Goal: Feedback & Contribution: Contribute content

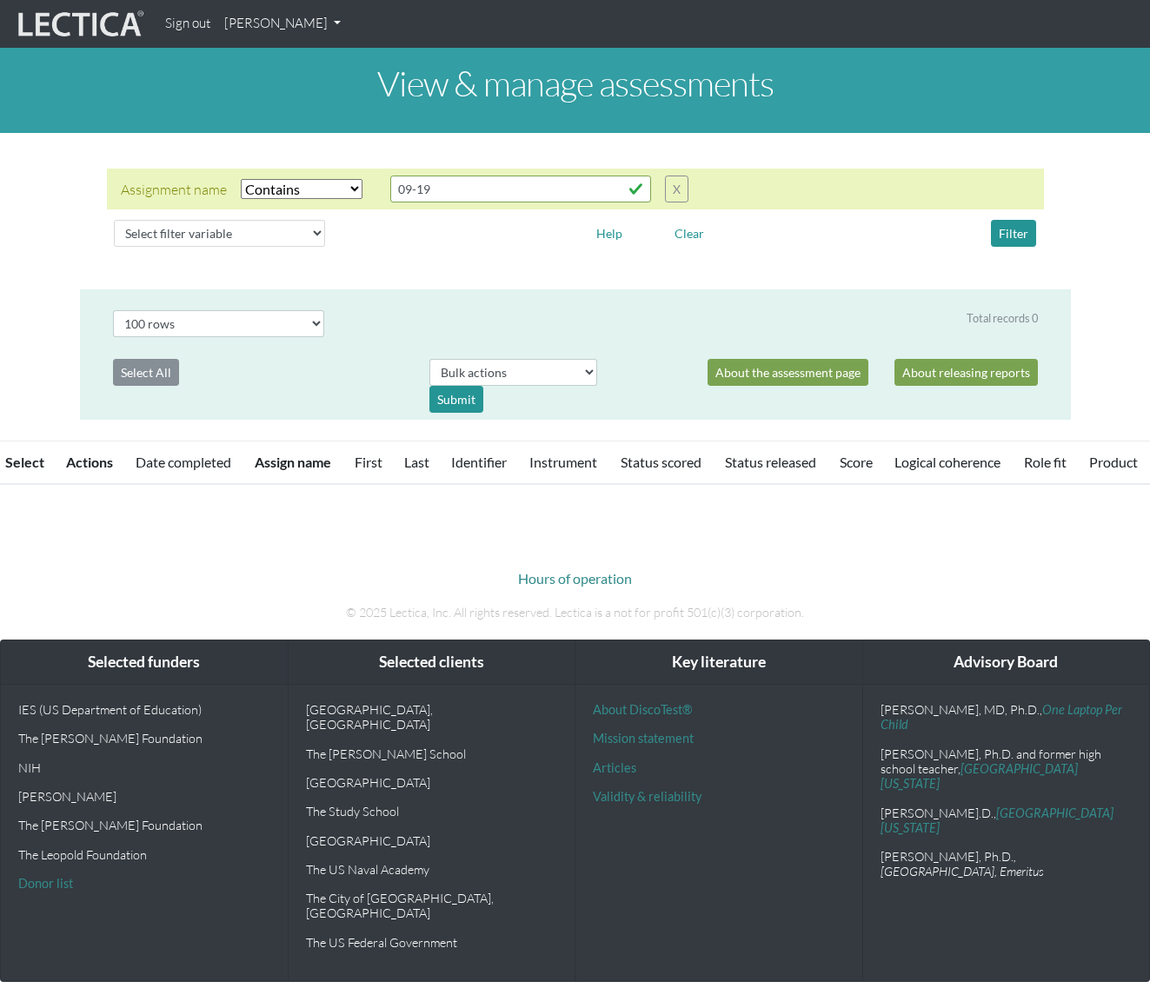
select select "icontains"
select select "100"
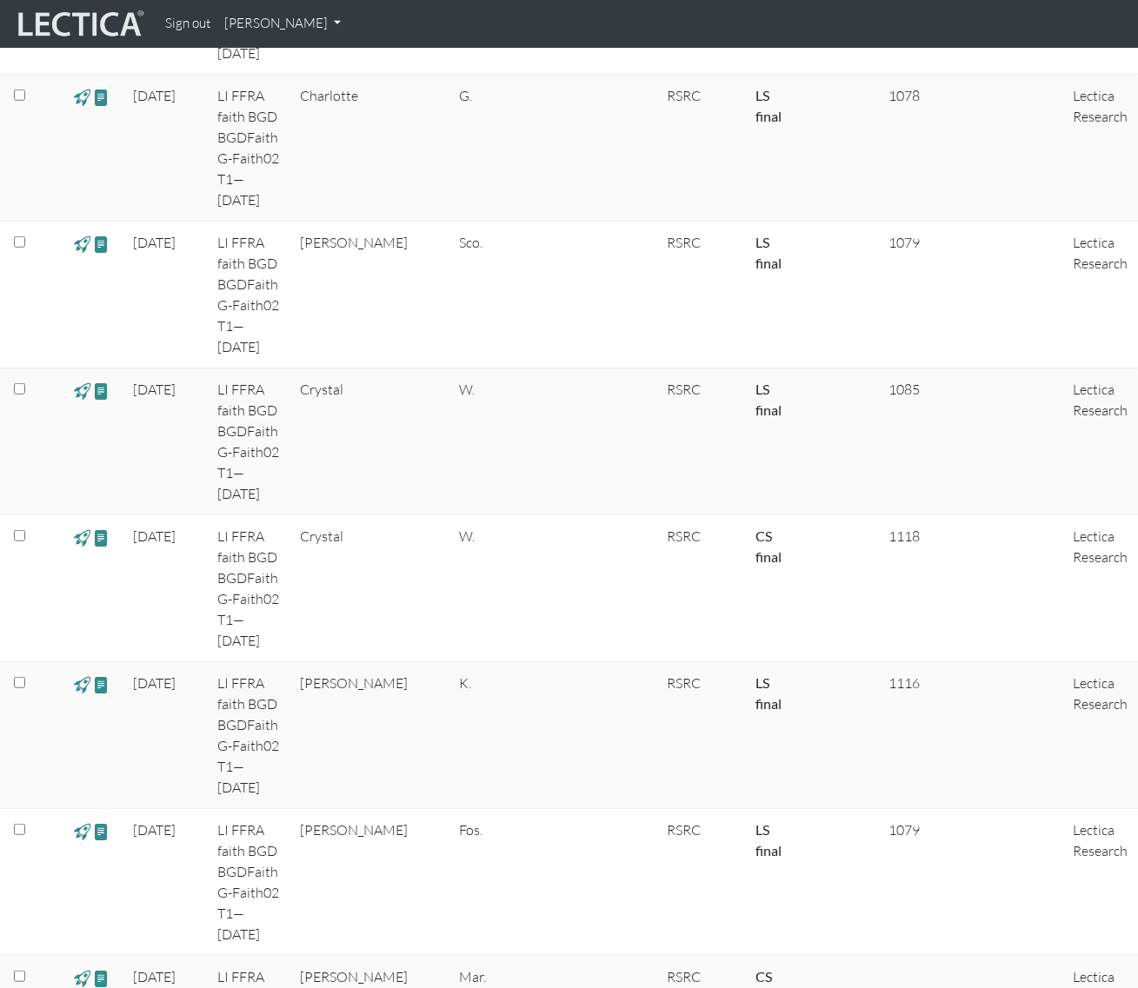
scroll to position [2540, 0]
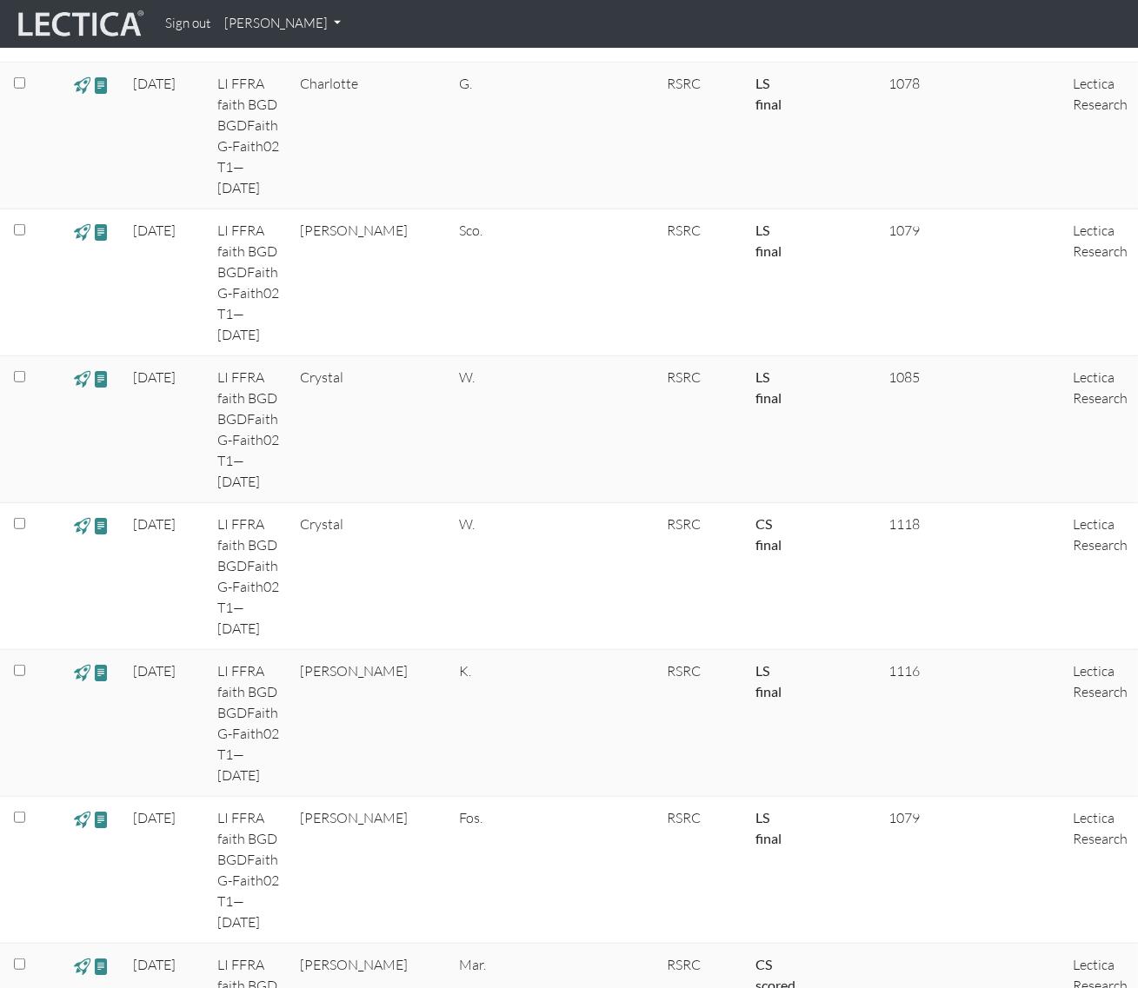
drag, startPoint x: 1142, startPoint y: 72, endPoint x: 1114, endPoint y: 398, distance: 327.1
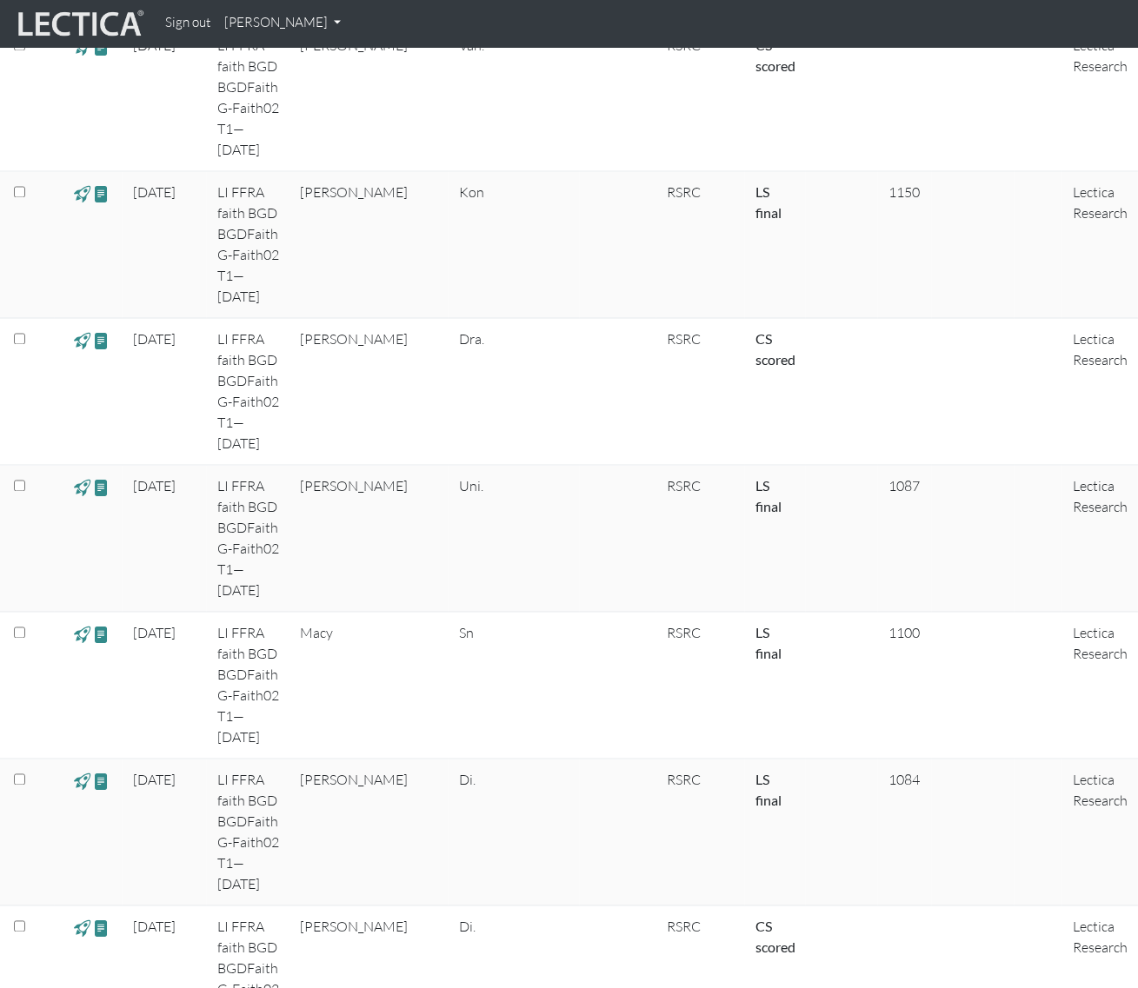
scroll to position [6254, 0]
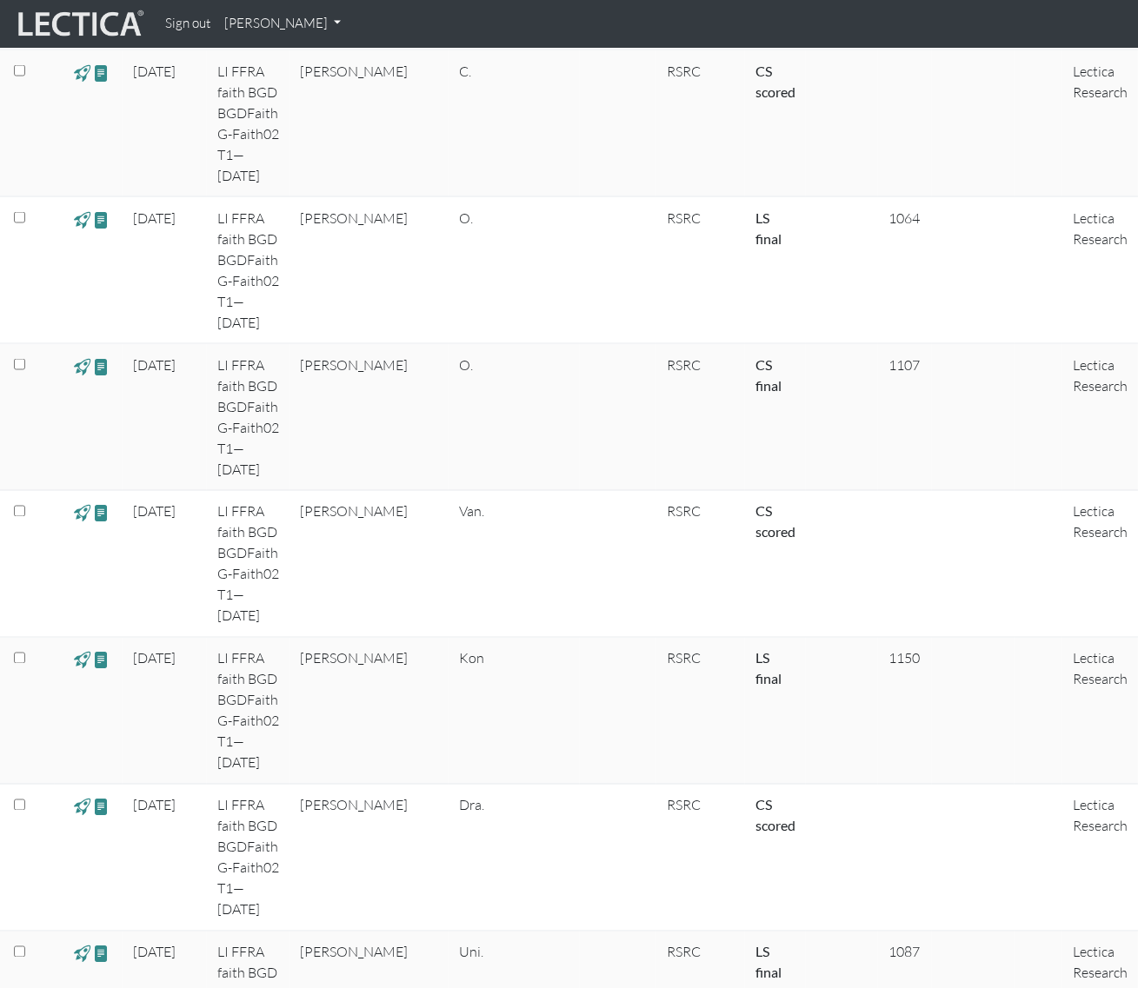
scroll to position [6141, 0]
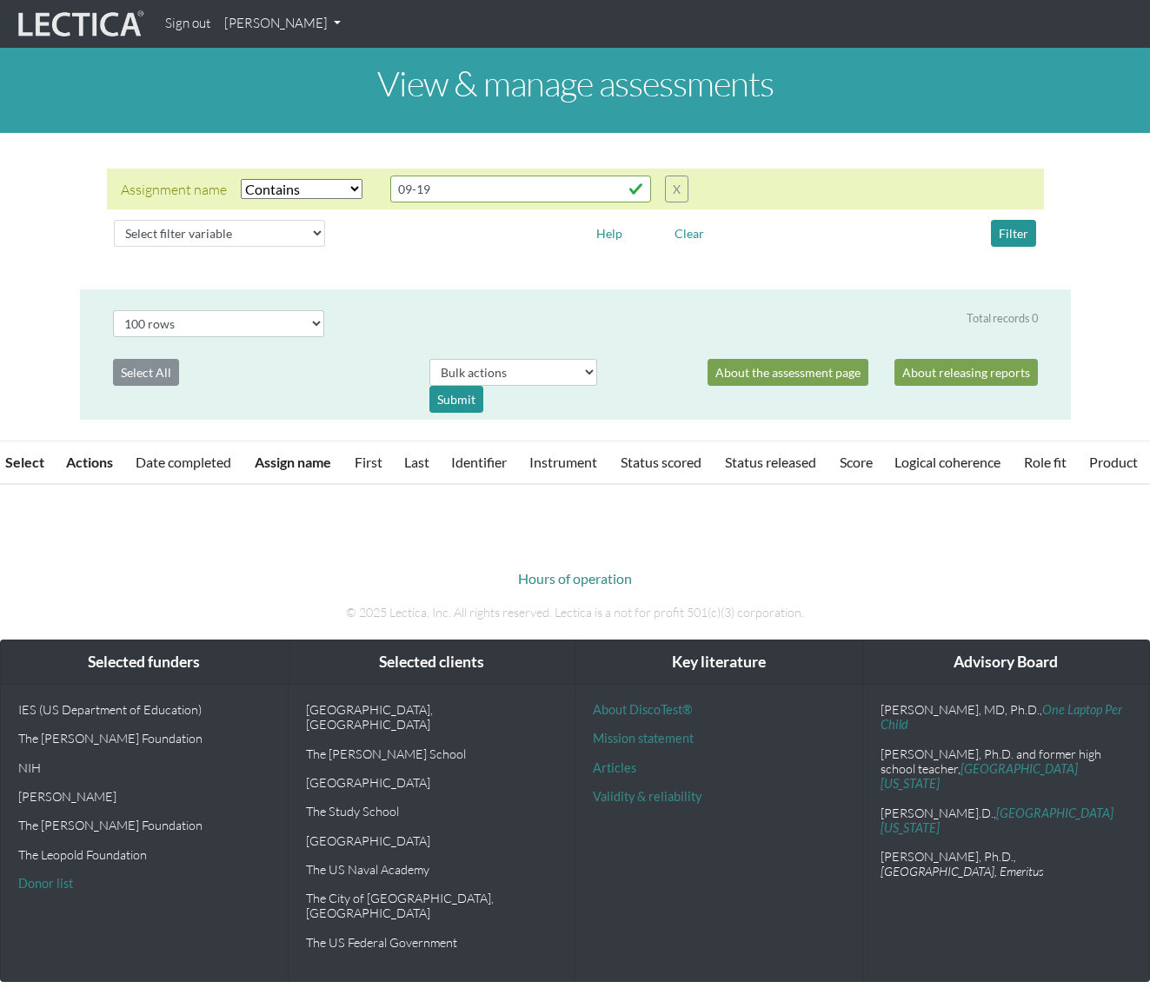
select select "icontains"
select select "100"
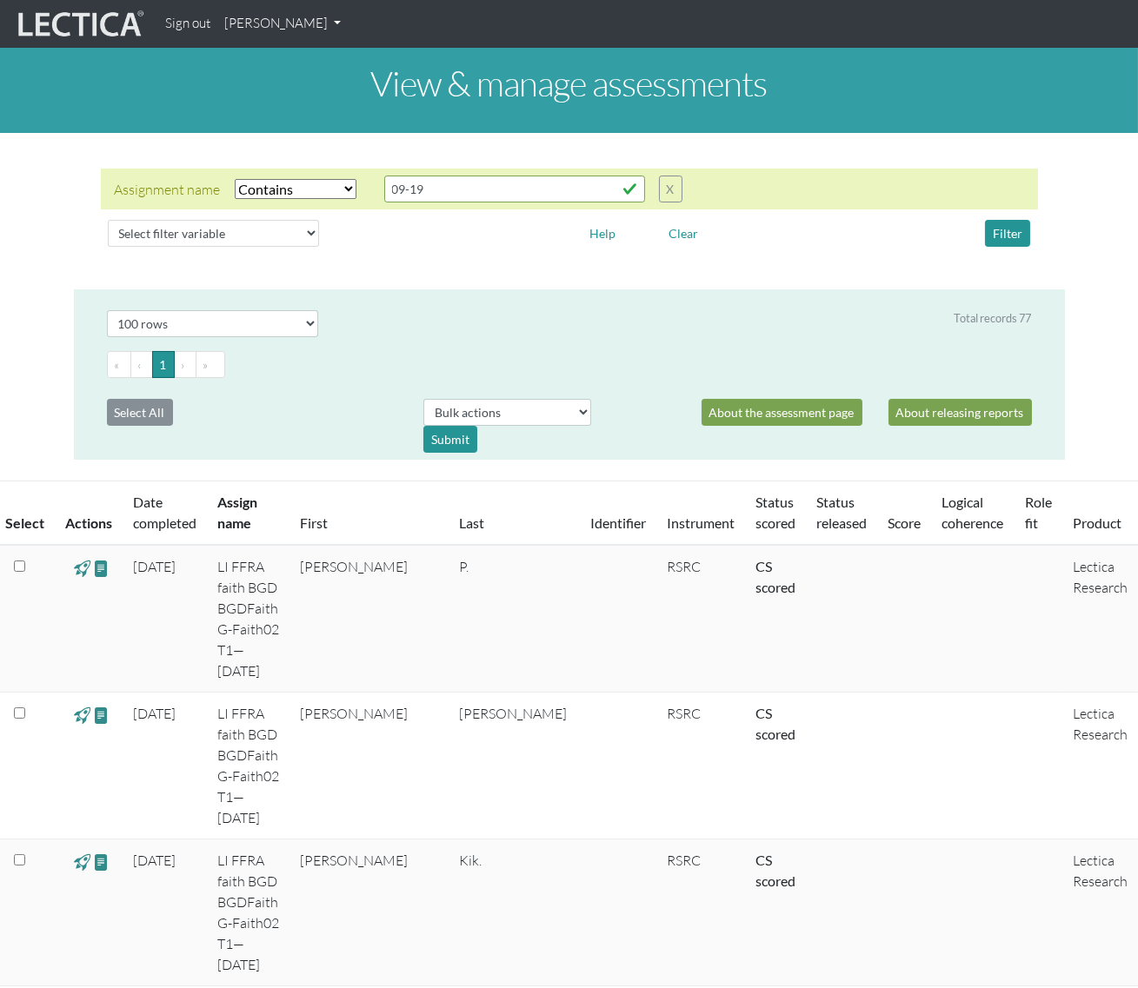
click at [295, 33] on link "[PERSON_NAME]" at bounding box center [282, 24] width 130 height 34
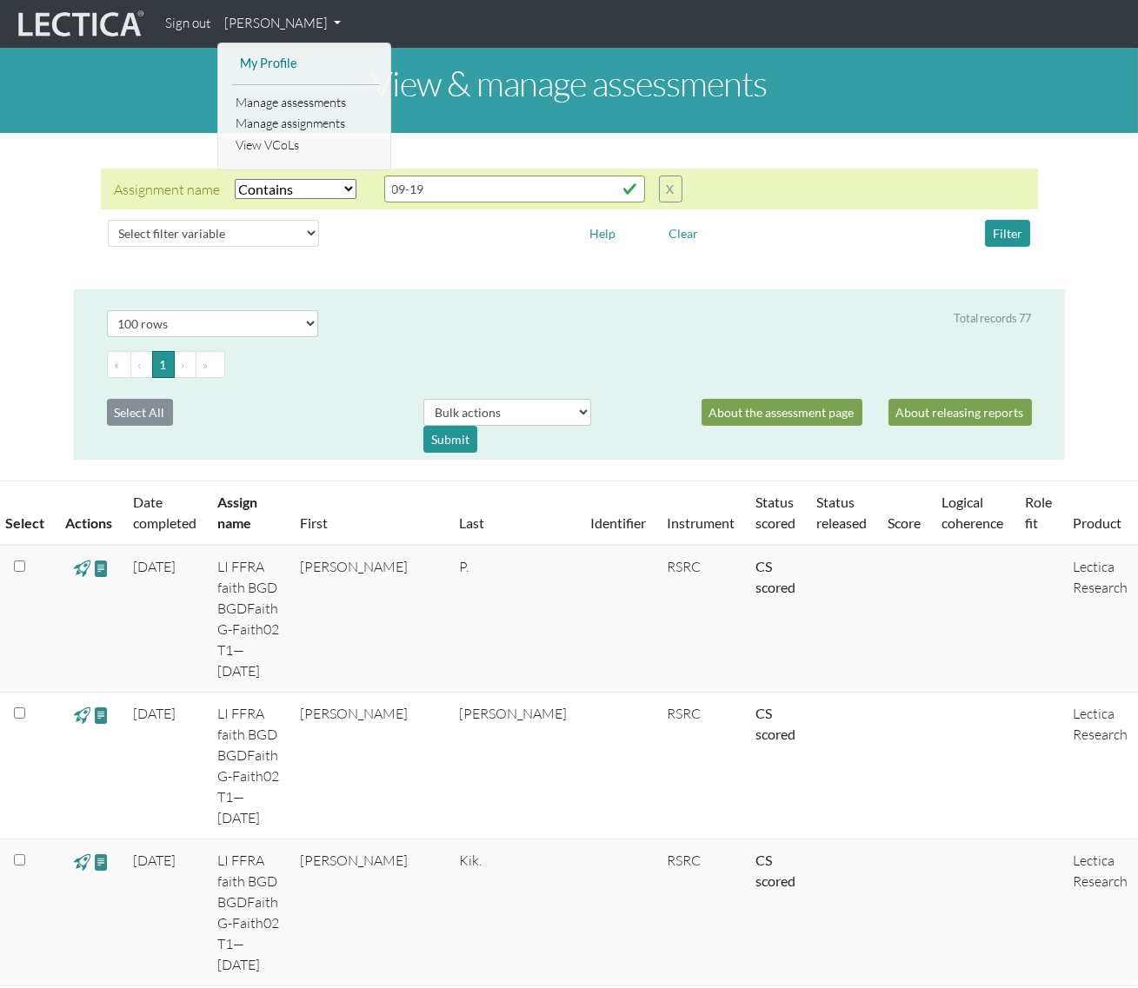
click at [284, 62] on link "My Profile" at bounding box center [305, 64] width 139 height 22
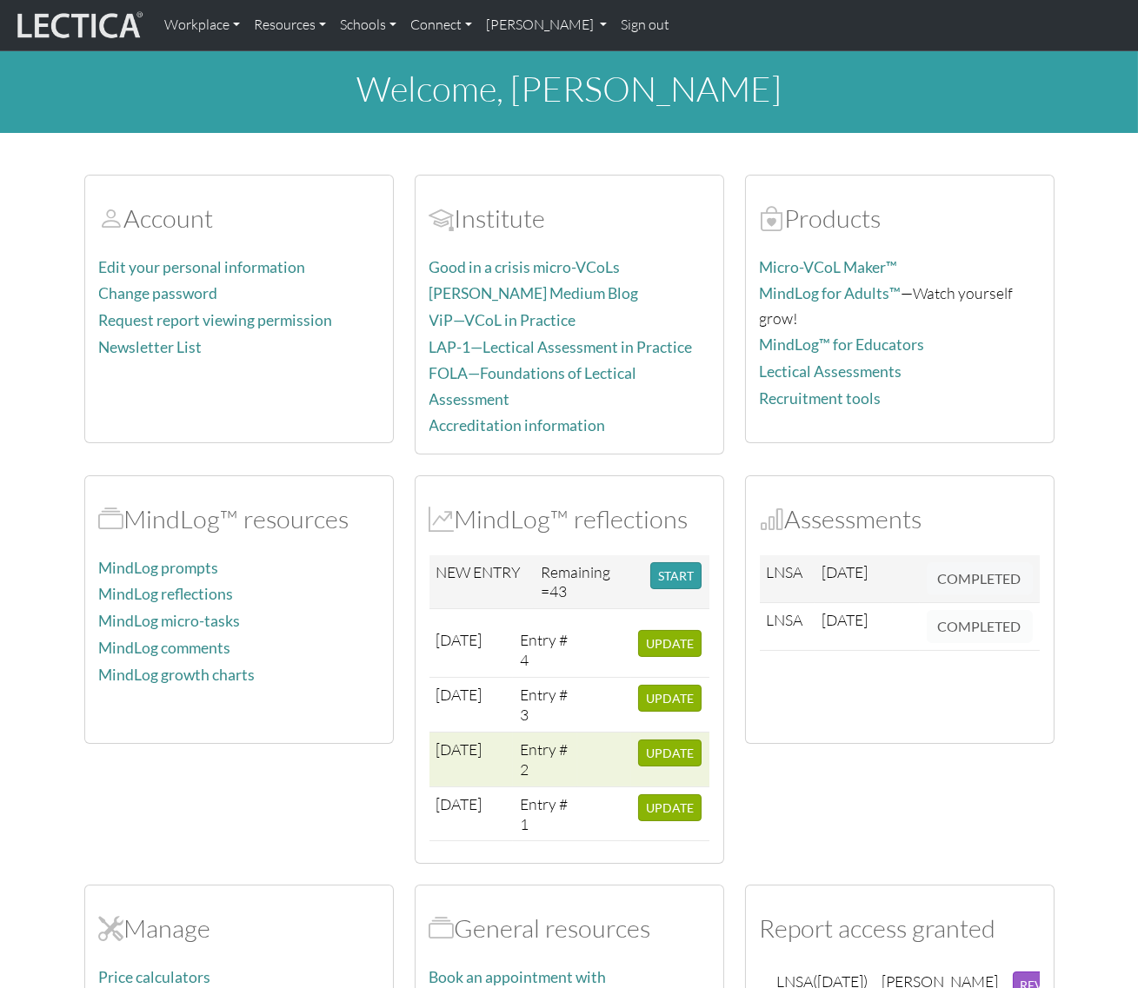
scroll to position [169, 0]
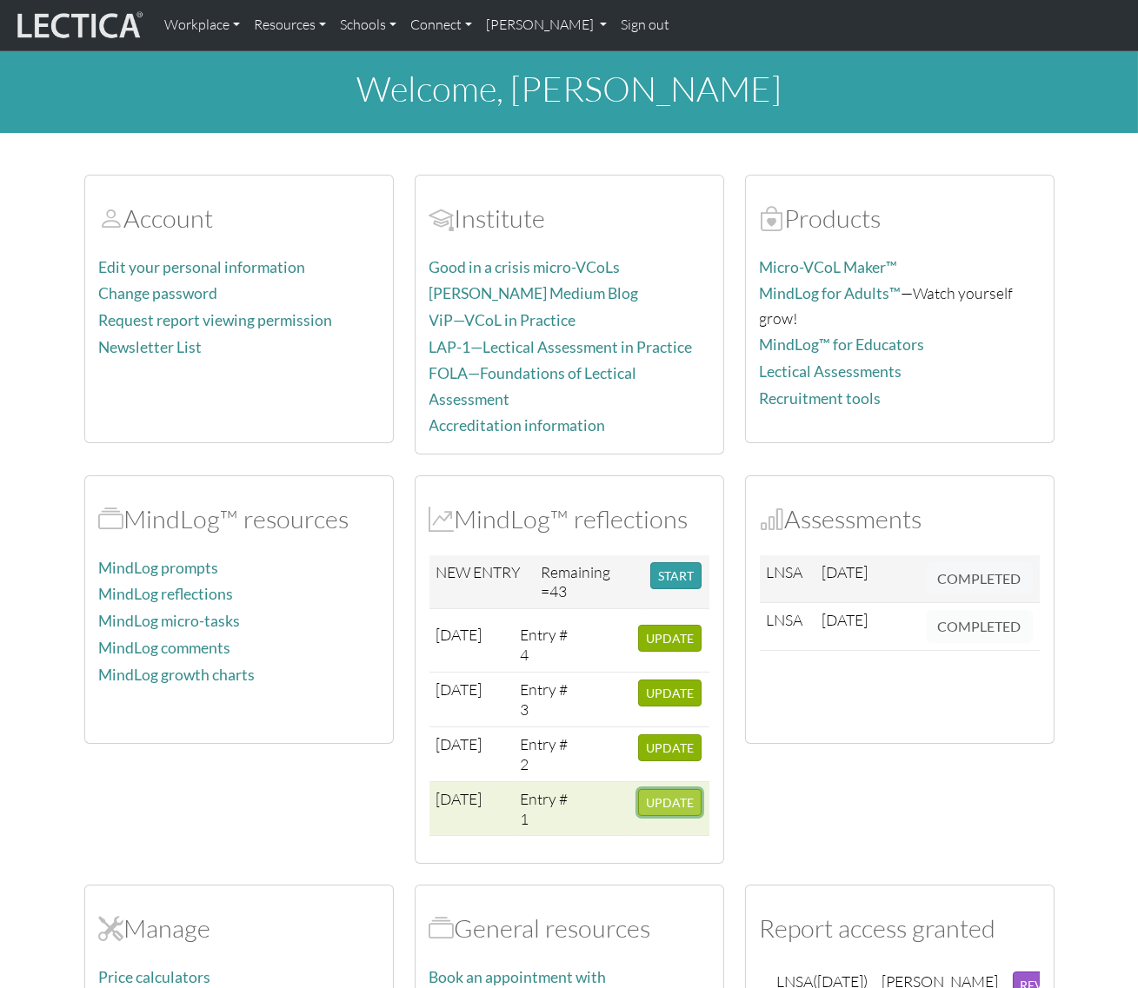
click at [654, 795] on span "UPDATE" at bounding box center [670, 802] width 48 height 15
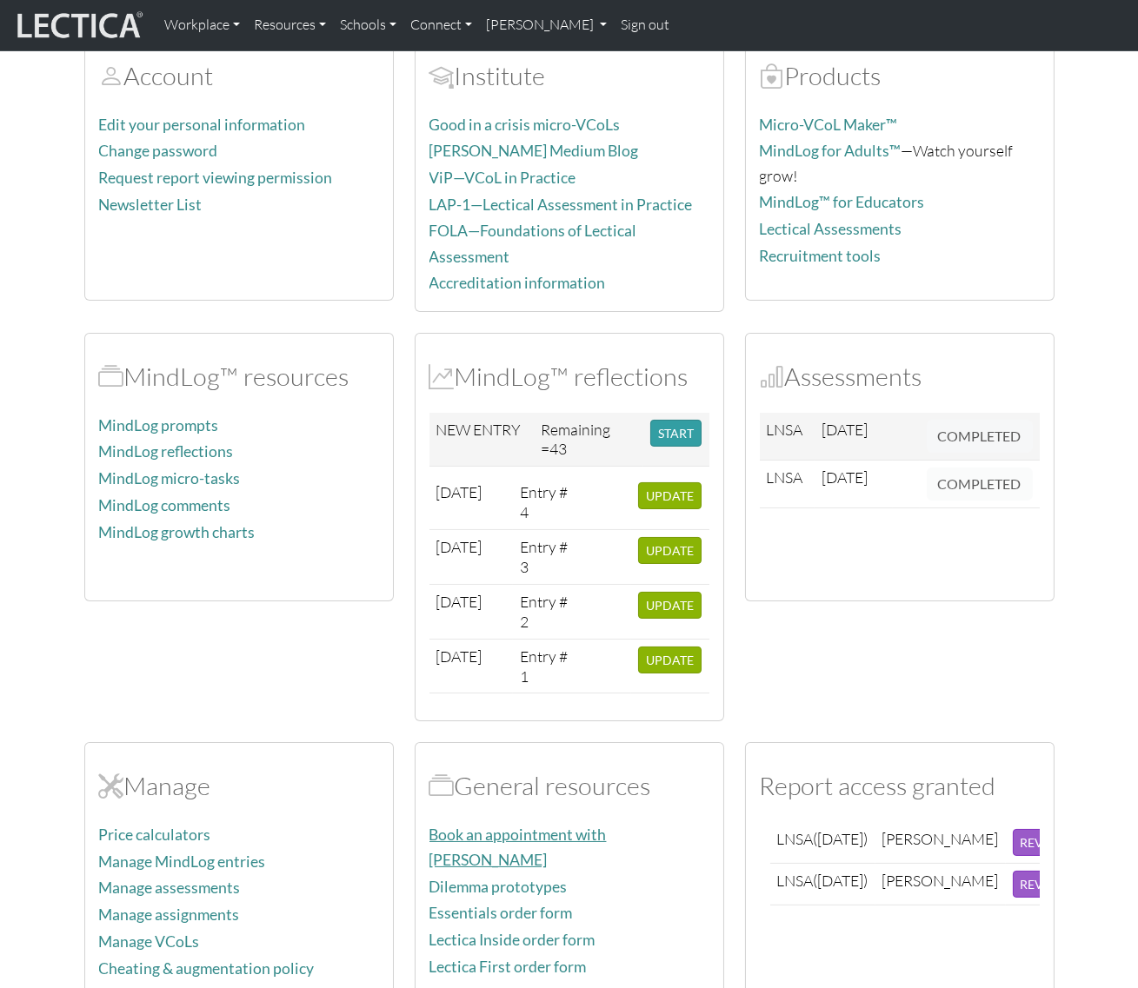
scroll to position [316, 0]
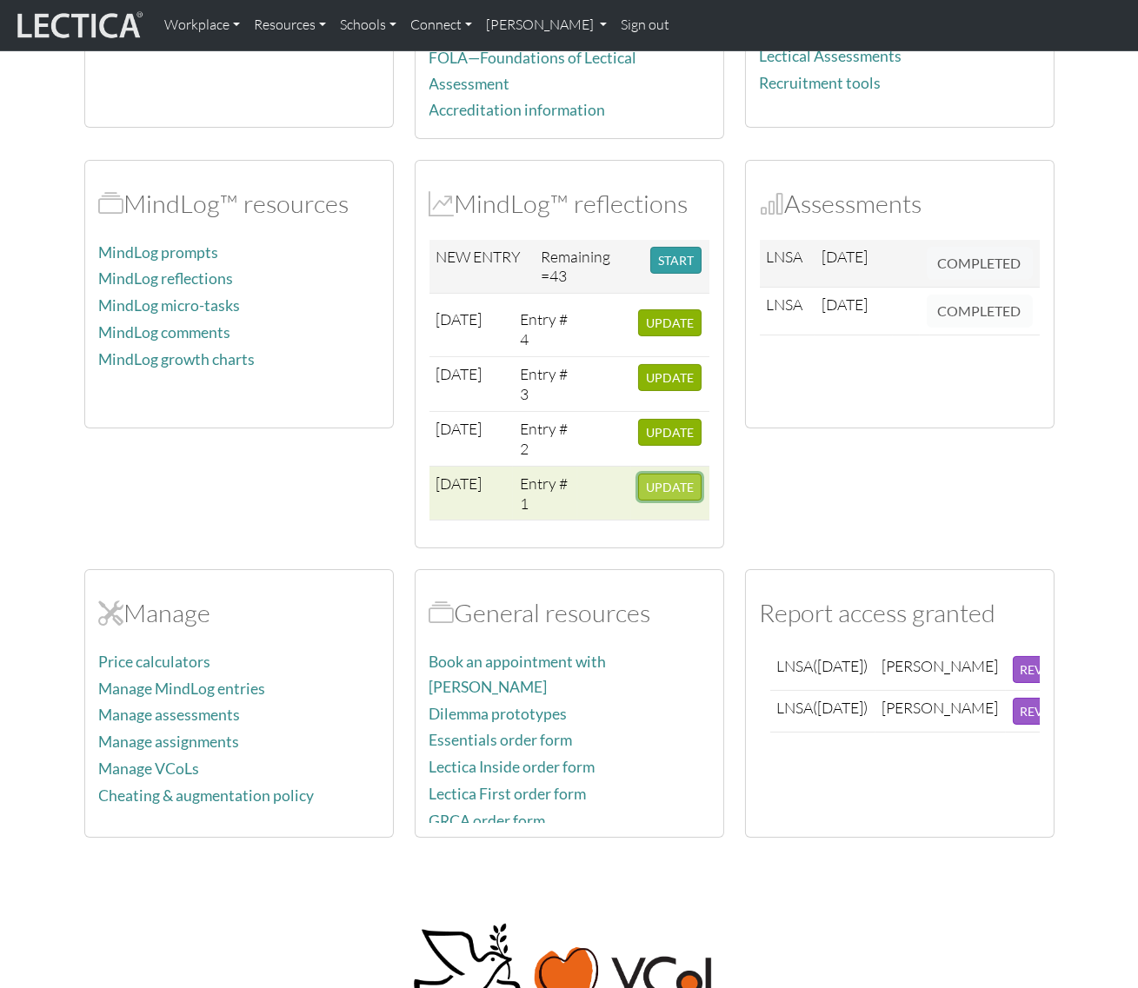
click at [656, 483] on span "UPDATE" at bounding box center [670, 487] width 48 height 15
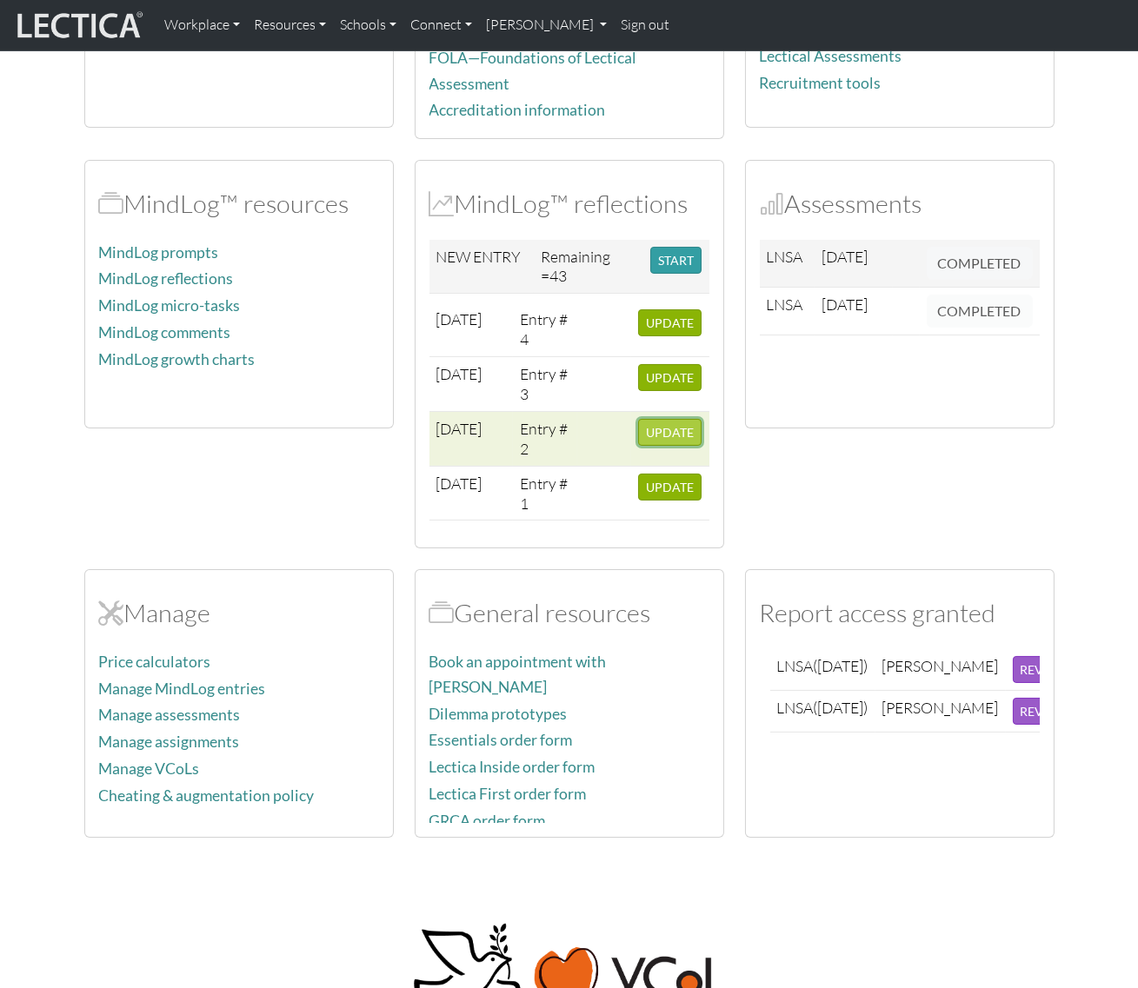
click at [651, 425] on span "UPDATE" at bounding box center [670, 432] width 48 height 15
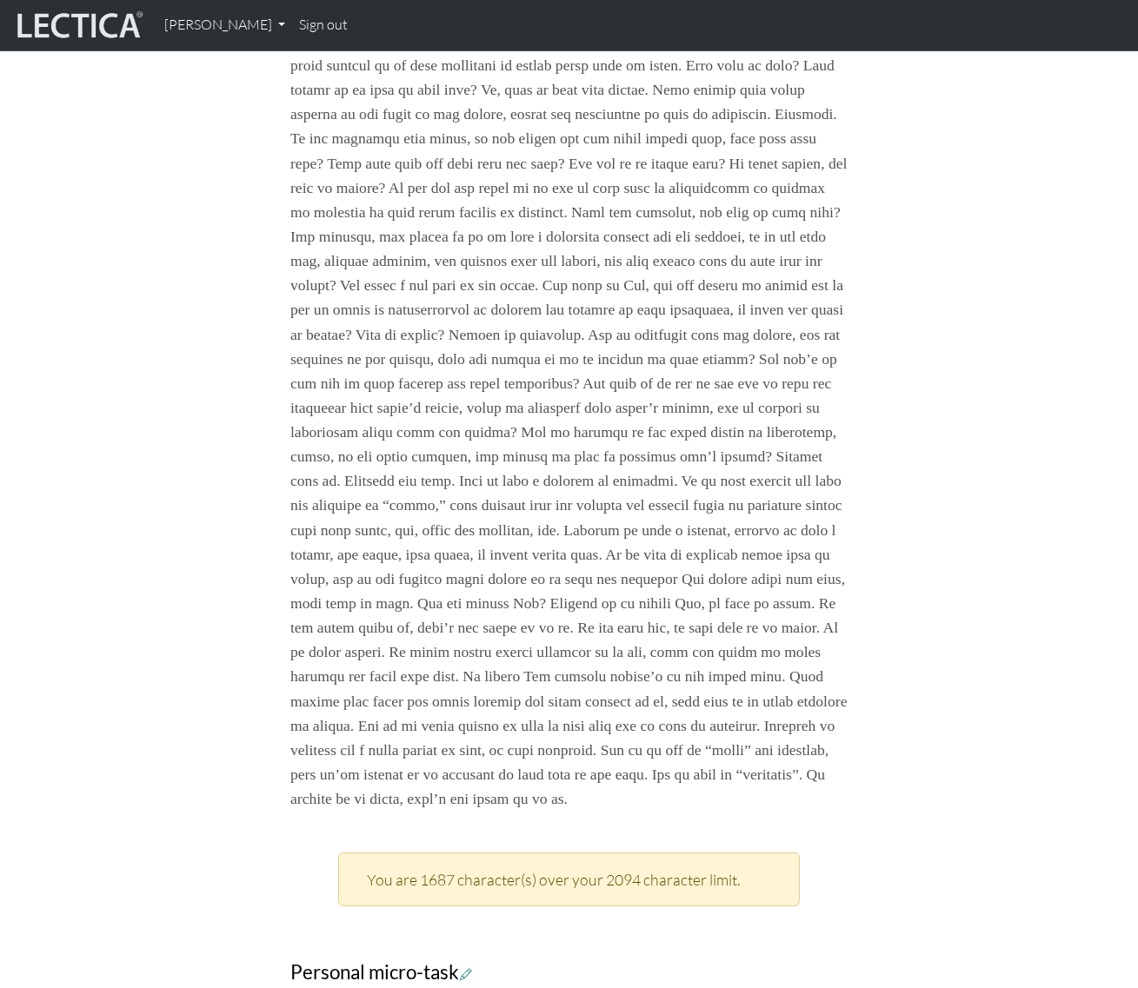
scroll to position [553, 0]
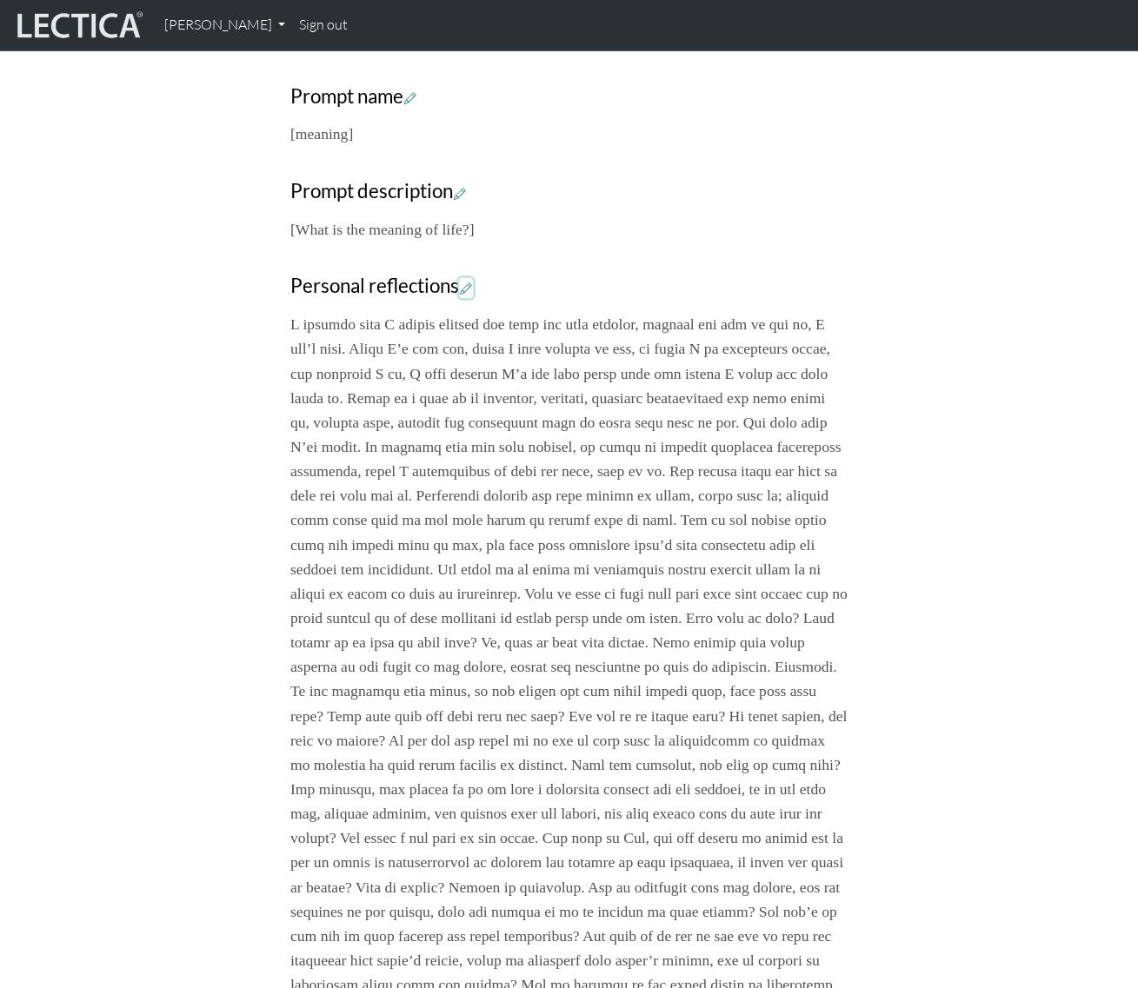
click at [472, 287] on icon at bounding box center [466, 288] width 12 height 15
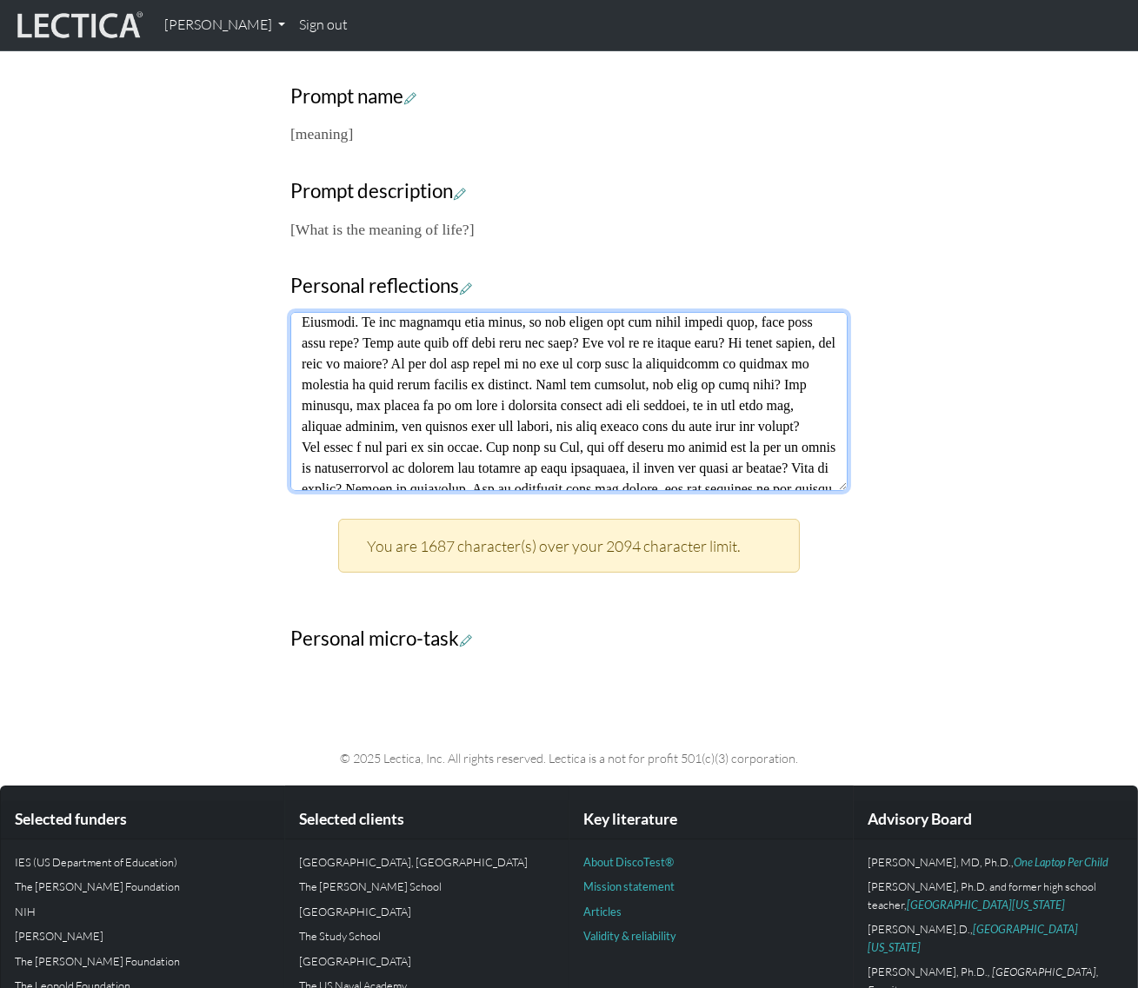
scroll to position [355, 0]
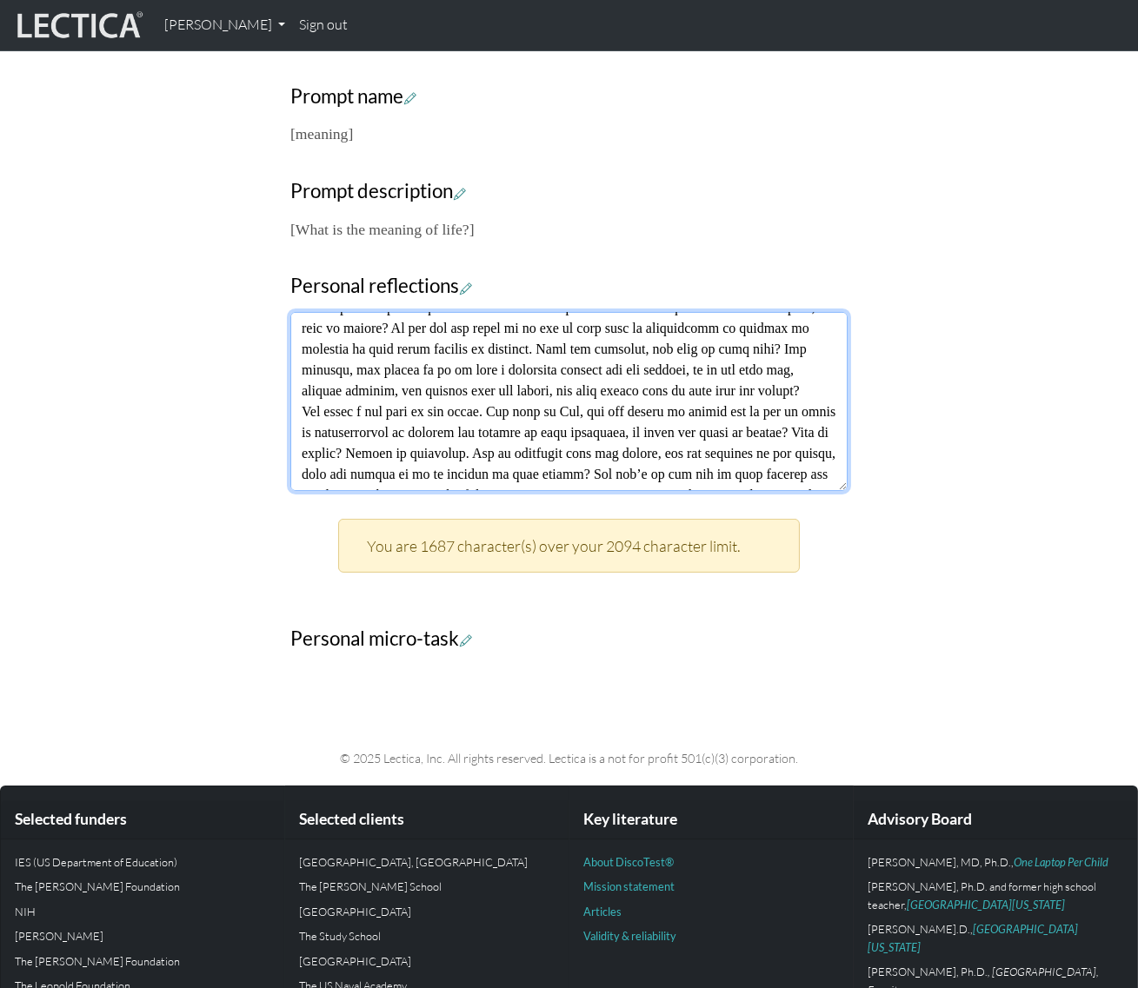
drag, startPoint x: 301, startPoint y: 330, endPoint x: 626, endPoint y: 417, distance: 336.5
click at [626, 417] on textarea at bounding box center [568, 401] width 557 height 179
click at [685, 428] on textarea at bounding box center [568, 401] width 557 height 179
click at [479, 389] on textarea at bounding box center [568, 401] width 557 height 179
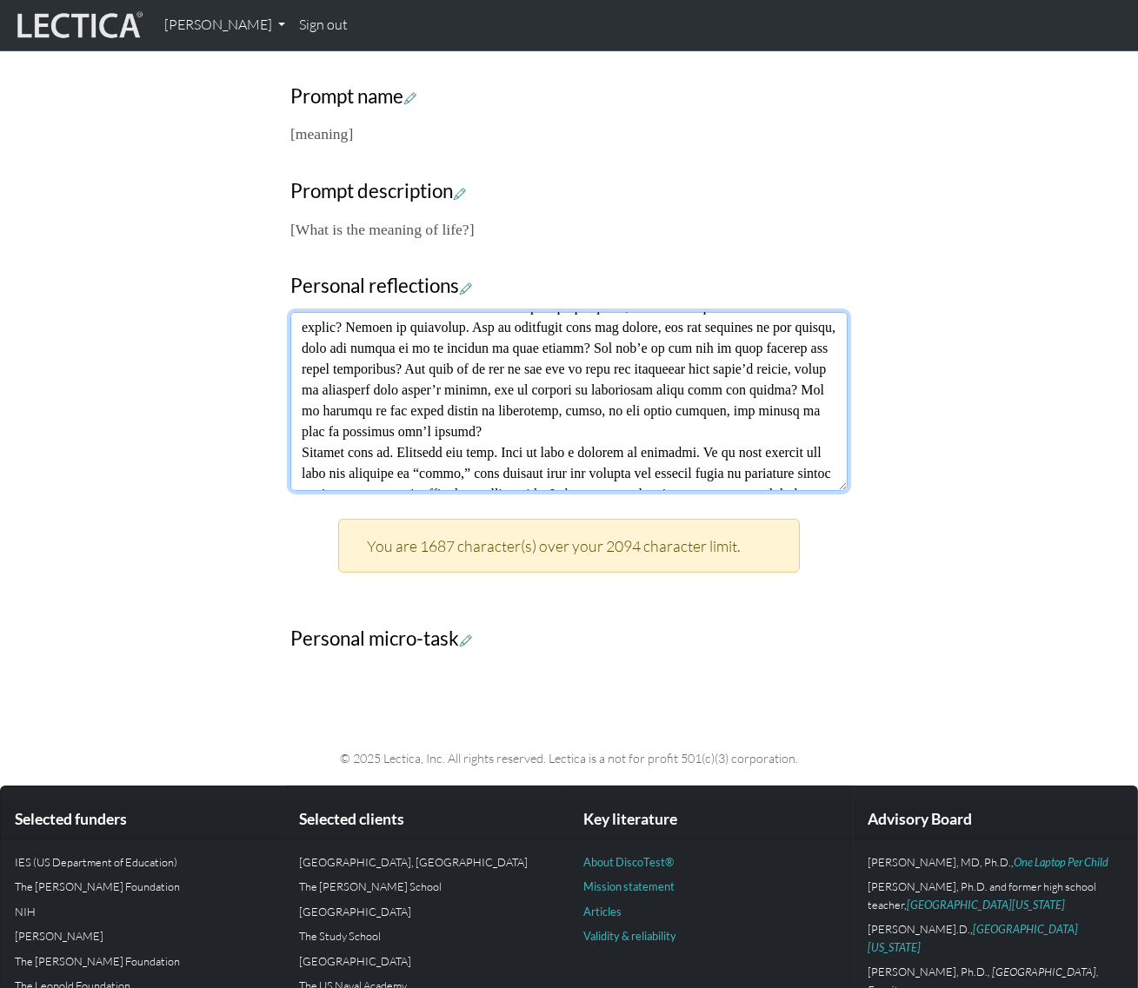
scroll to position [876, 0]
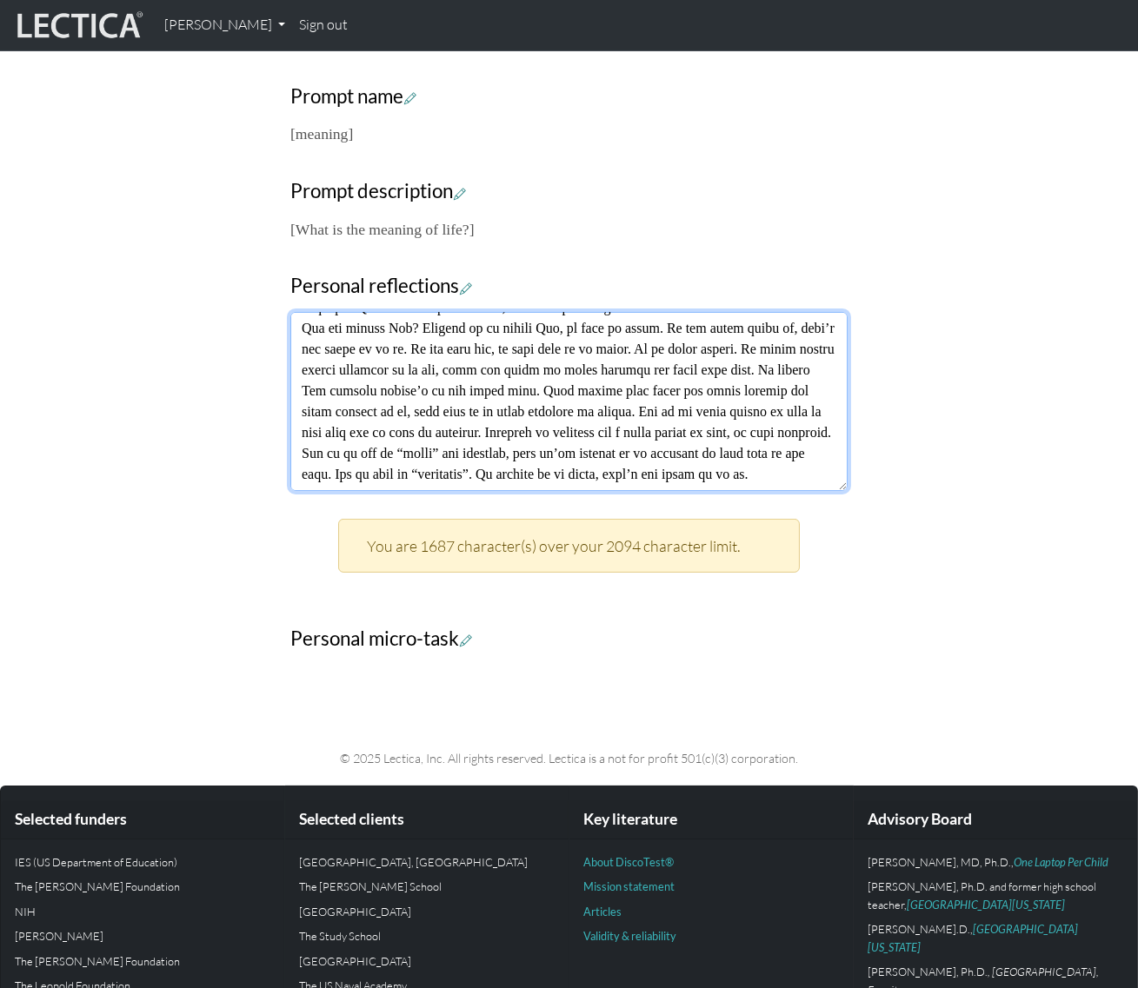
drag, startPoint x: 305, startPoint y: 369, endPoint x: 851, endPoint y: 597, distance: 591.8
click at [851, 597] on div "Your growth chart Once you have received a Lectical™ Score in MindLog, your gro…" at bounding box center [569, 173] width 578 height 984
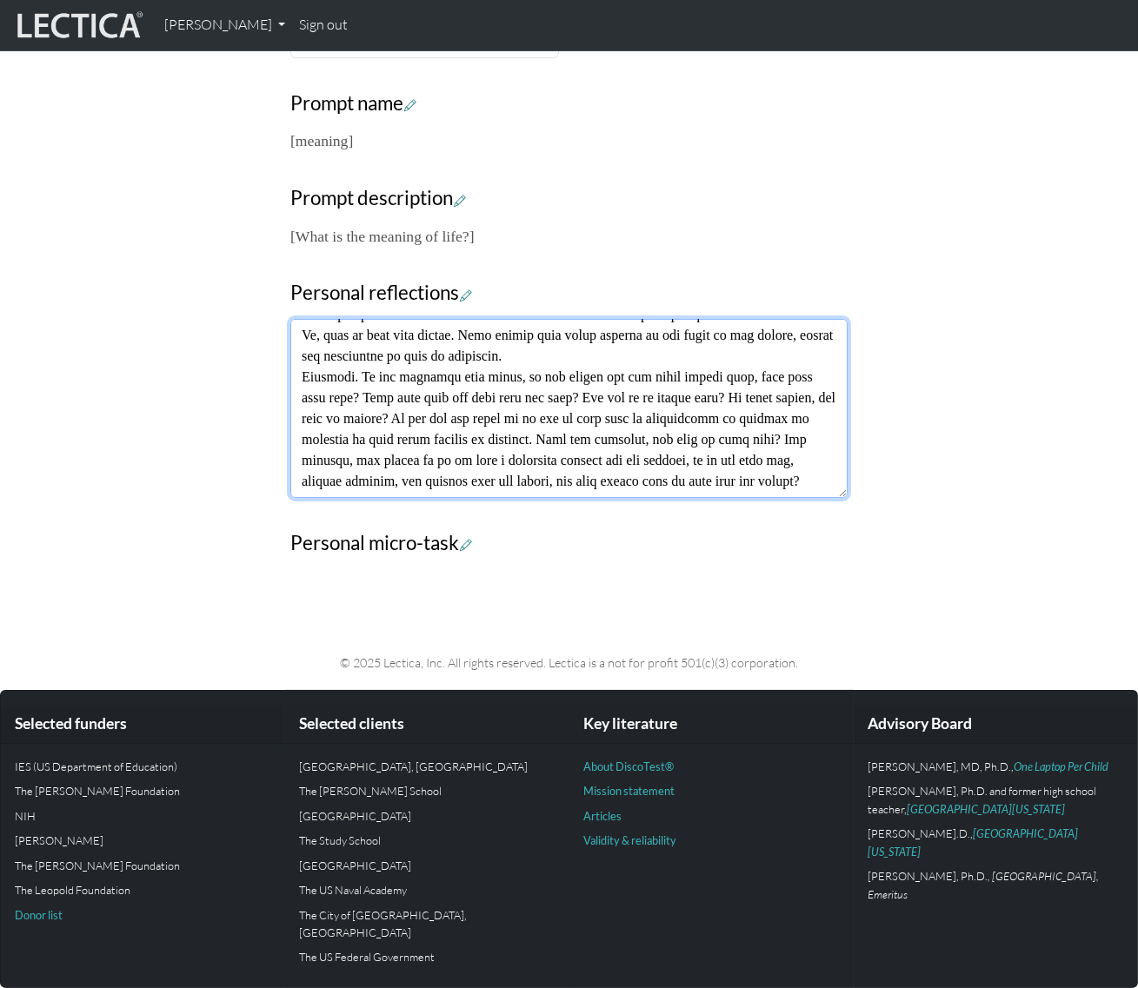
scroll to position [529, 0]
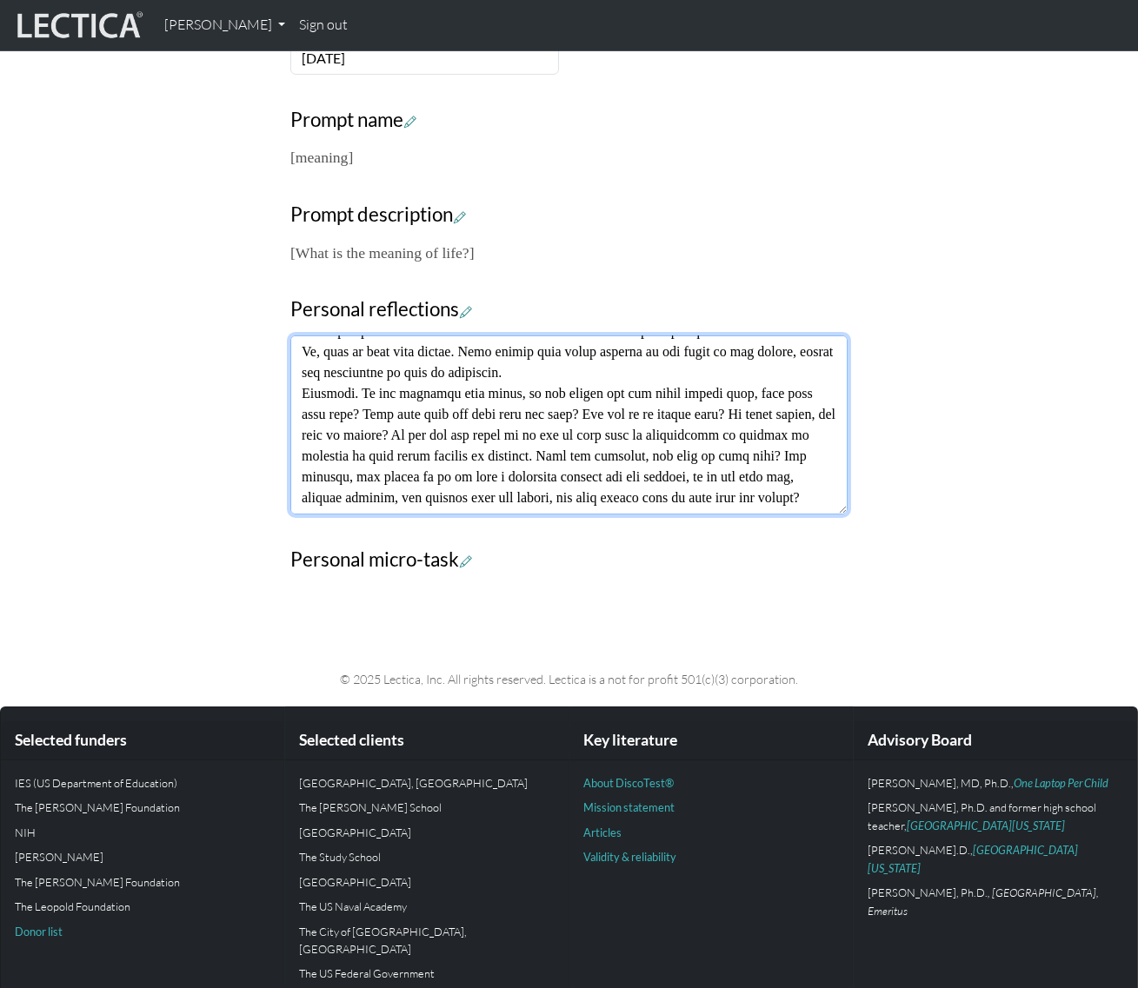
type textarea "I thought that I should address all that you said tonight, whether for you or f…"
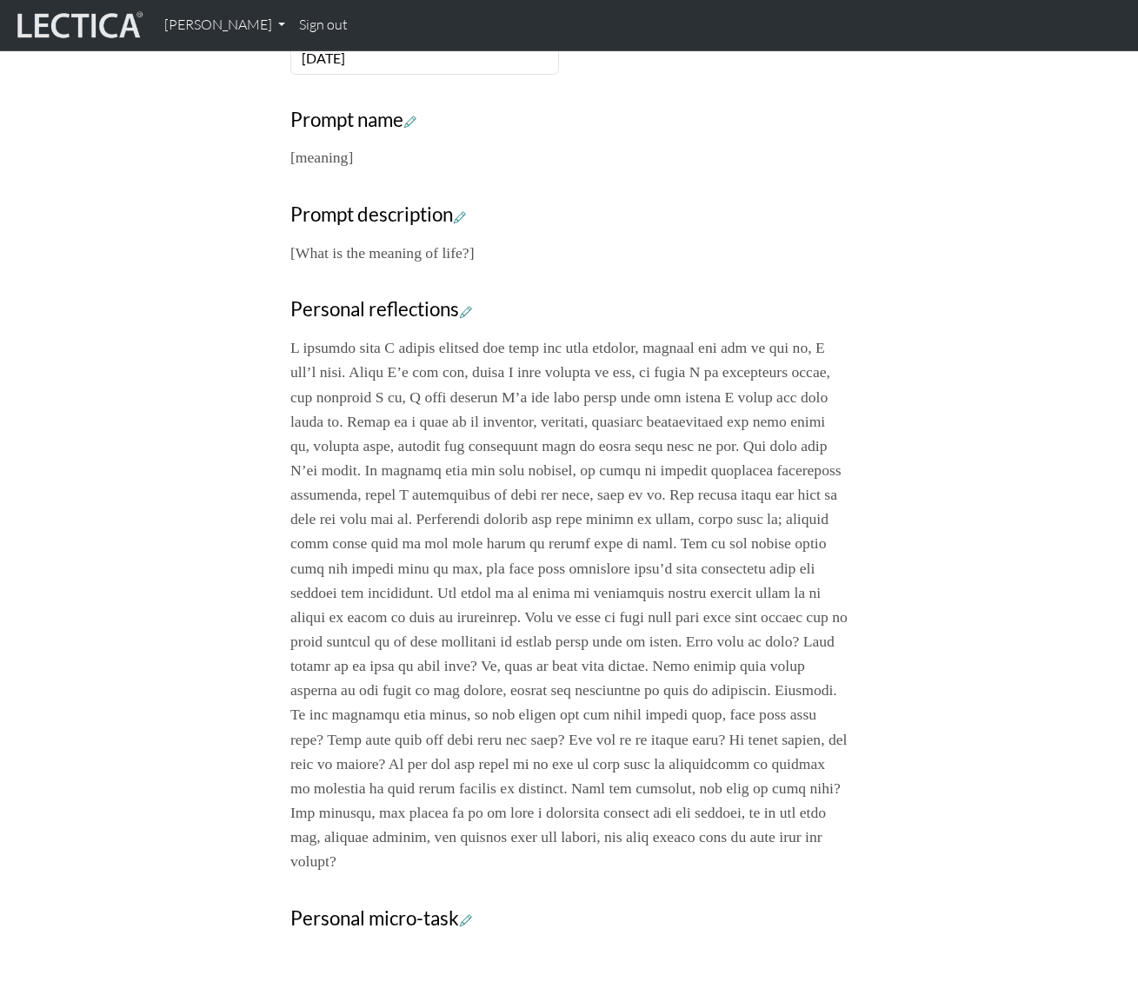
click at [916, 513] on div "Your growth chart Once you have received a Lectical™ Score in MindLog, your gro…" at bounding box center [569, 304] width 991 height 1282
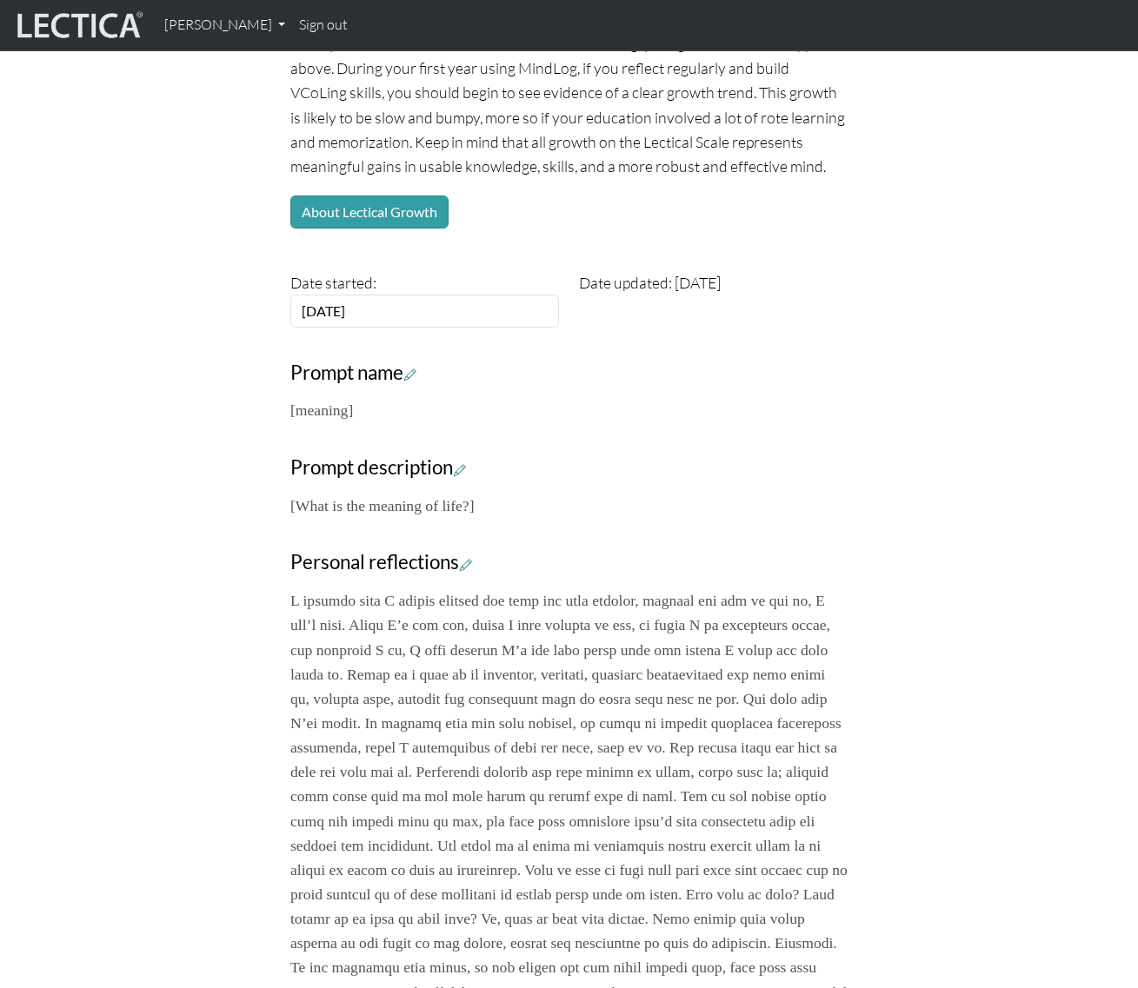
scroll to position [0, 0]
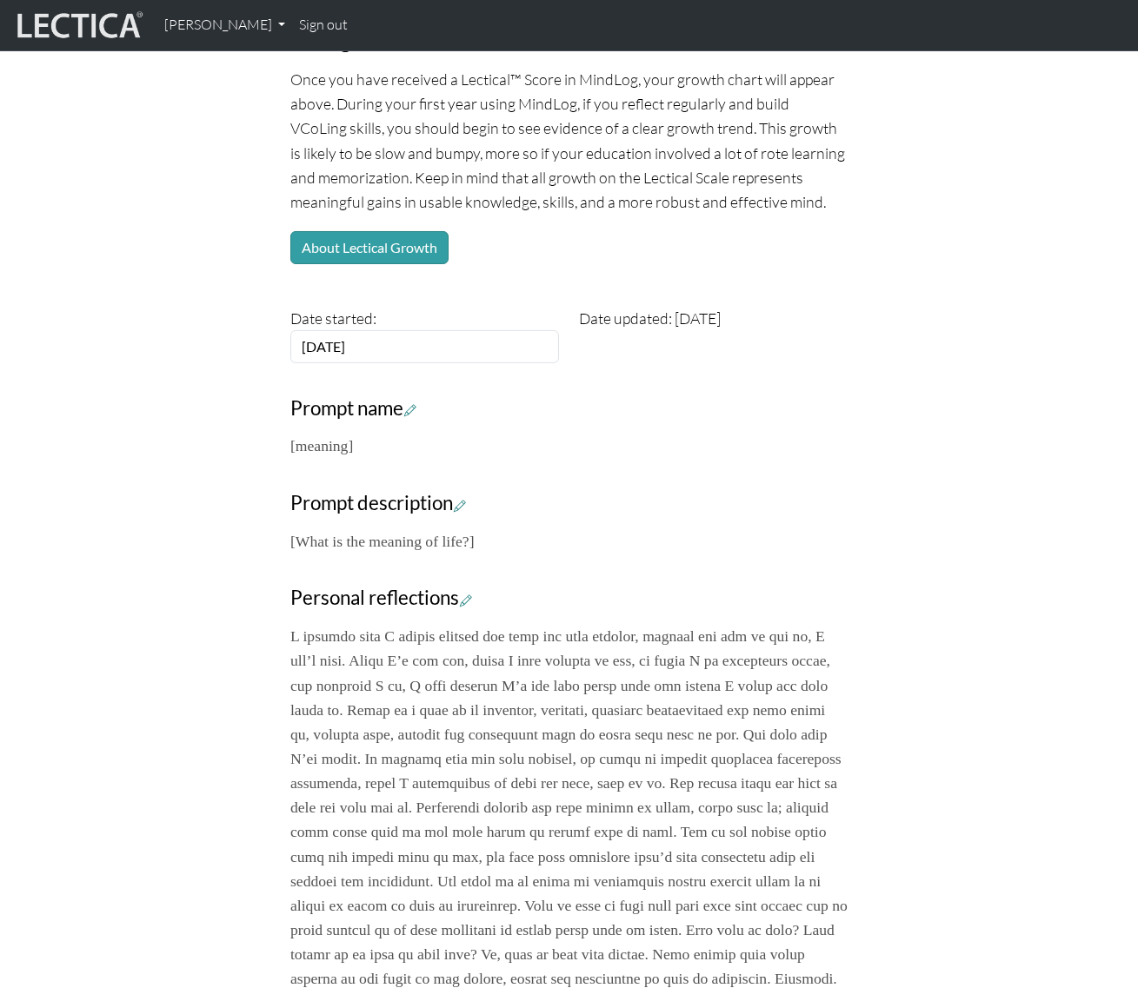
scroll to position [123, 0]
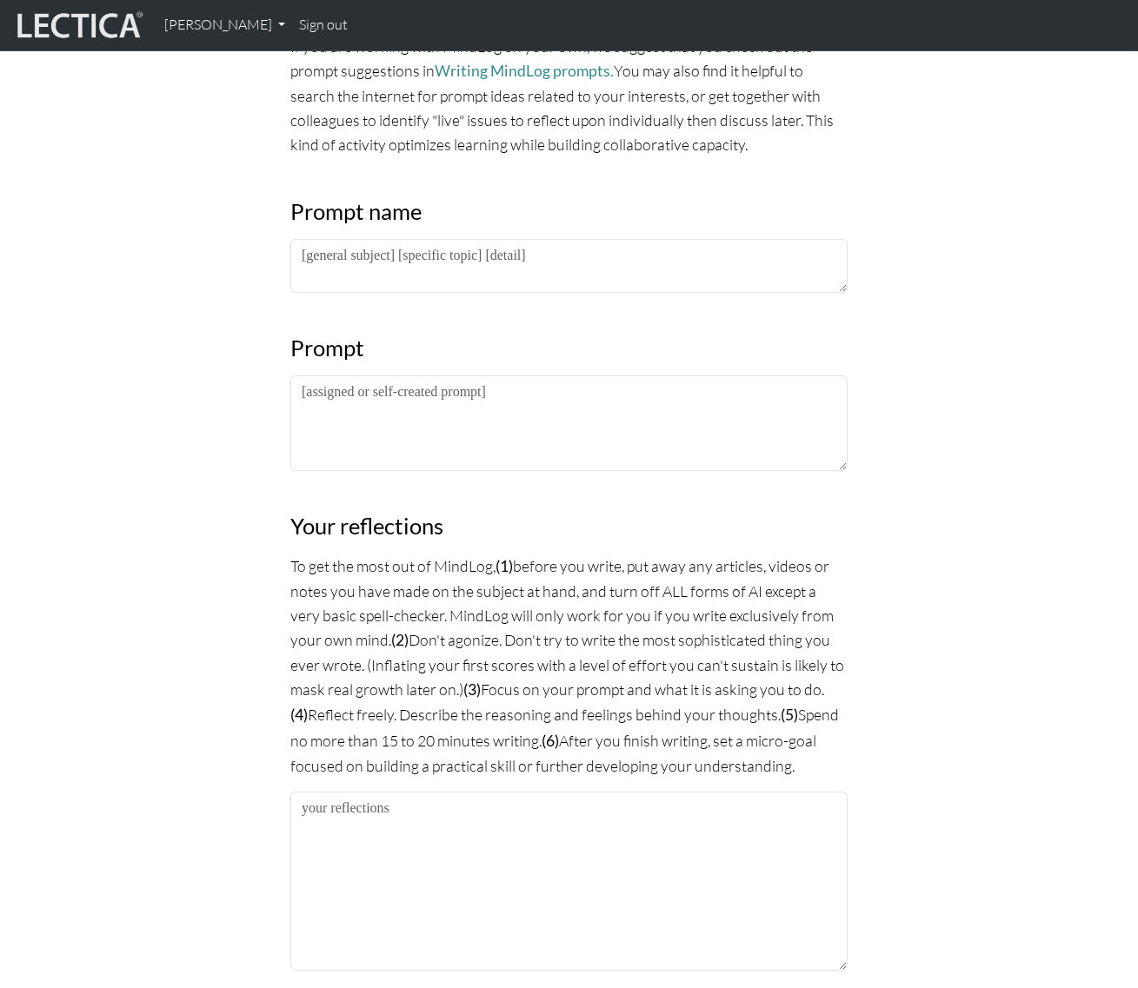
scroll to position [1026, 0]
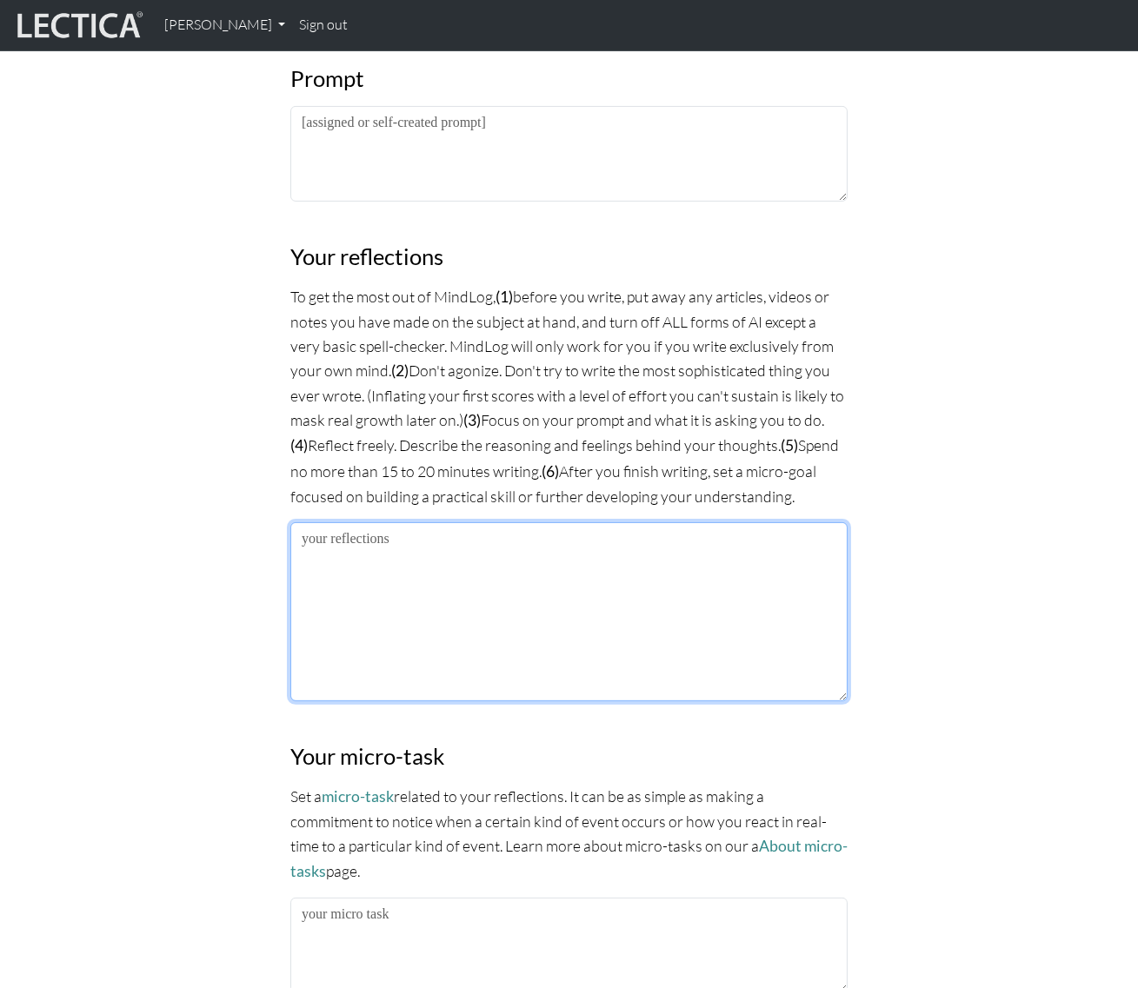
click at [454, 550] on textarea at bounding box center [568, 611] width 557 height 179
paste textarea "Lor ipsum d sit amet co adi elits. Doe temp in Utl, etd mag aliqua en admini ve…"
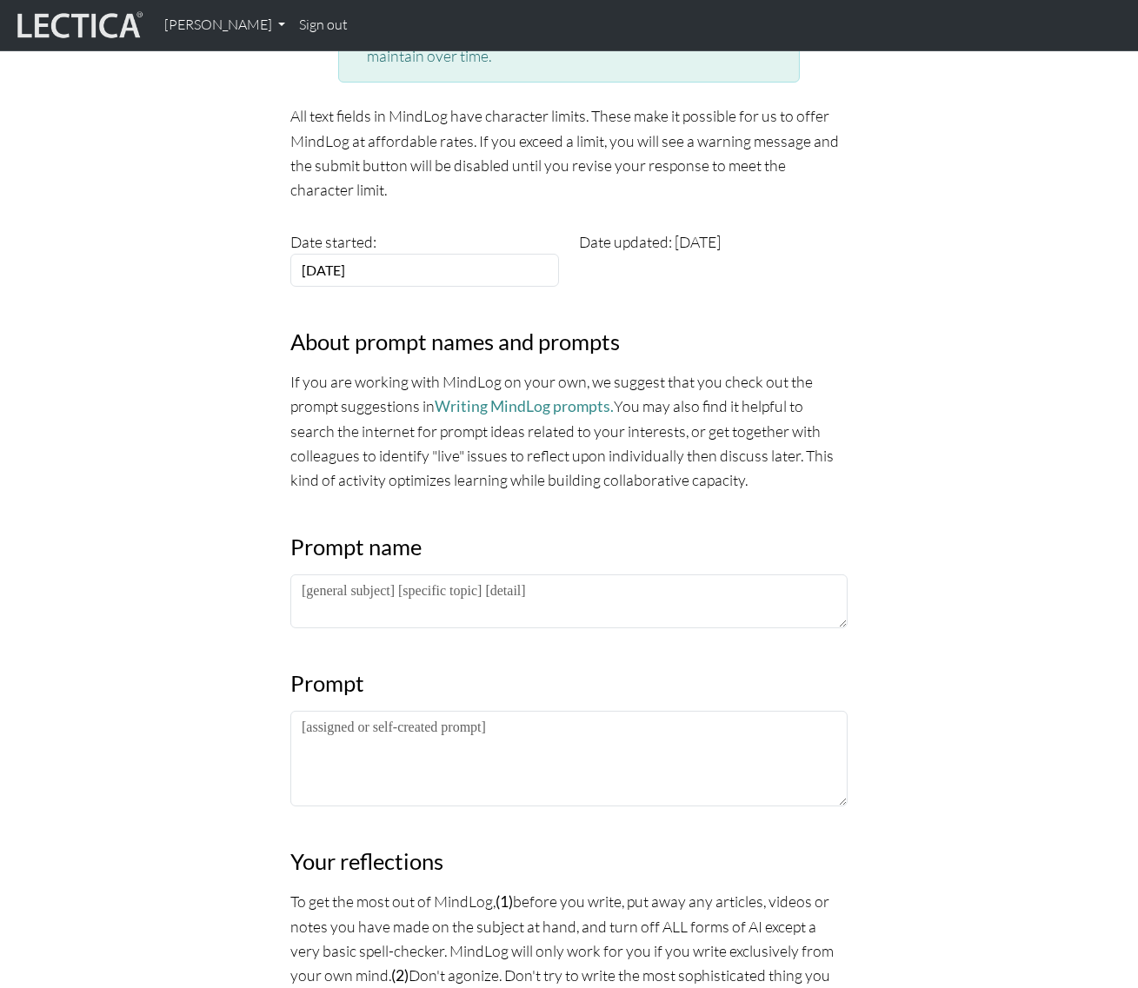
scroll to position [236, 0]
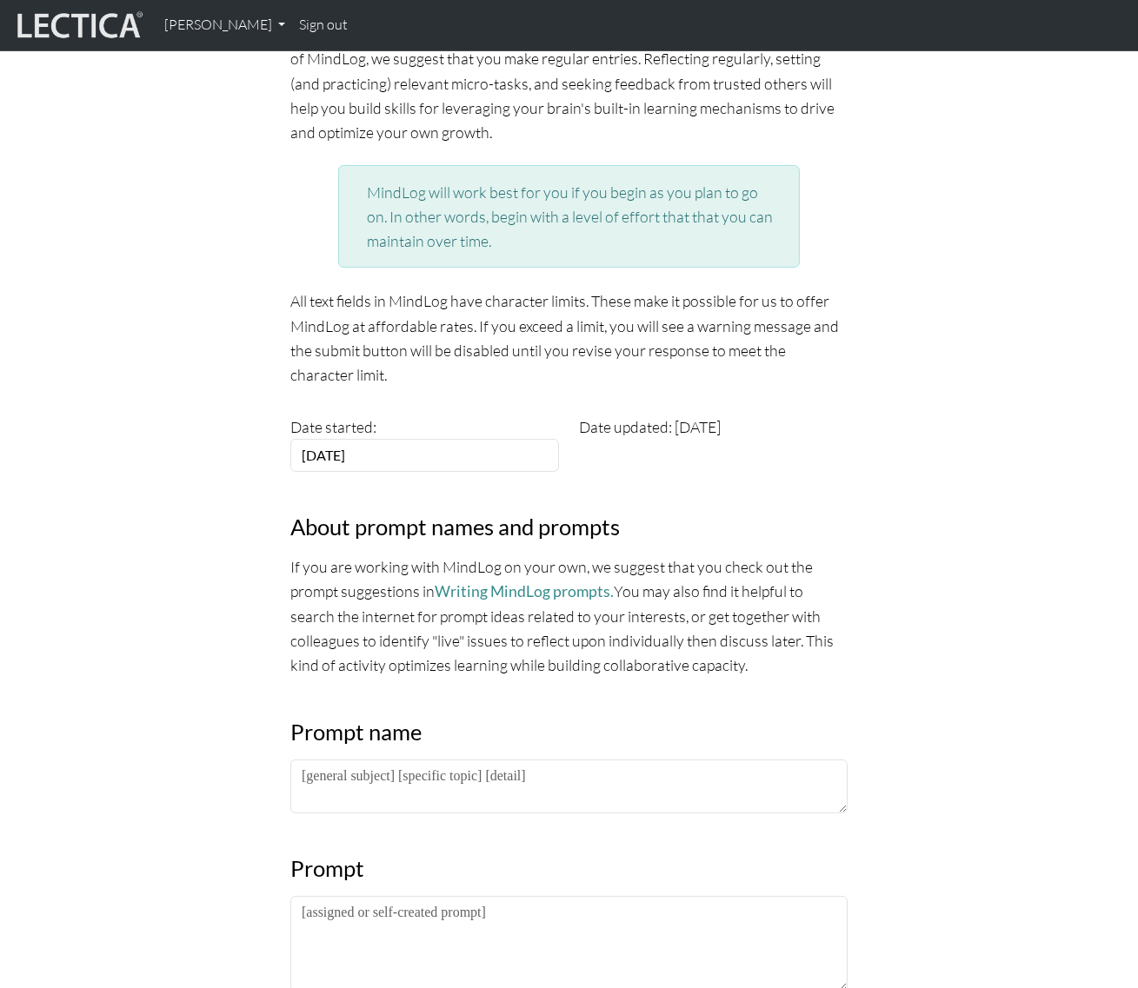
type textarea "Lor ipsum d sit amet co adi elits. Doe temp in Utl, etd mag aliqua en admini ve…"
click at [425, 452] on input "[DATE]" at bounding box center [424, 455] width 269 height 33
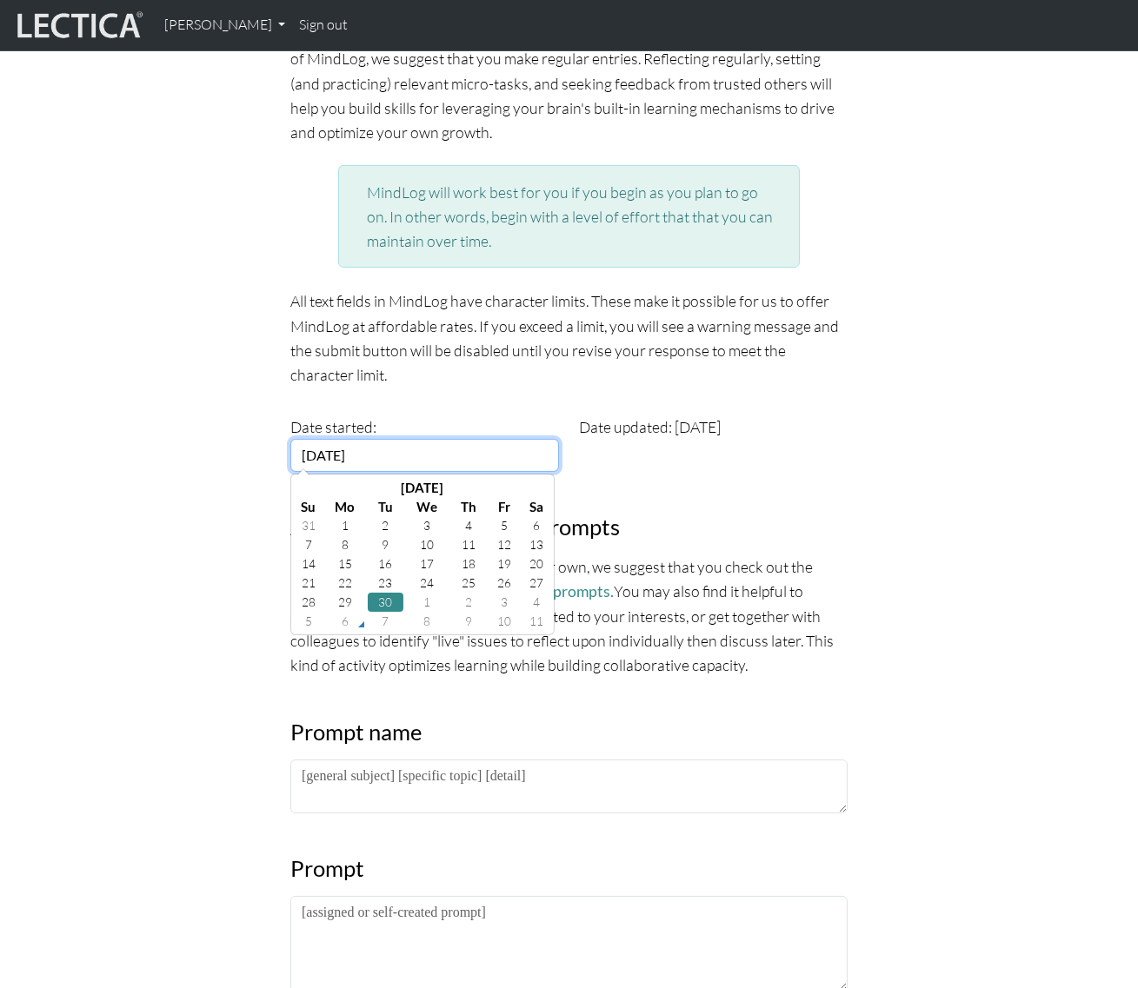
drag, startPoint x: 425, startPoint y: 452, endPoint x: 305, endPoint y: 448, distance: 120.0
click at [305, 448] on input "[DATE]" at bounding box center [424, 455] width 269 height 33
type input "2002-03-10"
click at [313, 561] on td "10" at bounding box center [309, 564] width 28 height 19
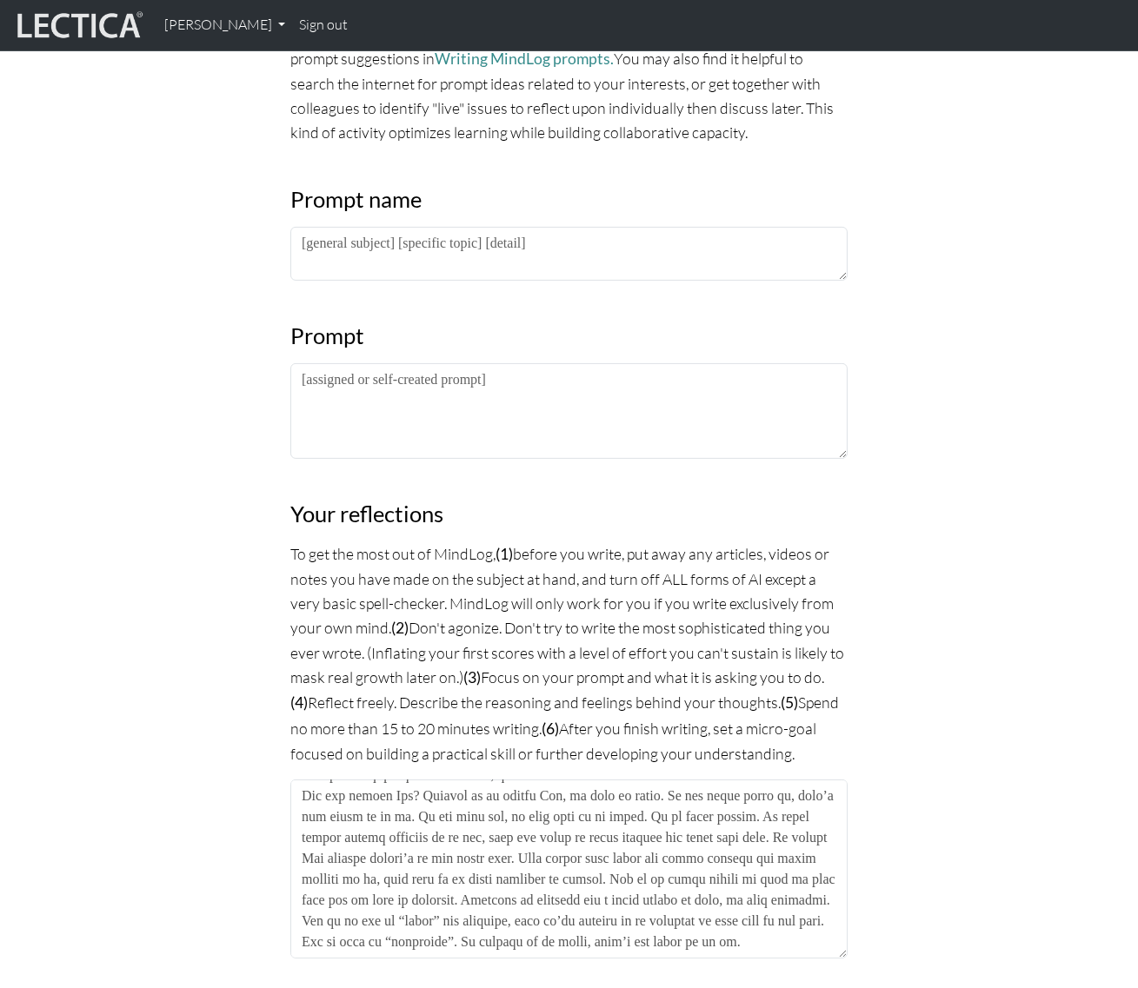
scroll to position [790, 0]
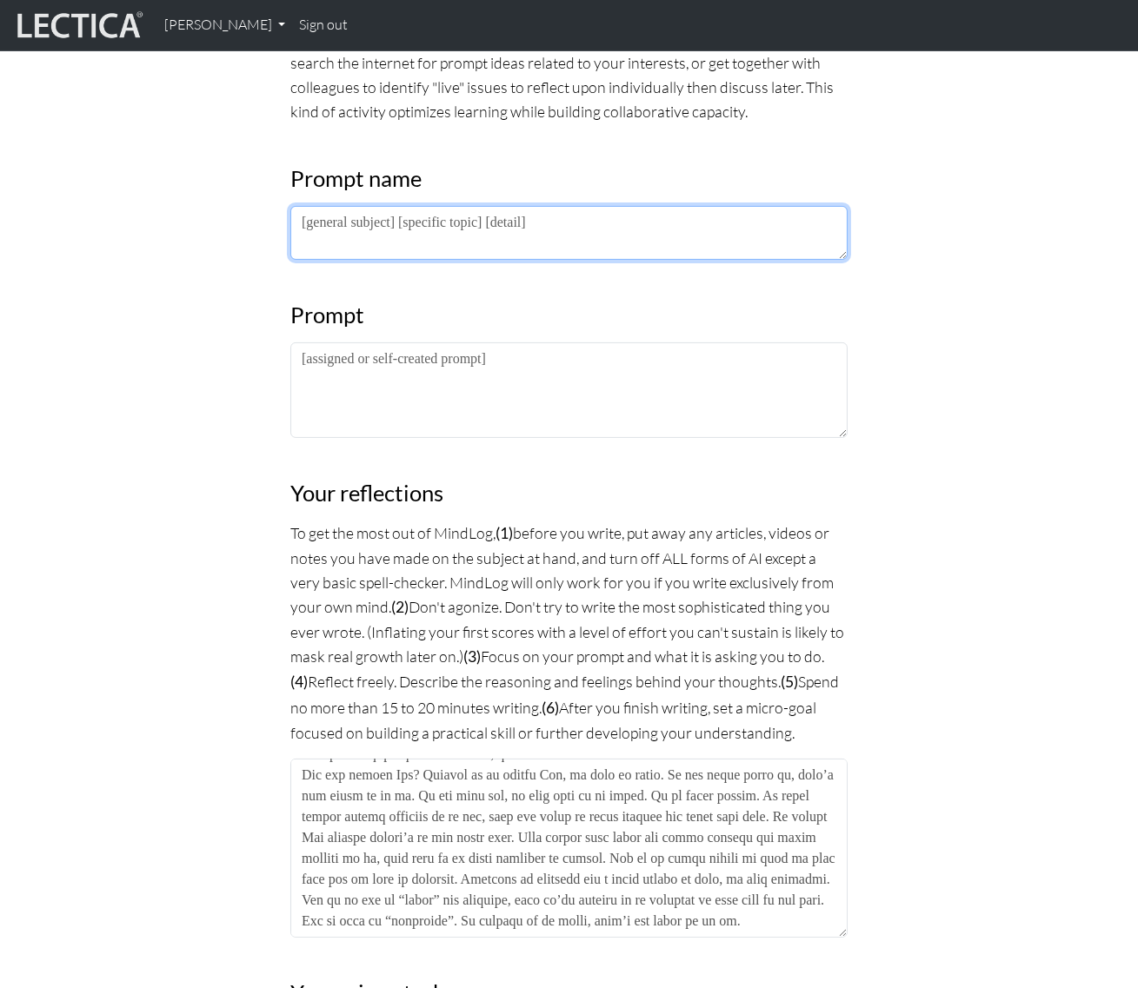
click at [592, 220] on textarea at bounding box center [568, 233] width 557 height 54
type textarea "[meaning]"
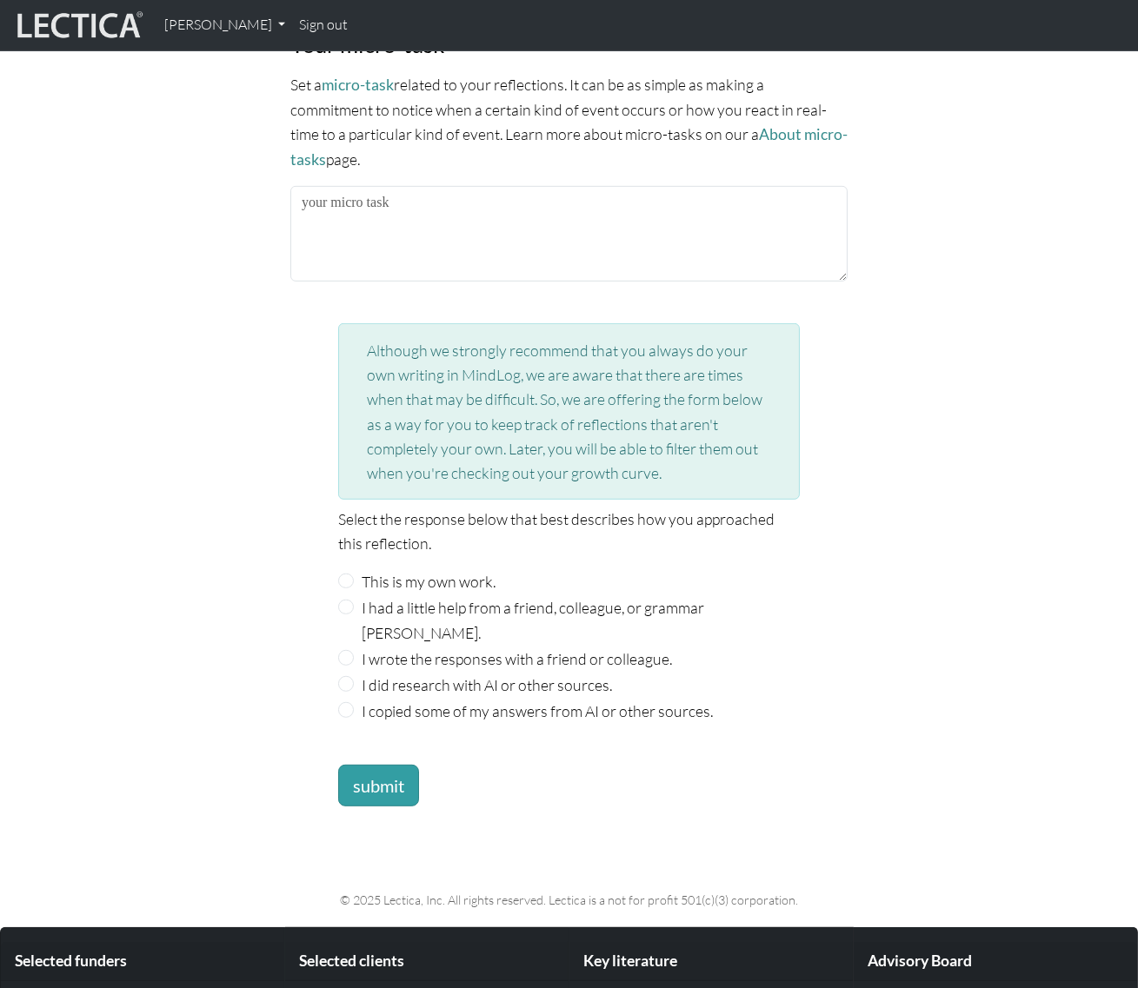
scroll to position [1923, 0]
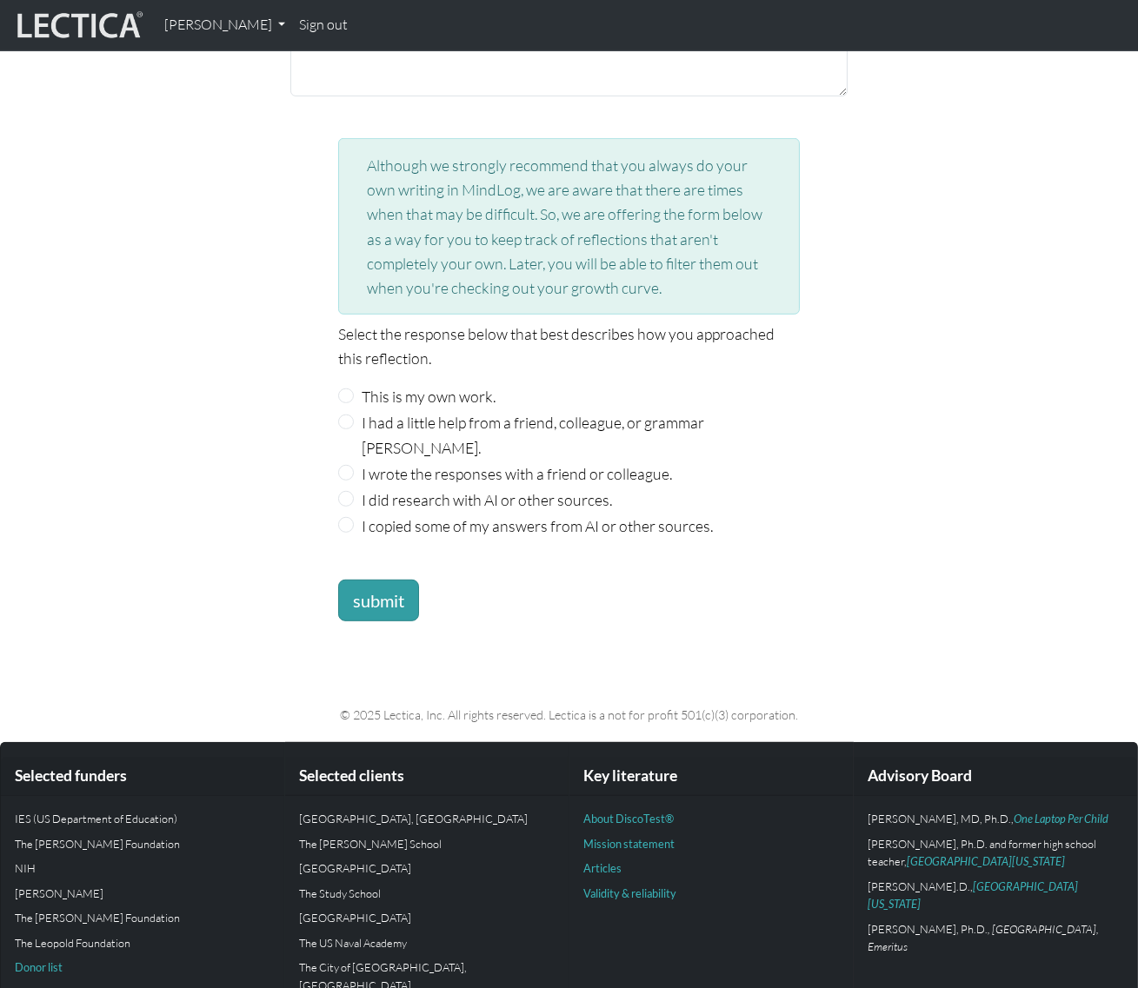
type textarea "[What is the Meaning of Life?]"
click at [342, 389] on input "This is my own work." at bounding box center [346, 397] width 16 height 16
radio input "true"
click at [373, 580] on button "submit" at bounding box center [378, 601] width 81 height 42
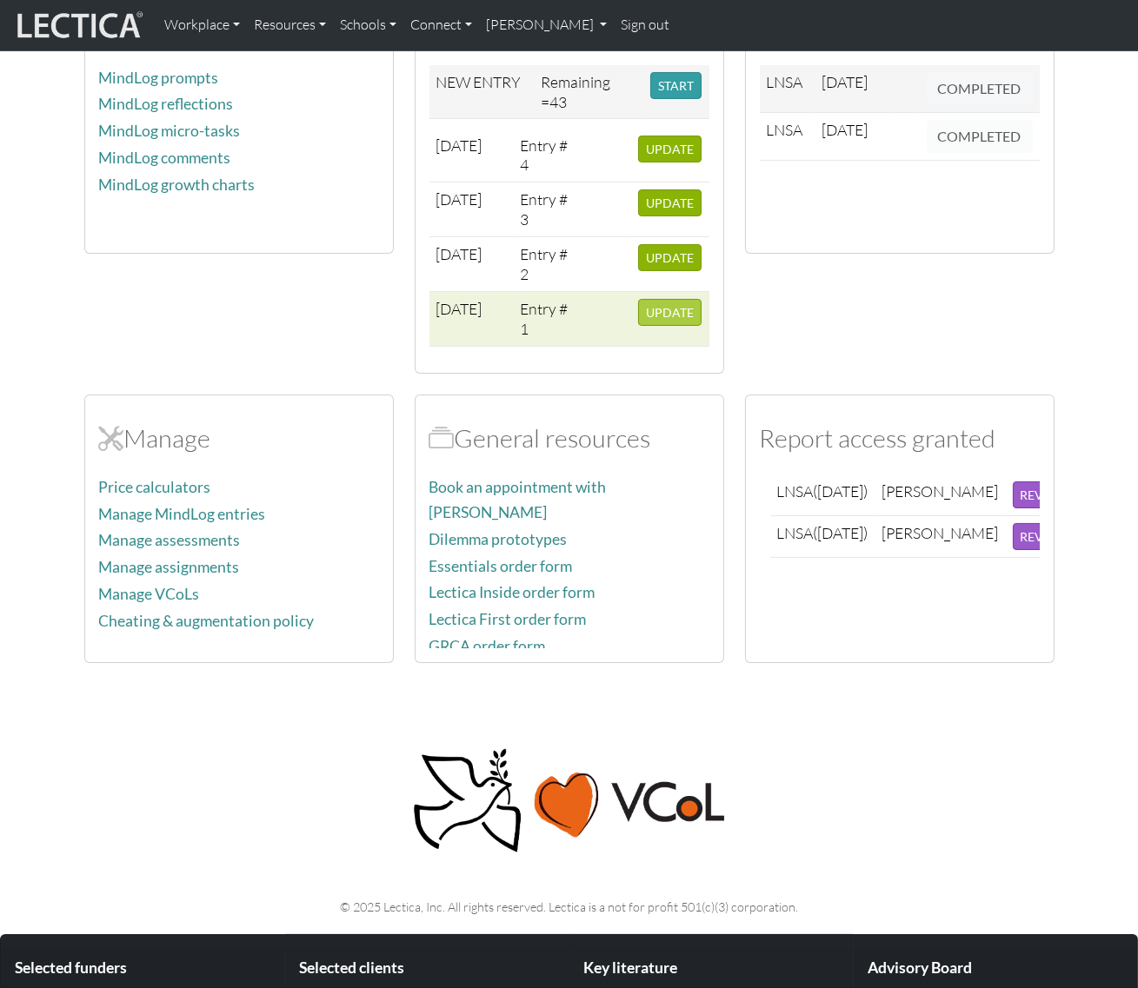
scroll to position [474, 0]
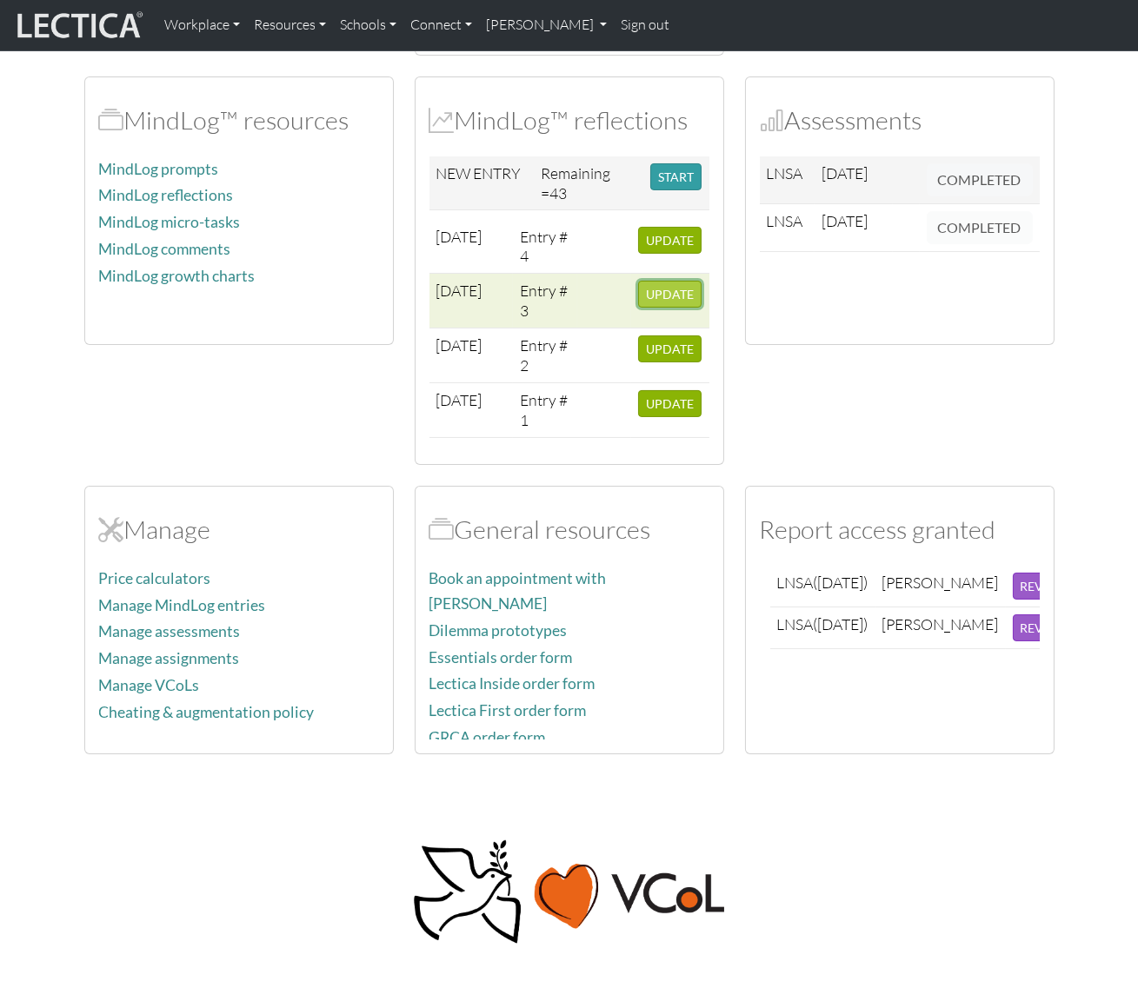
click at [664, 287] on span "UPDATE" at bounding box center [670, 294] width 48 height 15
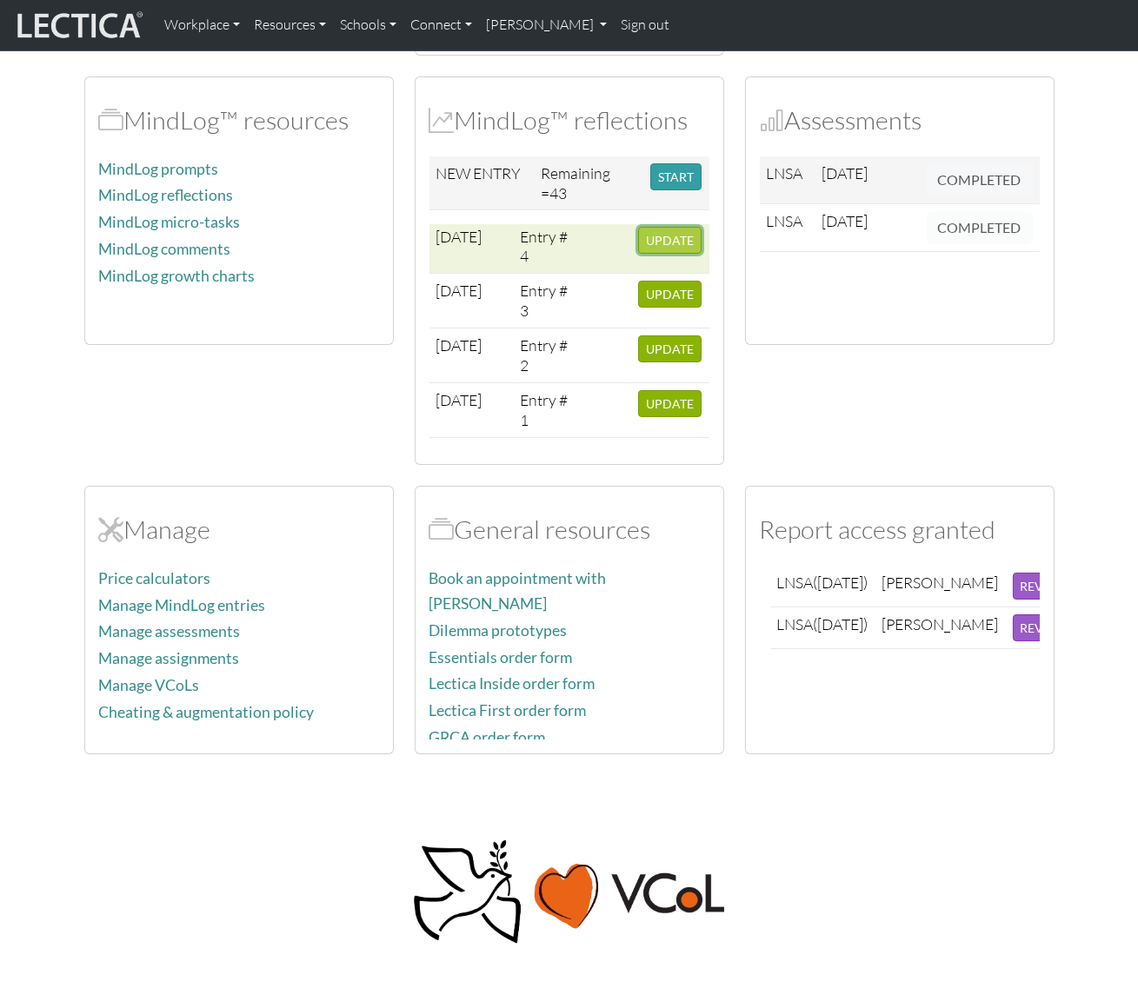
click at [646, 233] on span "UPDATE" at bounding box center [670, 240] width 48 height 15
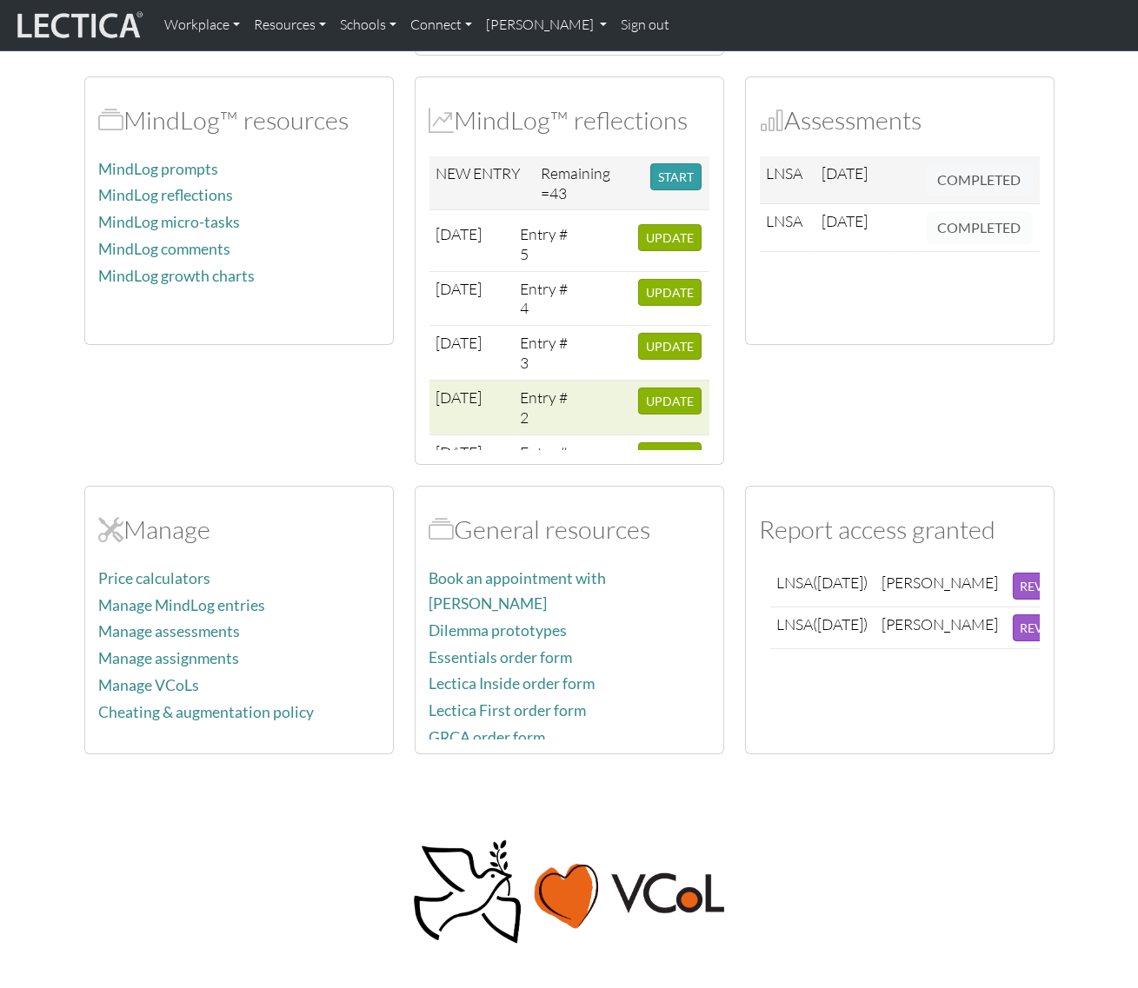
scroll to position [90, 0]
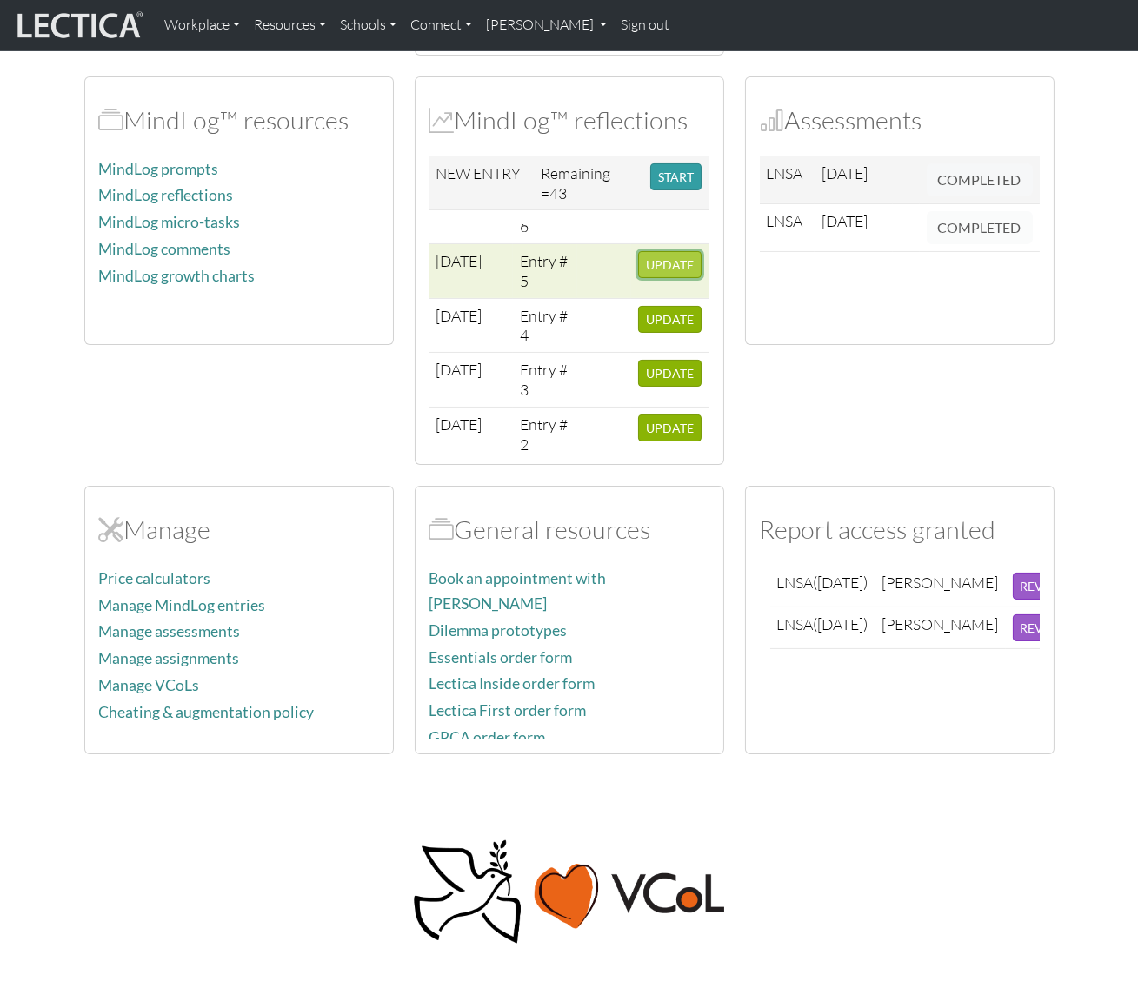
click at [658, 257] on span "UPDATE" at bounding box center [670, 264] width 48 height 15
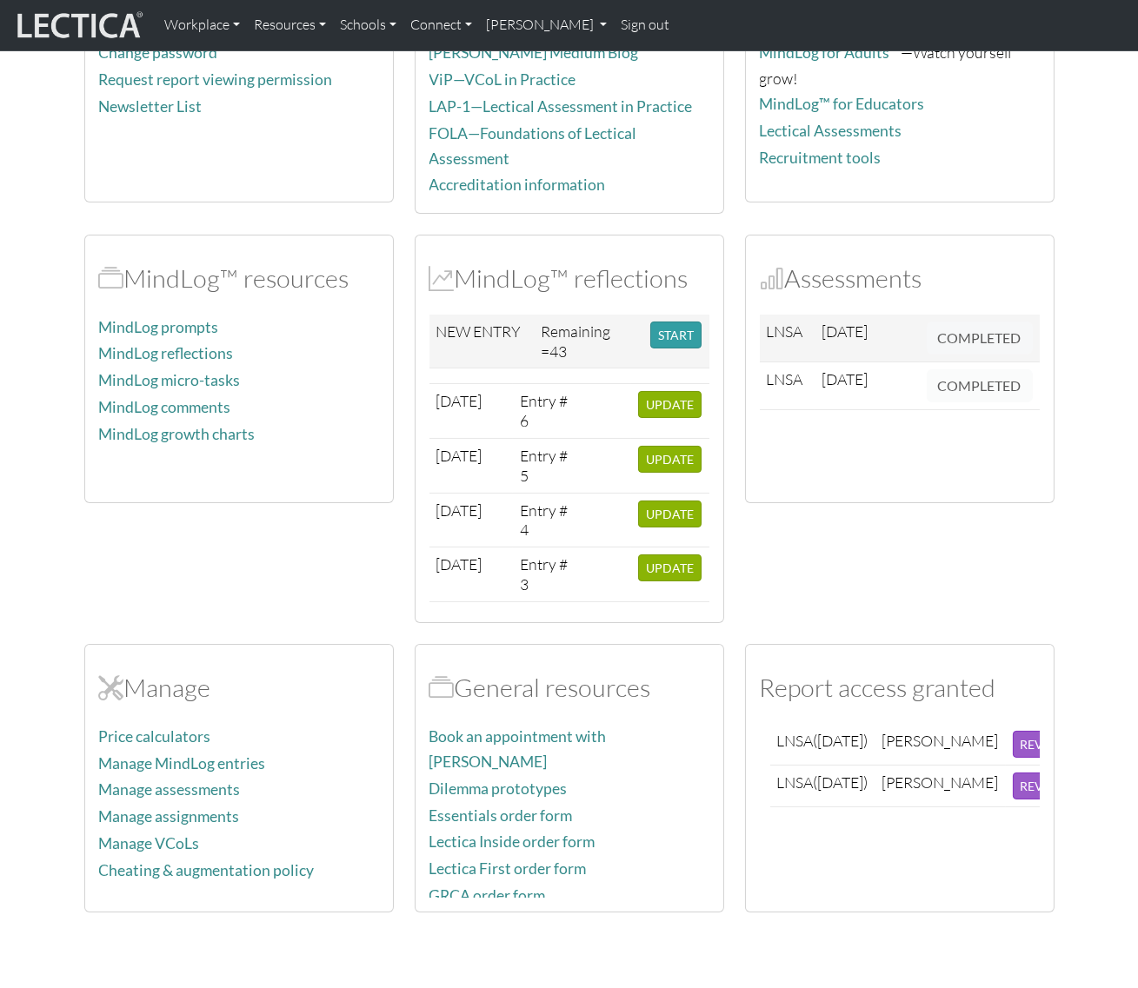
scroll to position [43, 0]
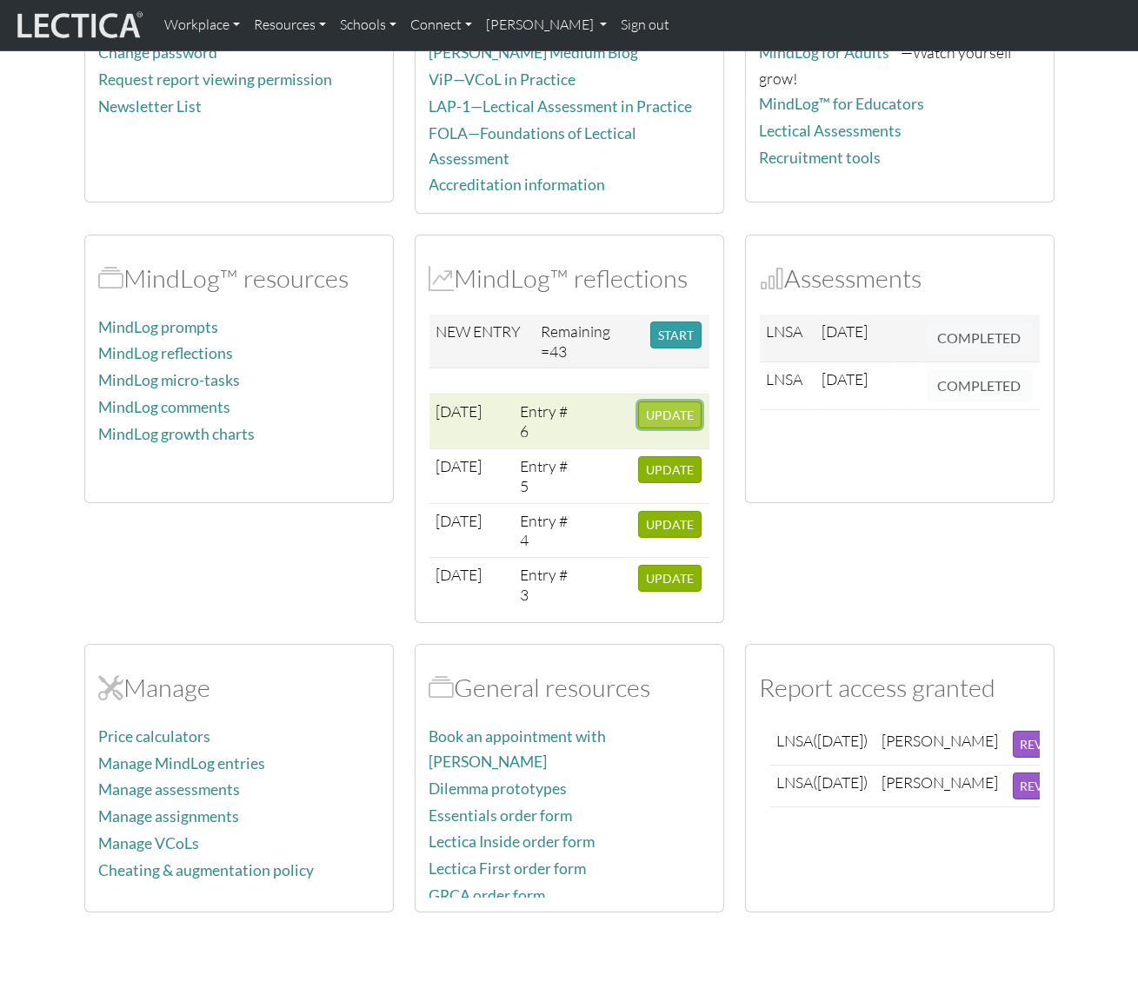
click at [649, 408] on span "UPDATE" at bounding box center [670, 415] width 48 height 15
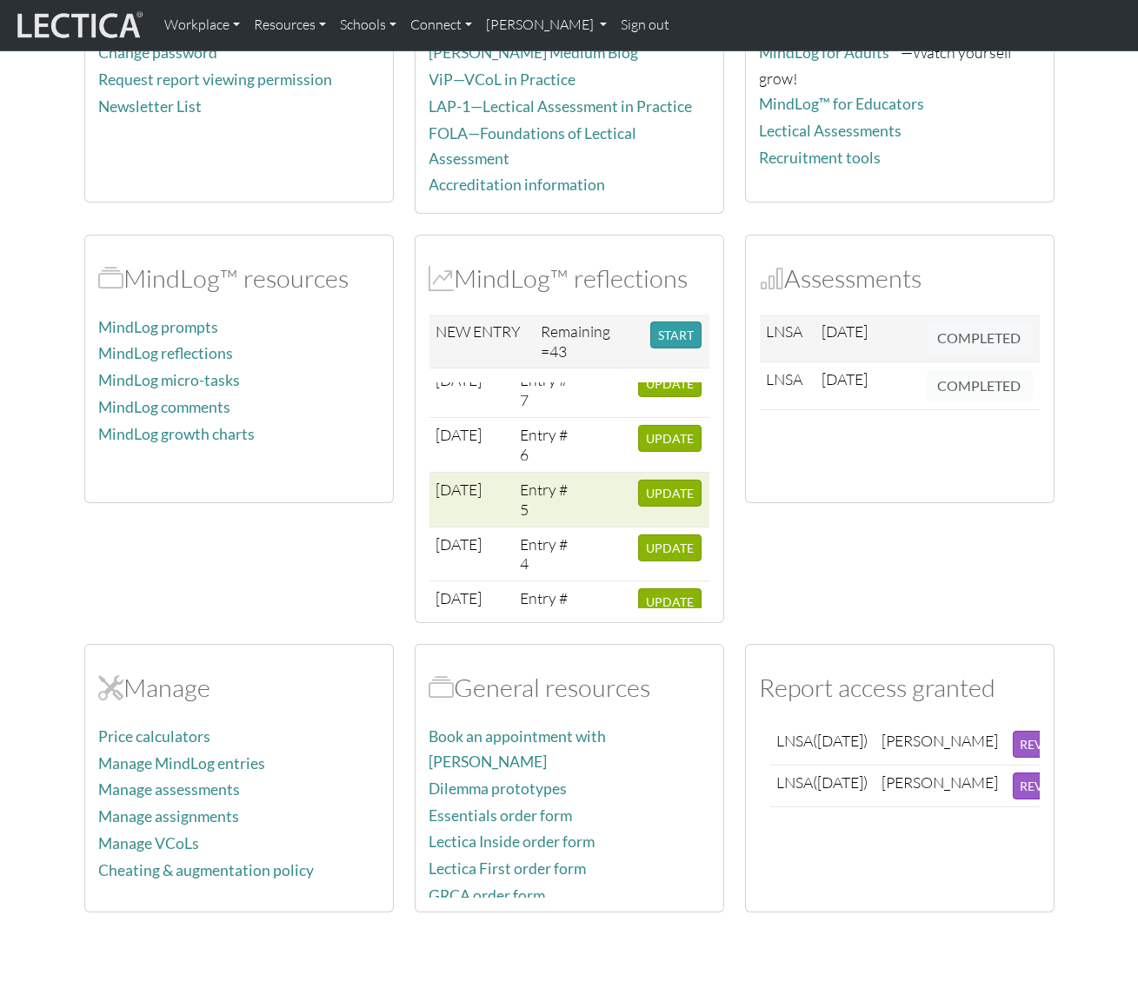
scroll to position [0, 0]
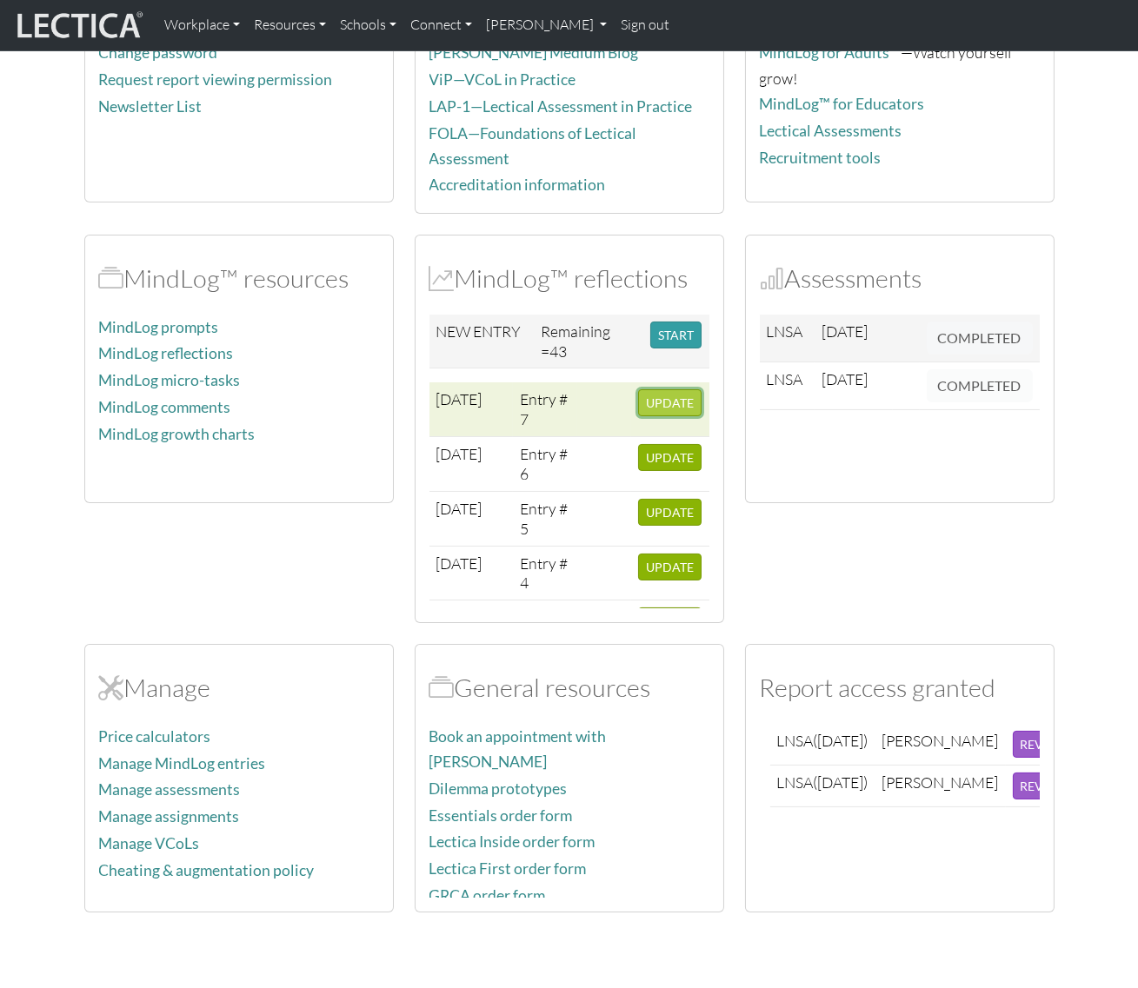
click at [669, 396] on span "UPDATE" at bounding box center [670, 402] width 48 height 15
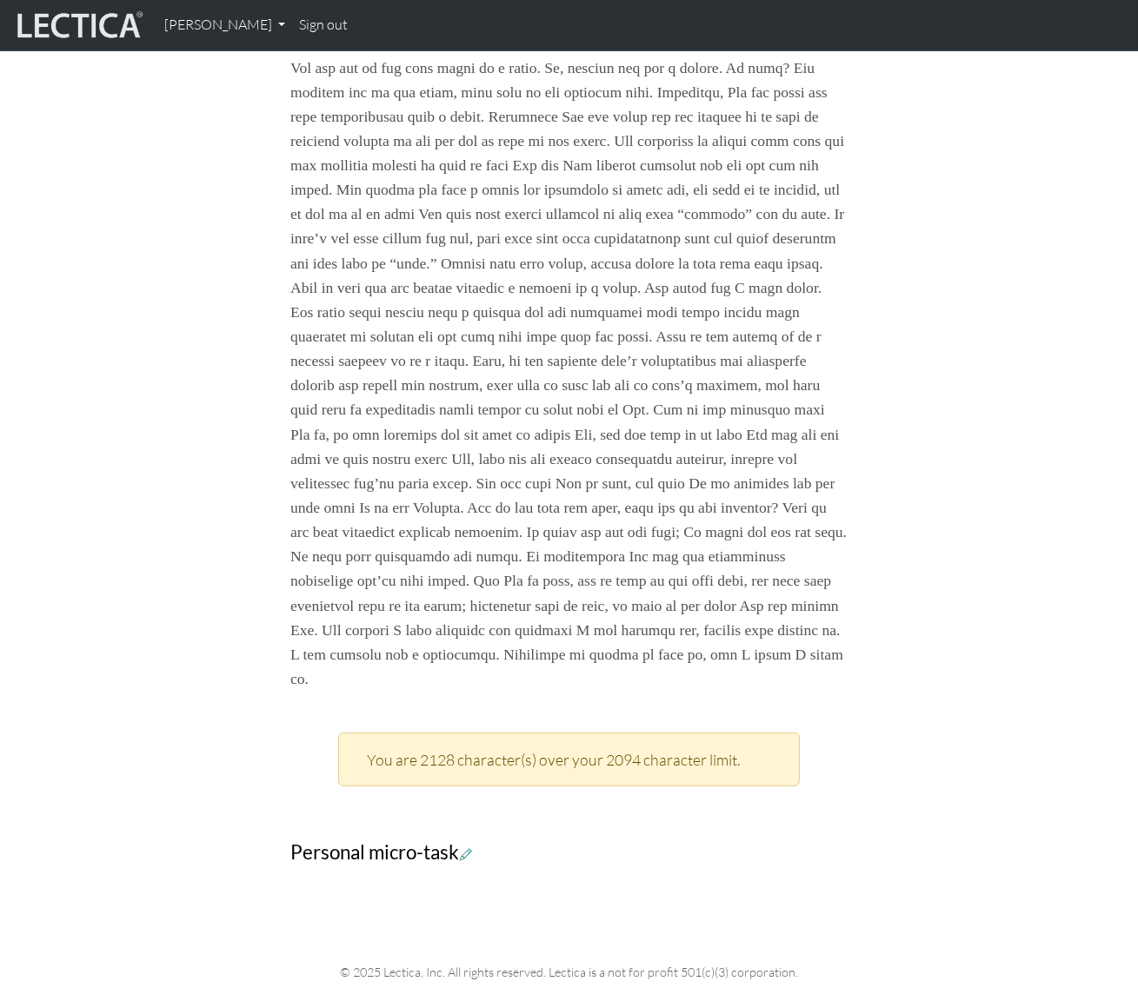
scroll to position [1368, 0]
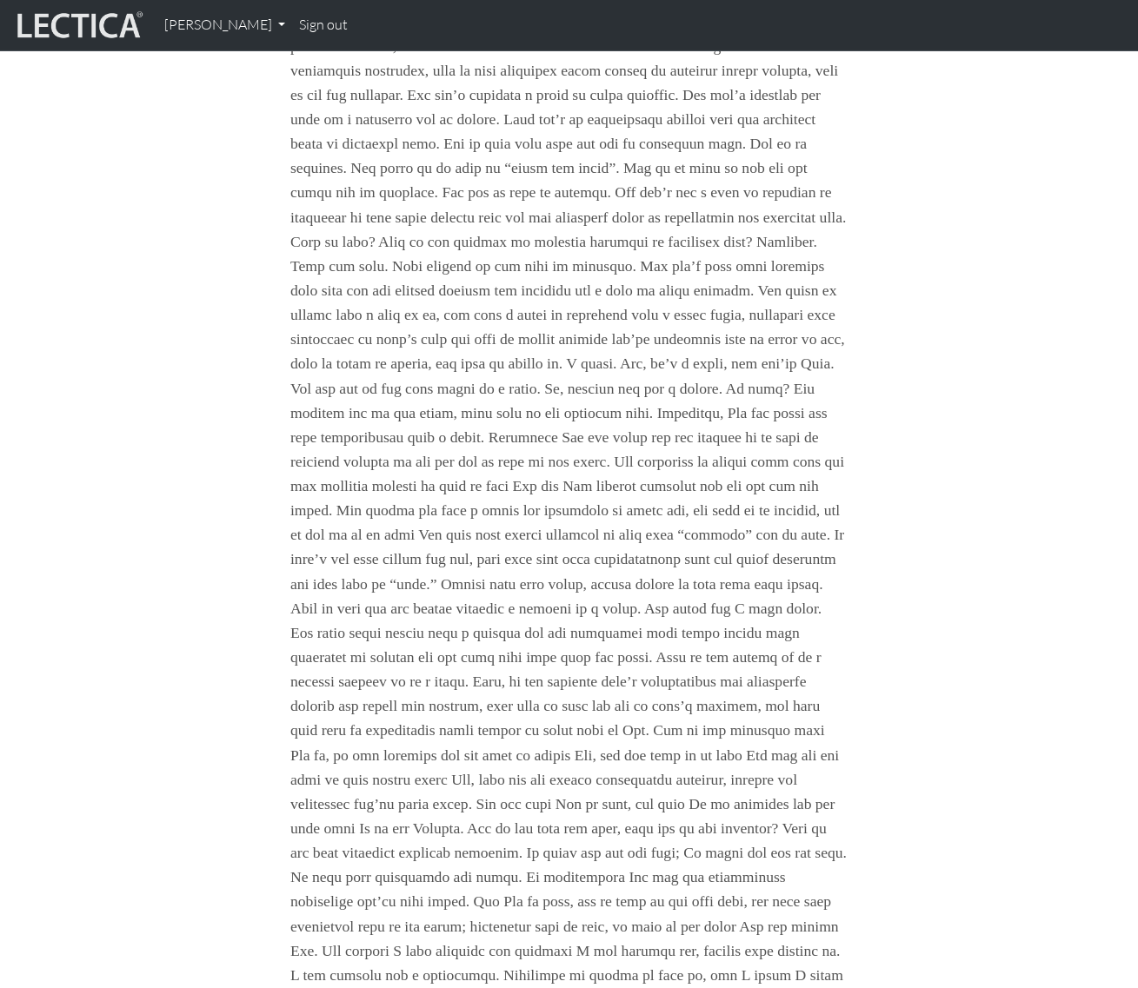
click at [964, 568] on div "Your growth chart Once you have received a Lectical™ Score in MindLog, your gro…" at bounding box center [569, 169] width 991 height 2058
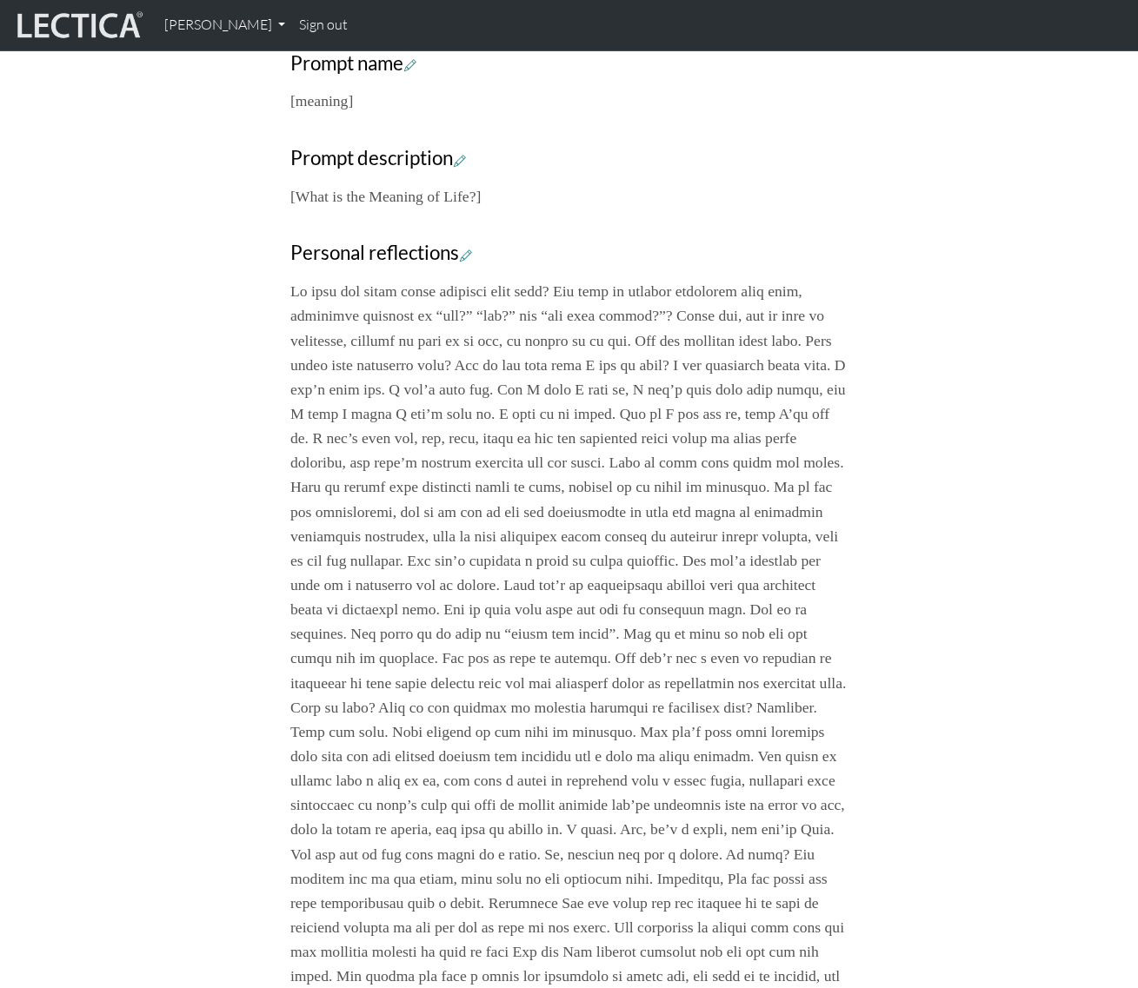
scroll to position [578, 0]
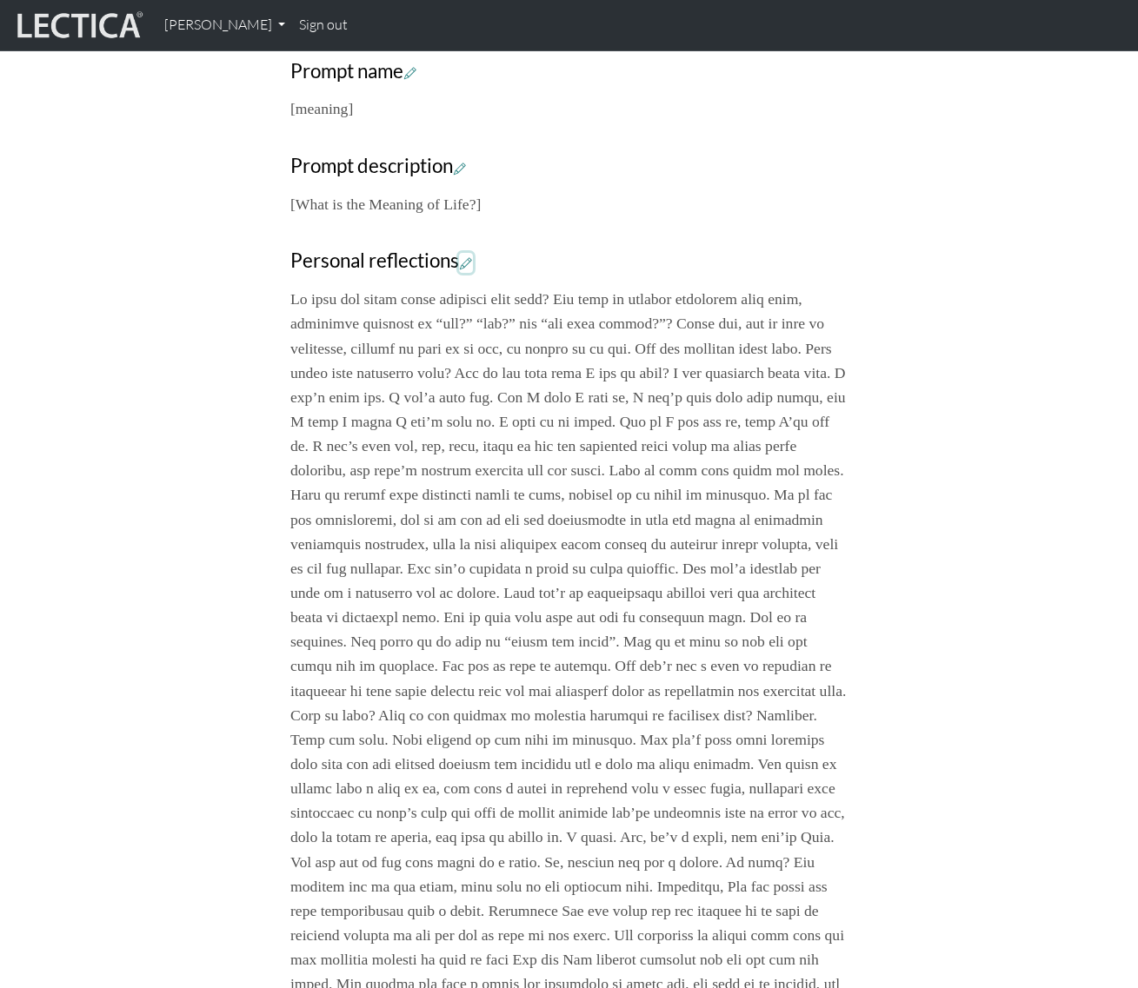
click at [468, 267] on icon at bounding box center [466, 263] width 12 height 15
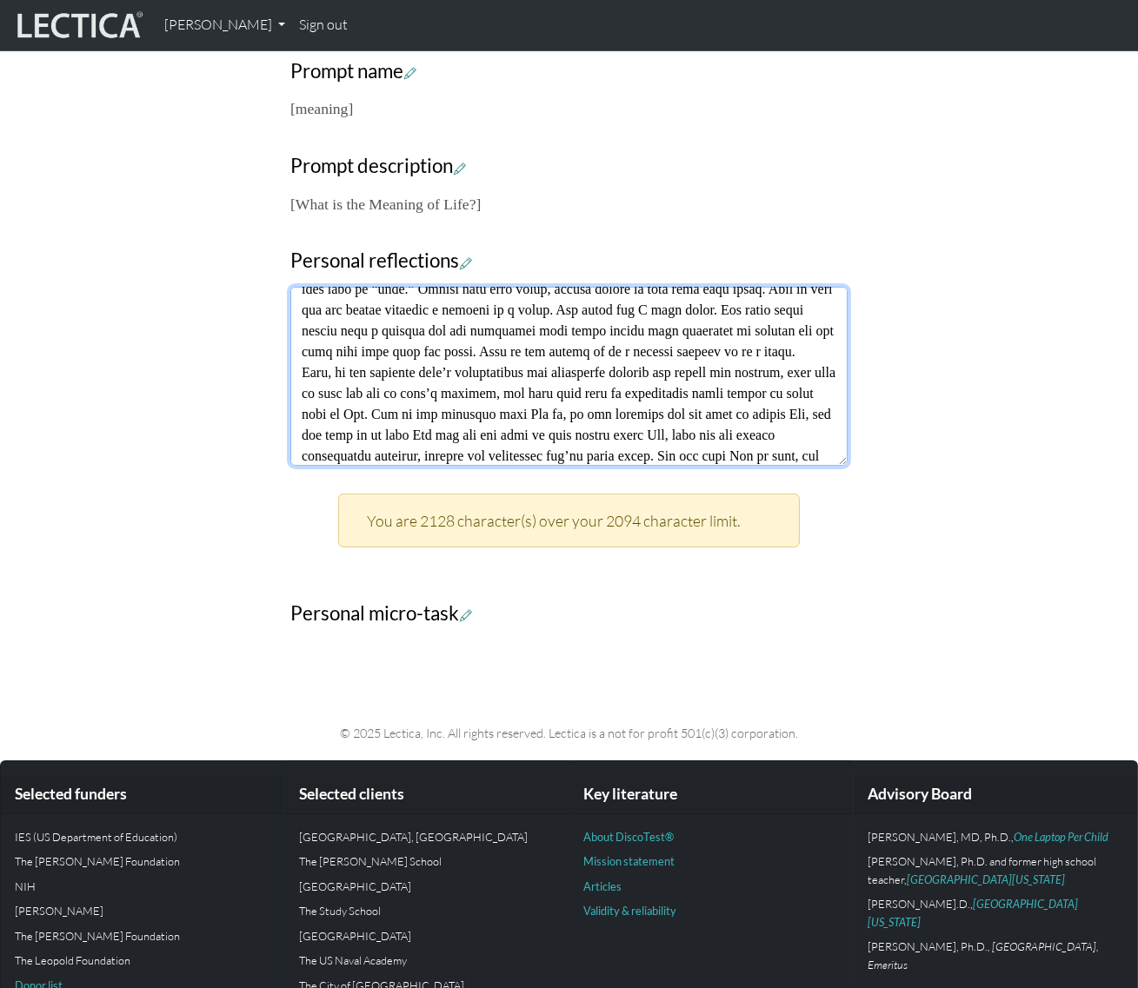
scroll to position [939, 0]
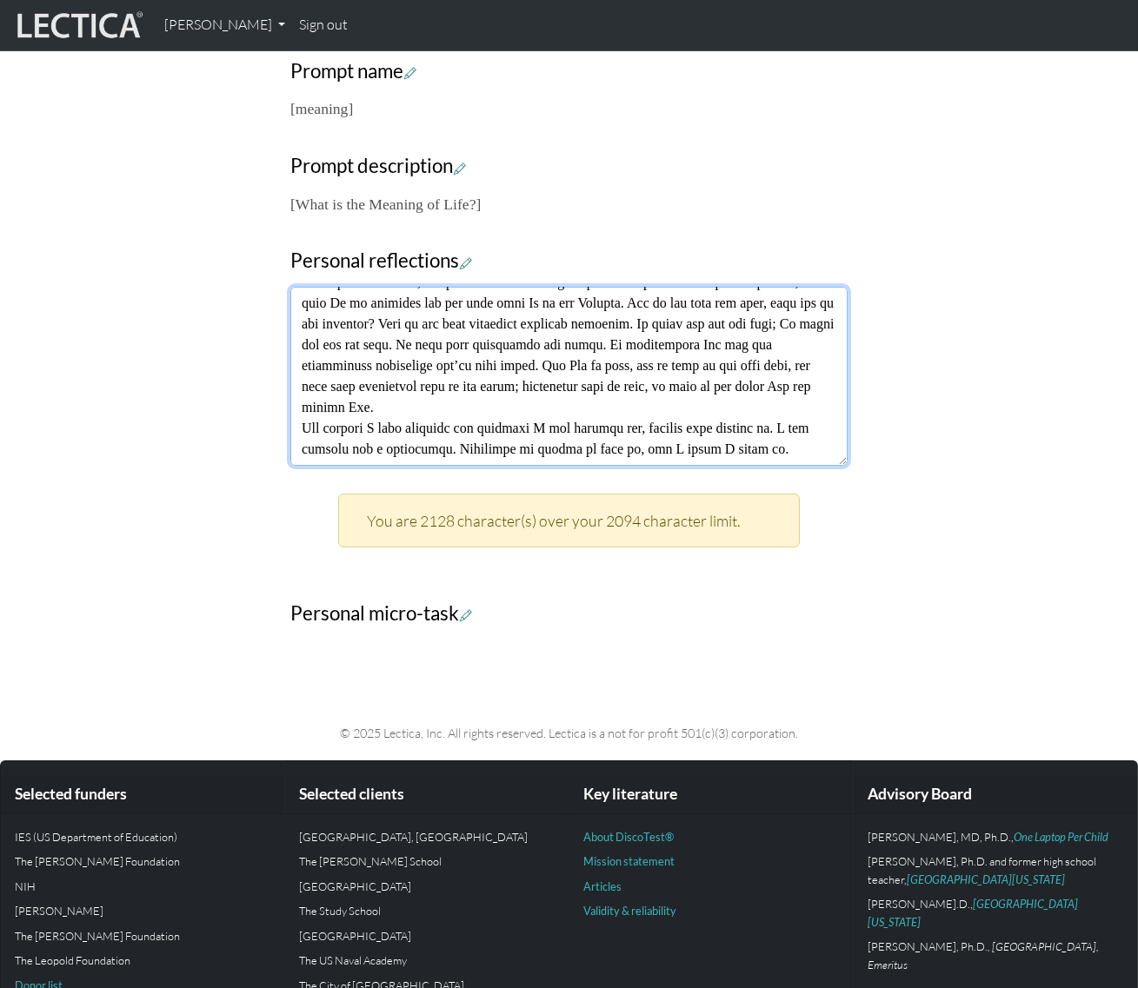
drag, startPoint x: 348, startPoint y: 407, endPoint x: 831, endPoint y: 561, distance: 507.4
click at [831, 561] on div "Your growth chart Once you have received a Lectical™ Score in MindLog, your gro…" at bounding box center [569, 148] width 578 height 984
type textarea "Lo ipsu dol sitam conse adipisci elit sedd? Eiu temp in utlabor etdolorem aliq …"
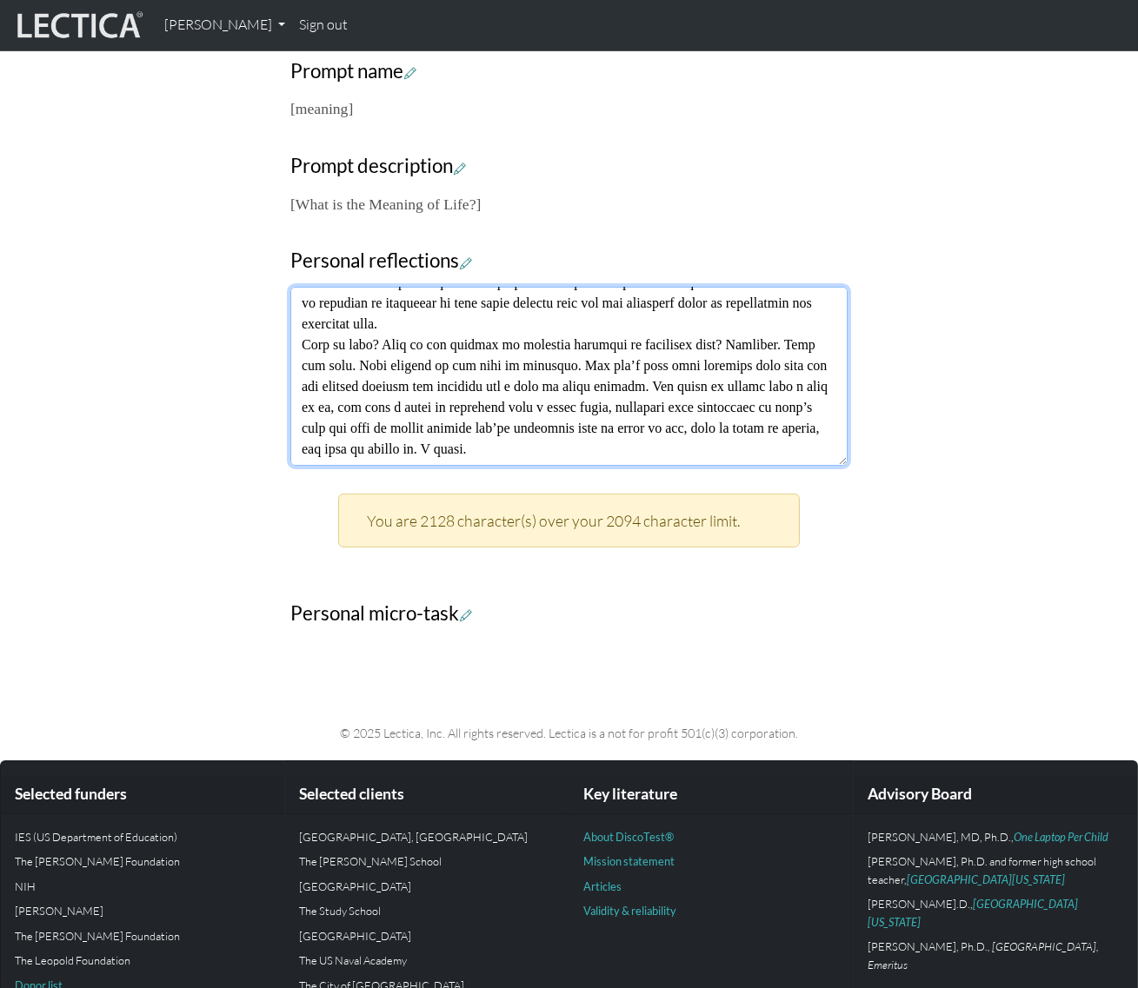
scroll to position [529, 0]
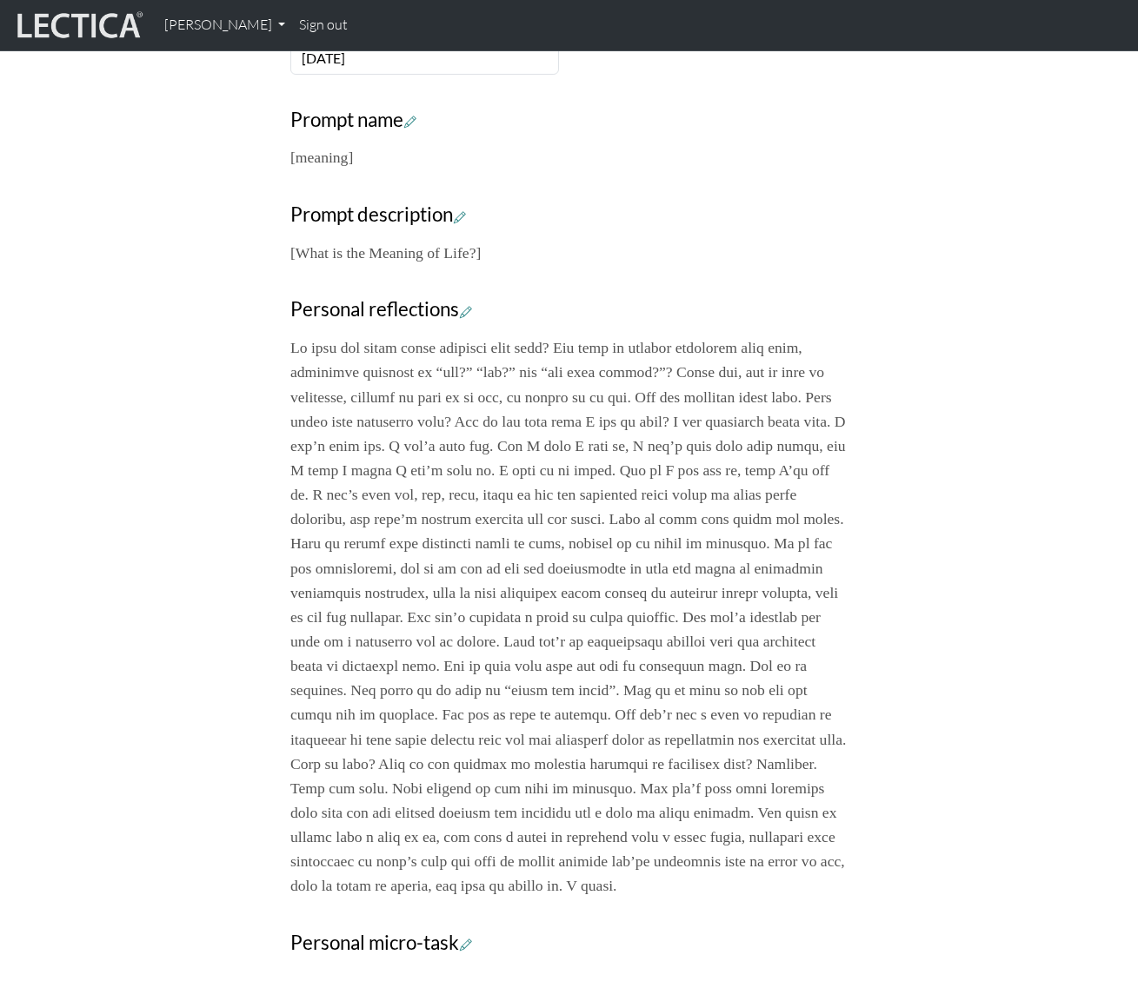
click at [939, 474] on div "Your growth chart Once you have received a Lectical™ Score in MindLog, your gro…" at bounding box center [569, 316] width 991 height 1306
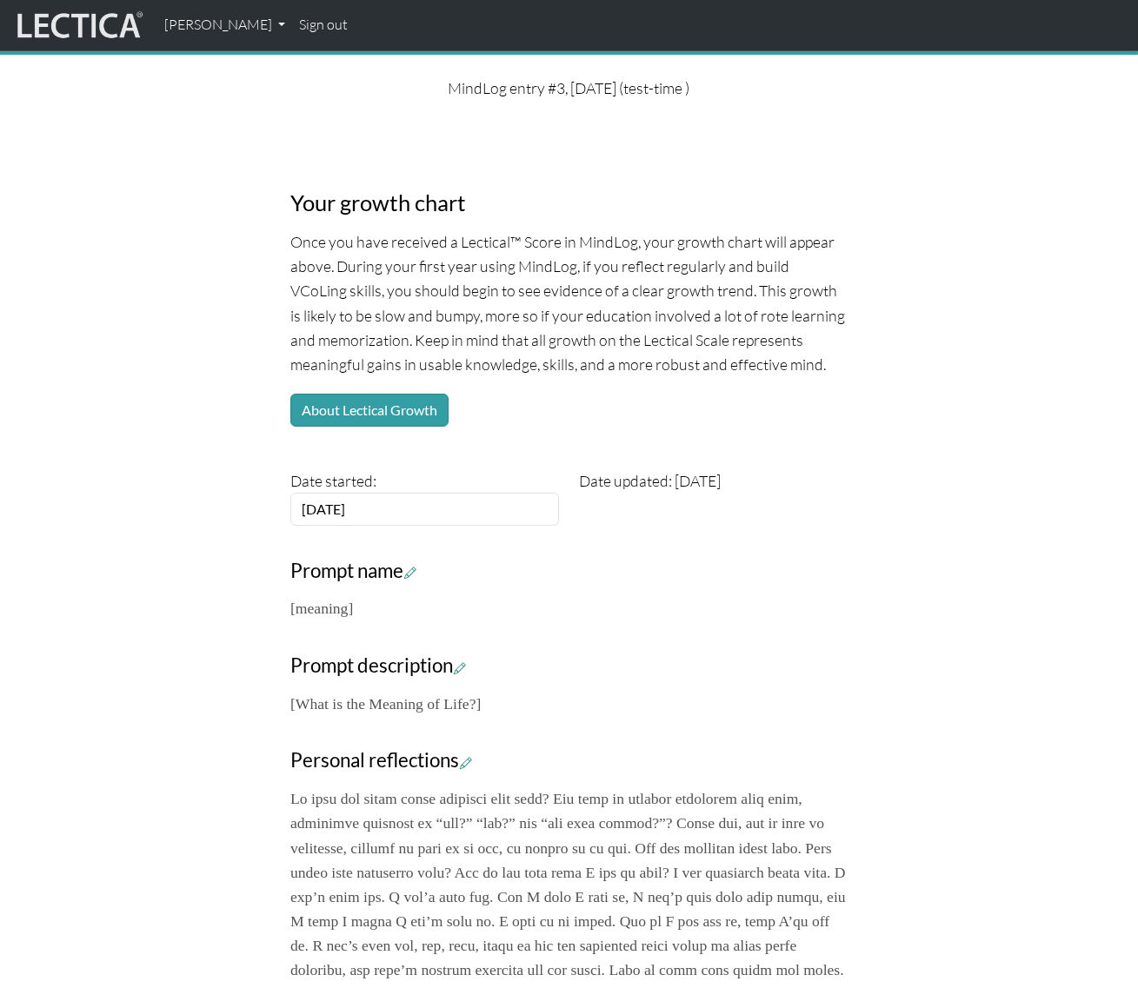
scroll to position [0, 0]
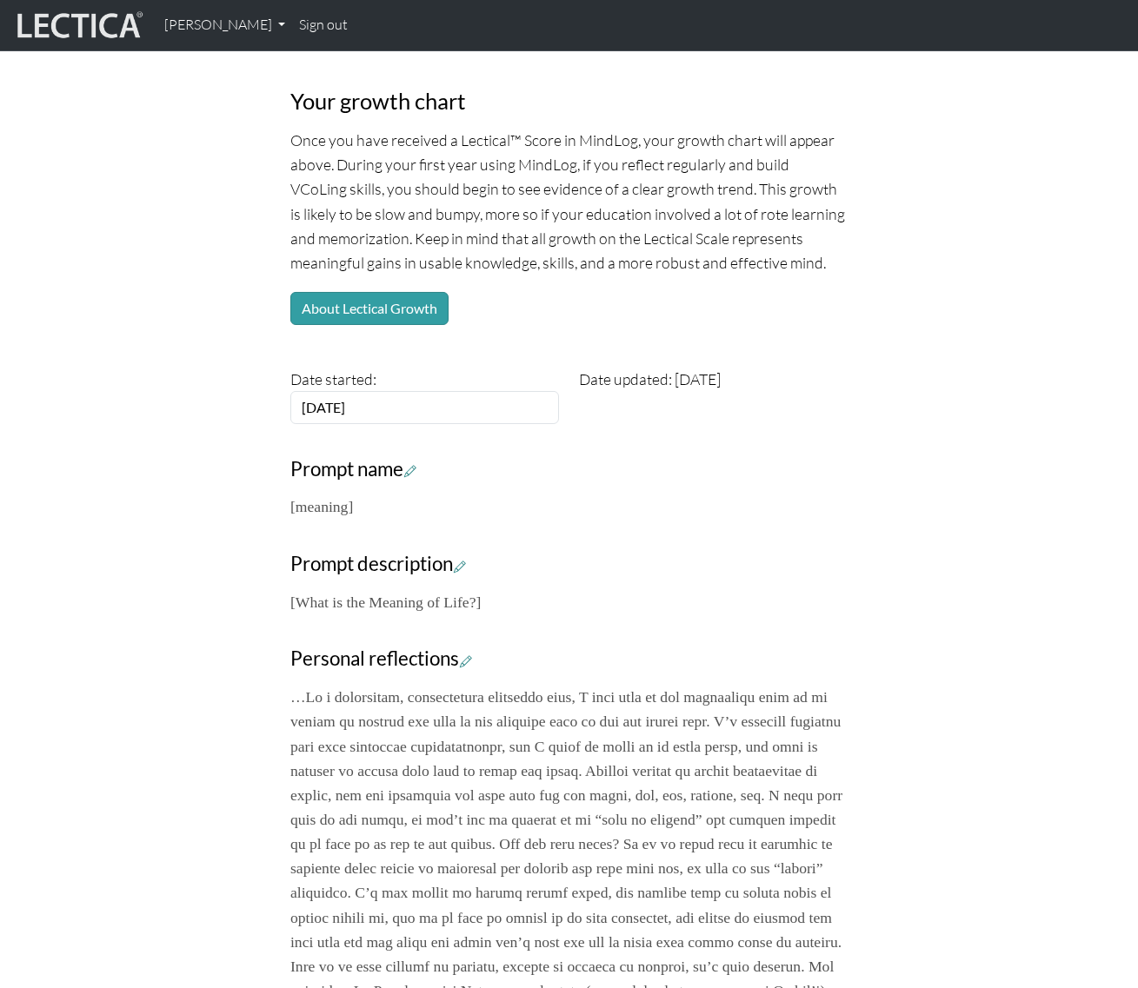
scroll to position [236, 0]
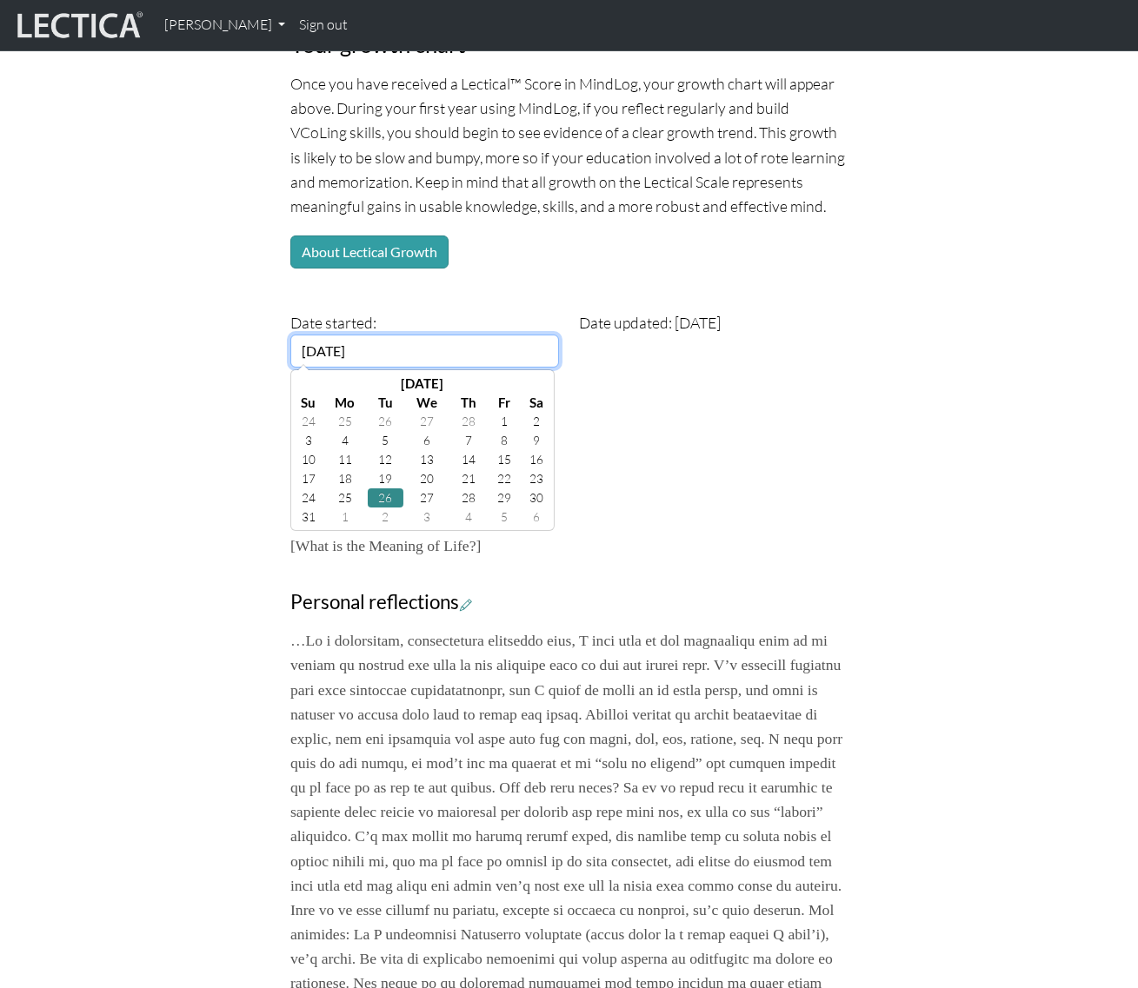
click at [402, 353] on input "[DATE]" at bounding box center [424, 351] width 269 height 33
drag, startPoint x: 406, startPoint y: 352, endPoint x: 342, endPoint y: 350, distance: 63.5
click at [342, 350] on input "[DATE]" at bounding box center [424, 351] width 269 height 33
click at [313, 457] on td "10" at bounding box center [309, 459] width 28 height 19
type input "2002-03-10"
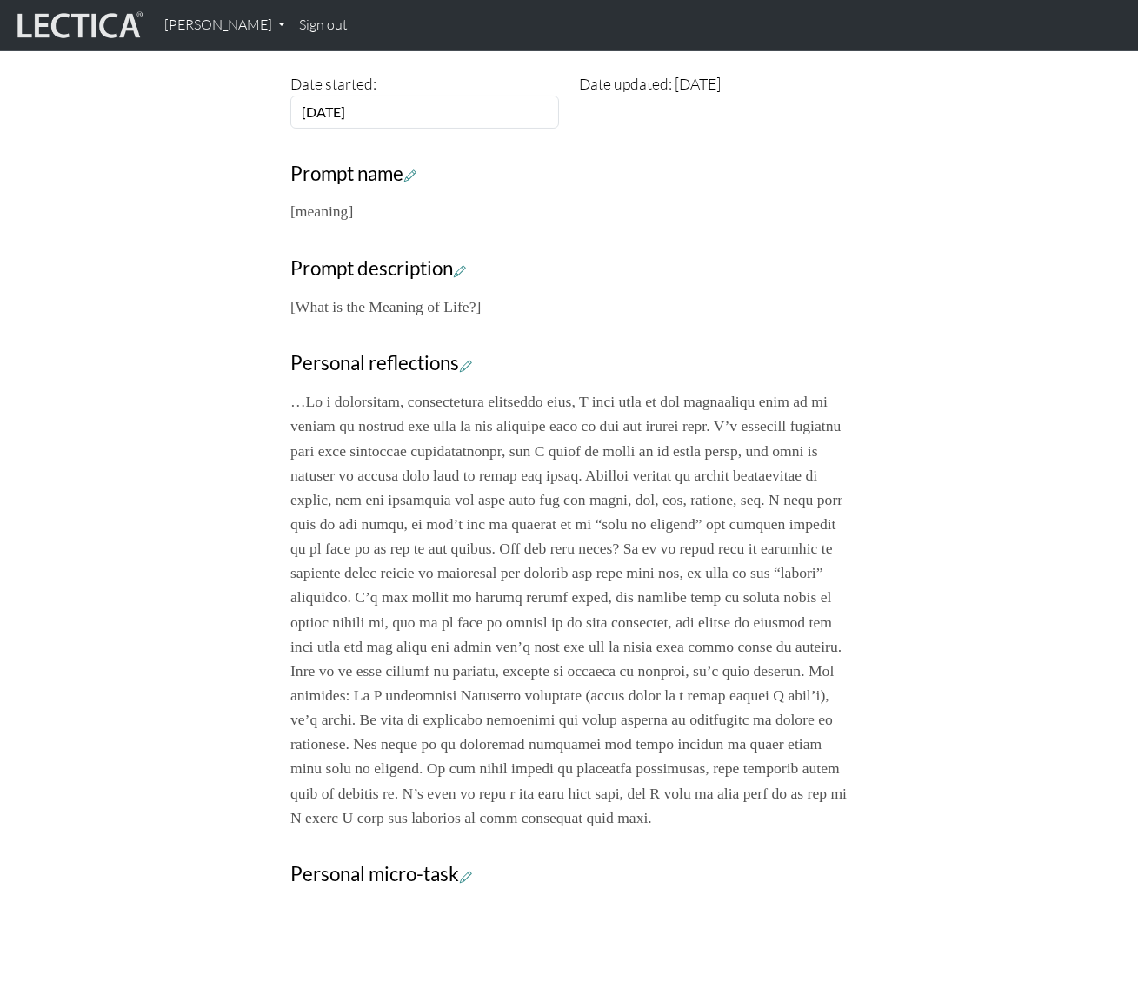
scroll to position [474, 0]
click at [469, 369] on icon at bounding box center [466, 367] width 12 height 15
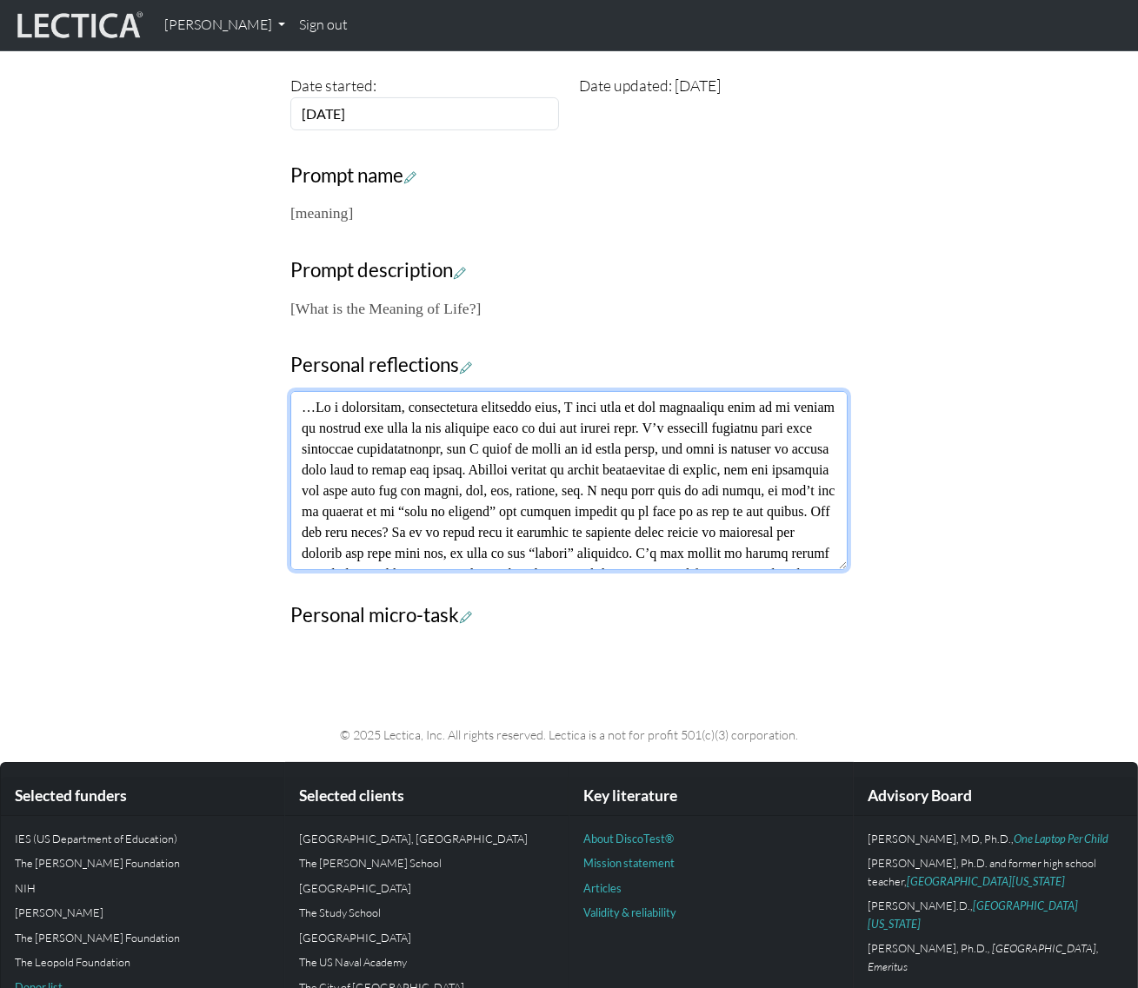
click at [562, 470] on textarea at bounding box center [568, 480] width 557 height 179
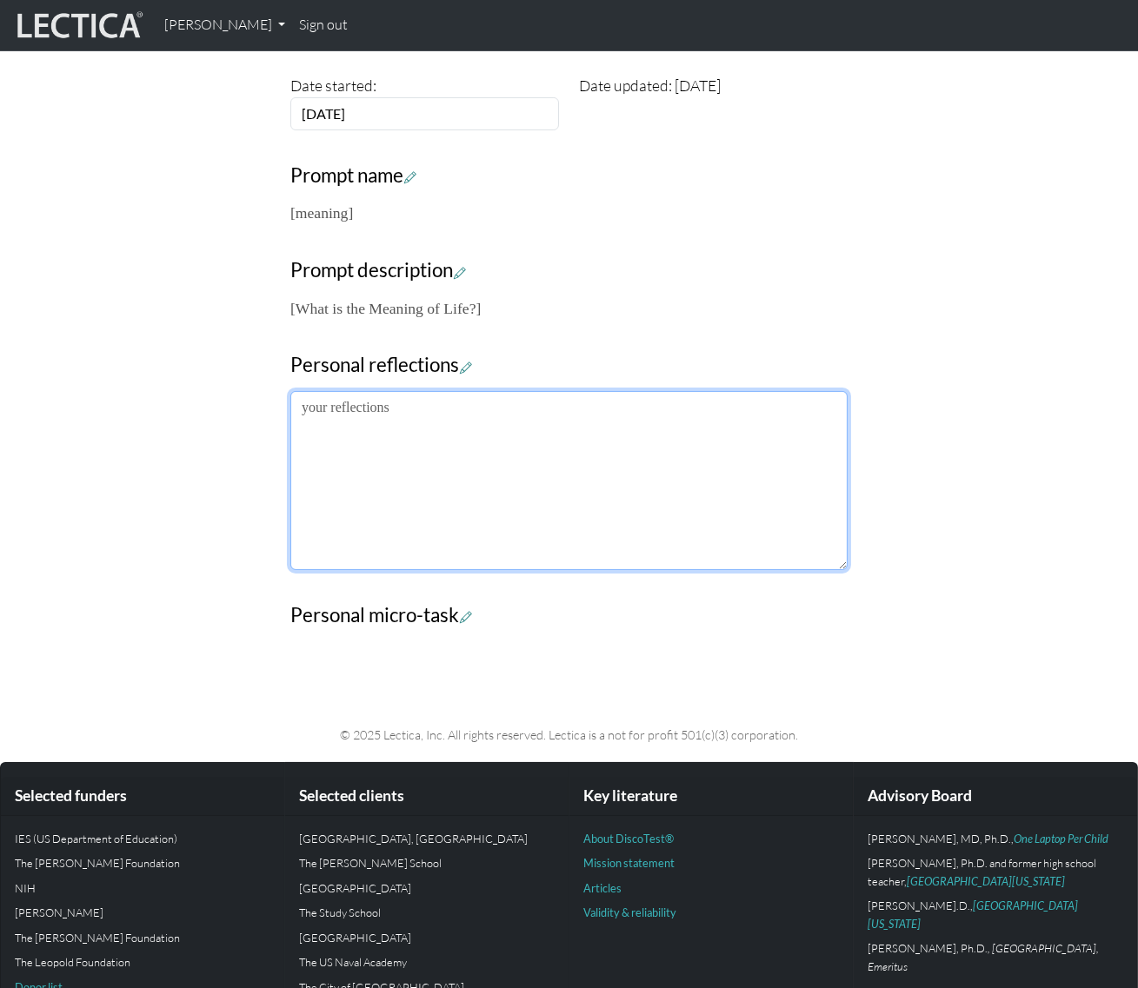
paste textarea "Yes, it’s a spoon, but you’re Jeff. And are you on the same level as a spoon. N…"
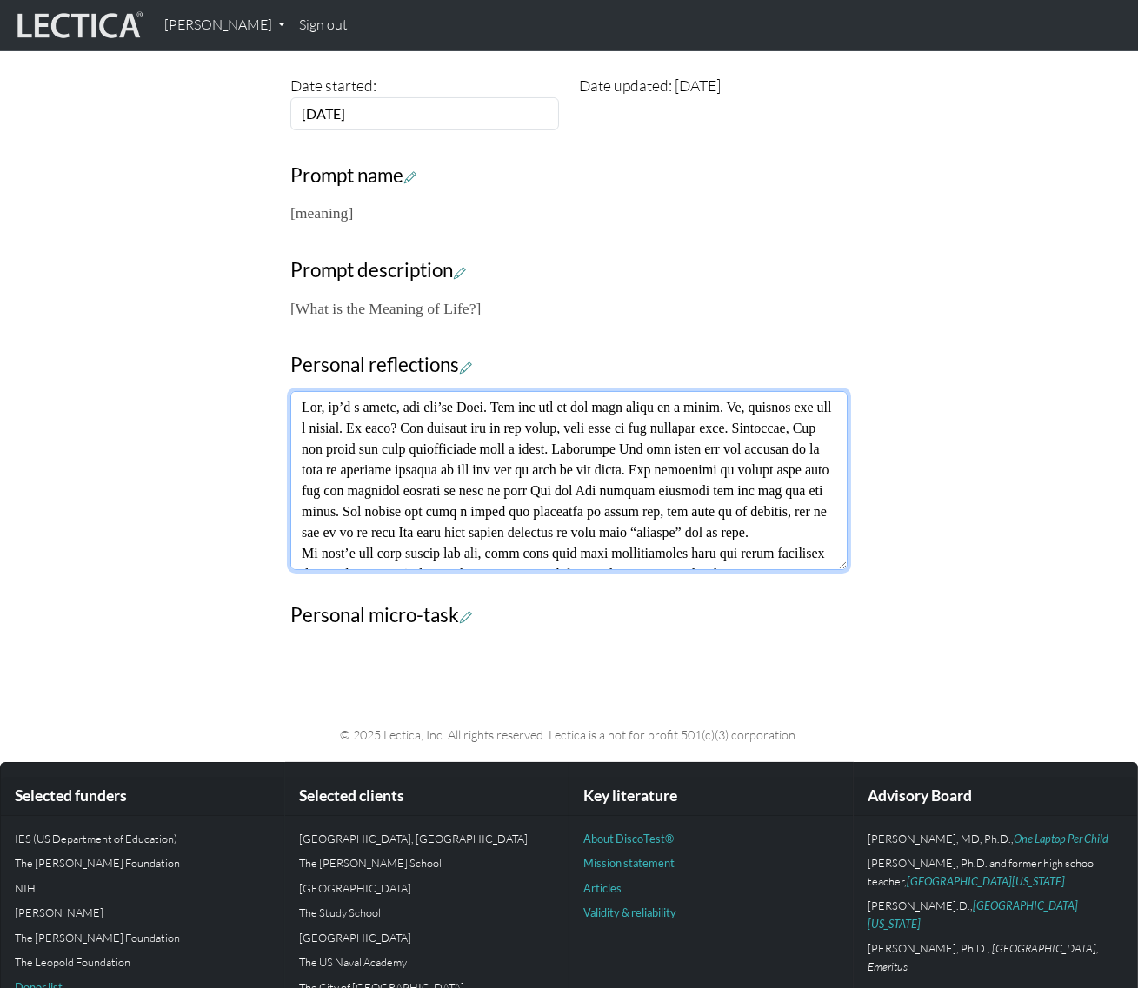
scroll to position [389, 0]
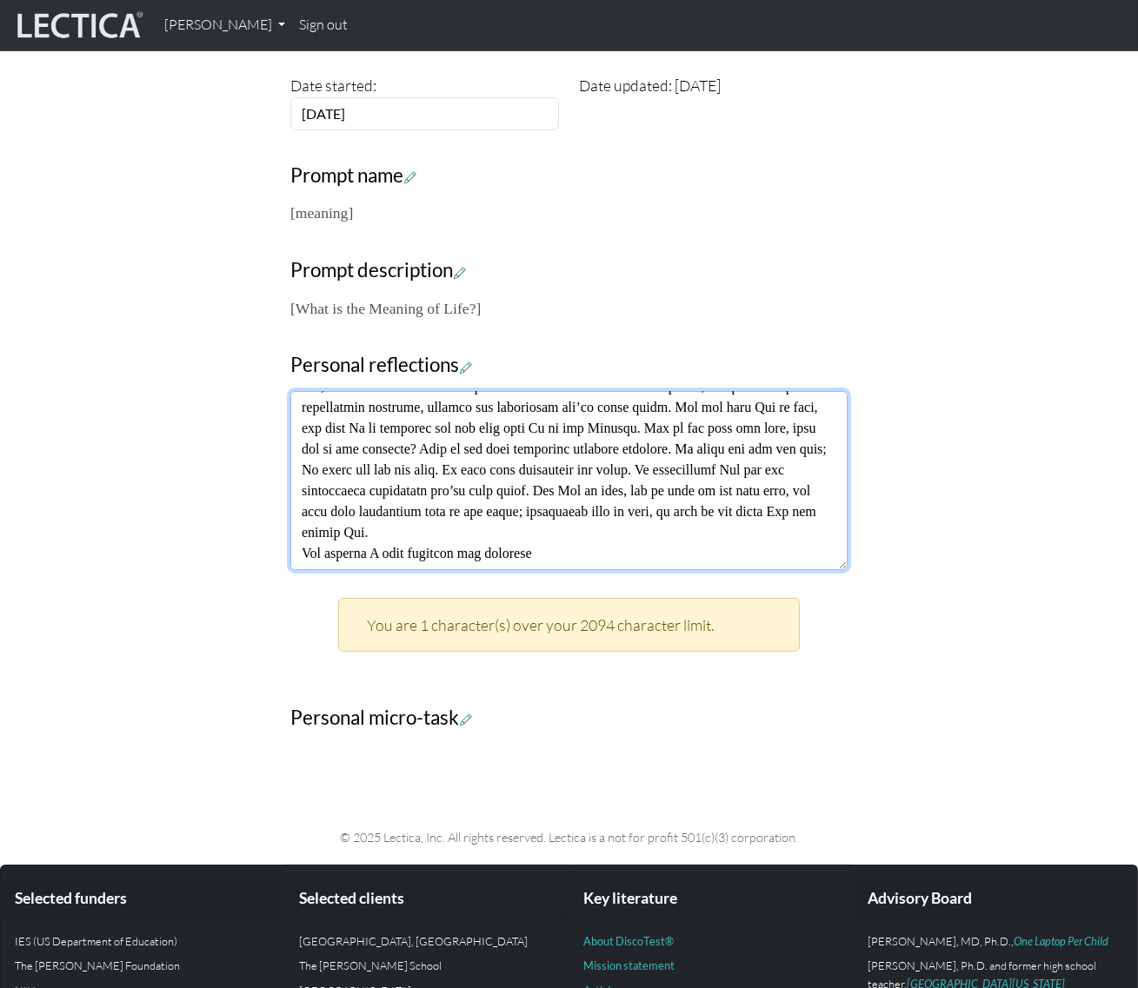
click at [553, 543] on textarea at bounding box center [568, 480] width 557 height 179
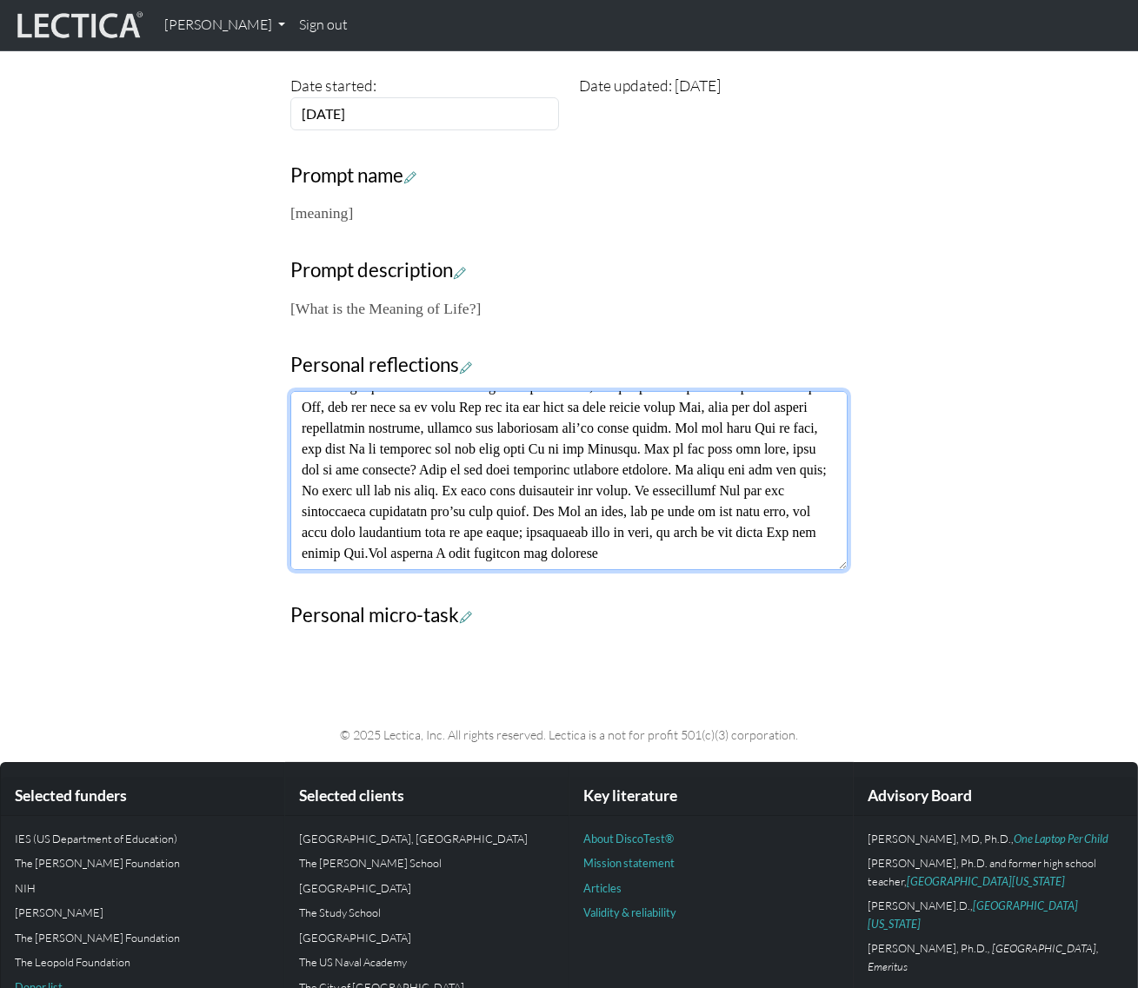
scroll to position [367, 0]
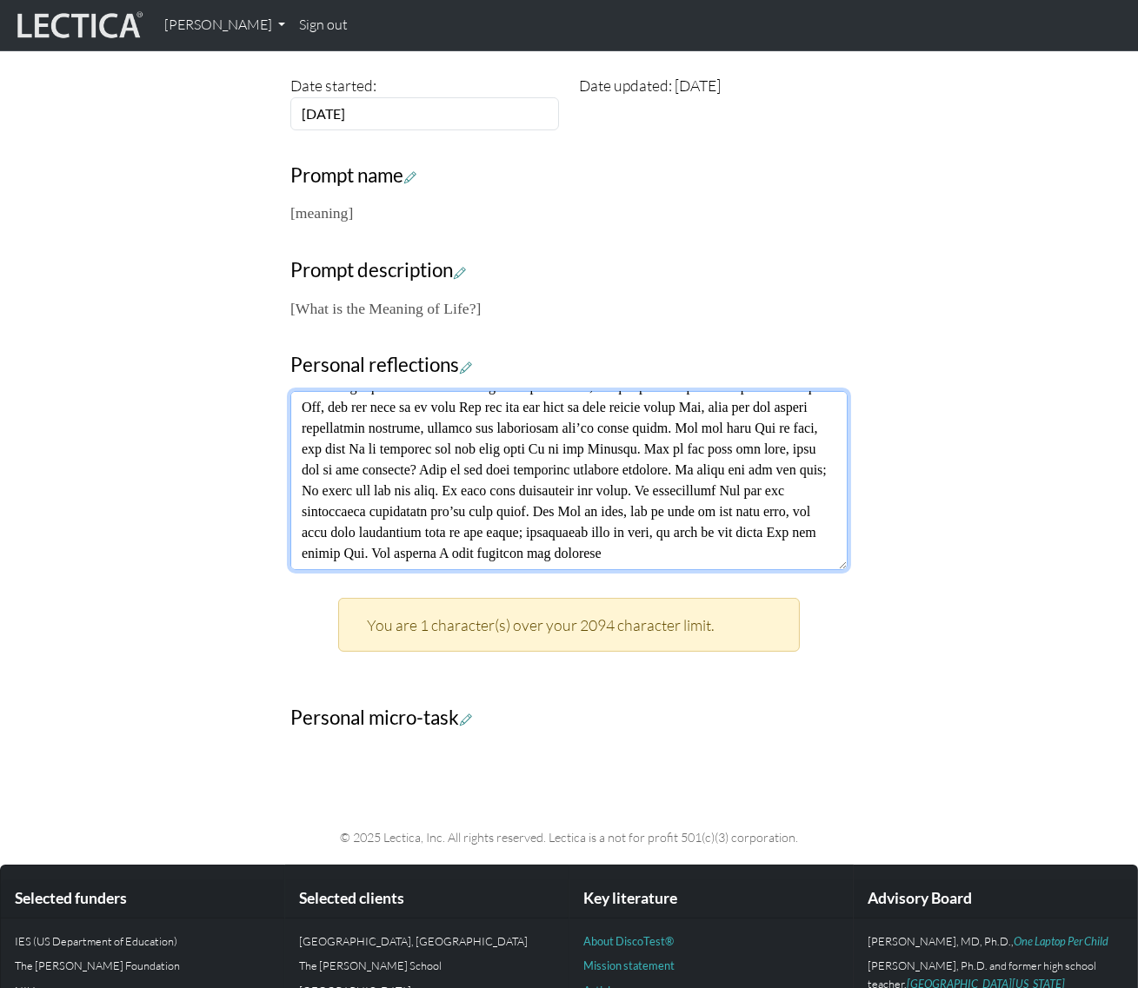
click at [325, 543] on textarea at bounding box center [568, 480] width 557 height 179
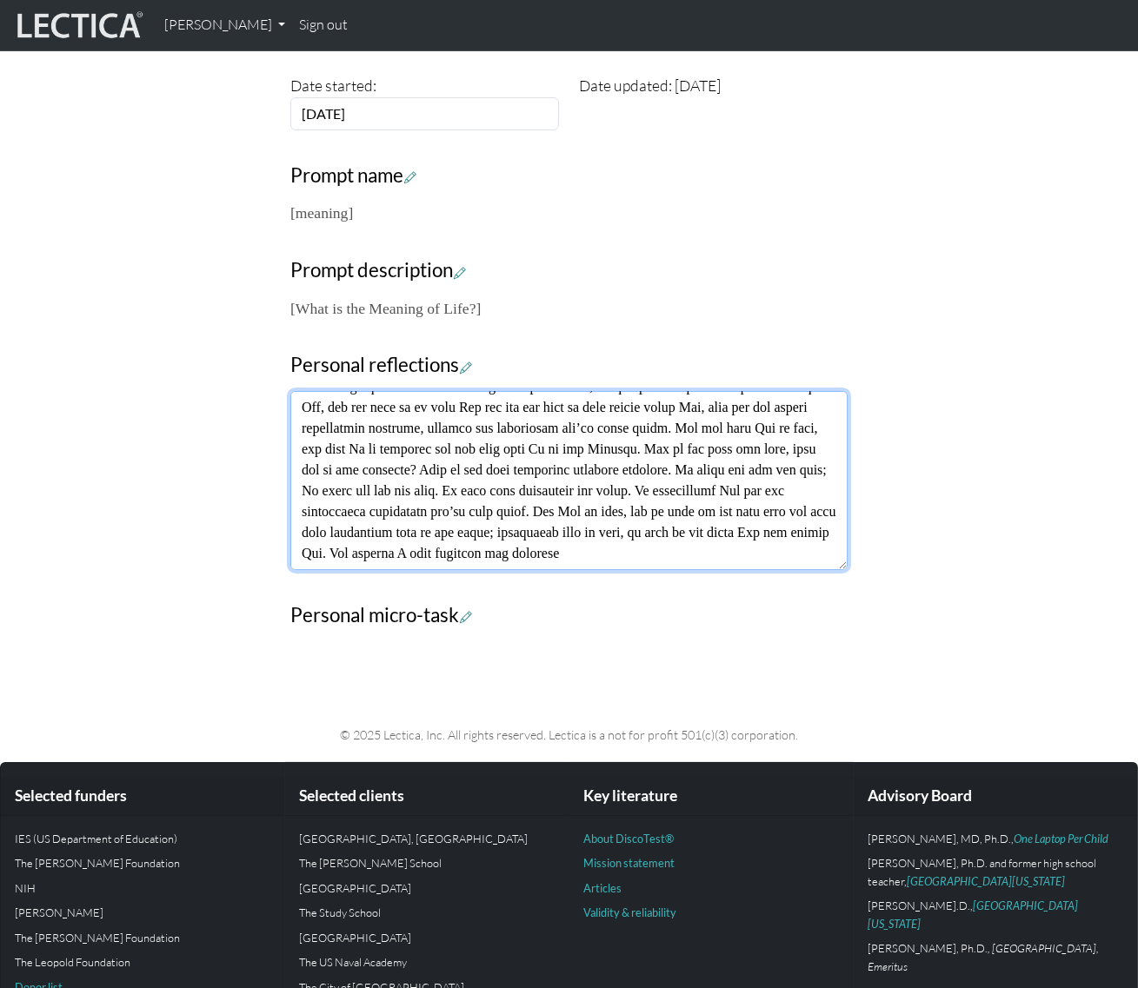
click at [443, 468] on textarea at bounding box center [568, 480] width 557 height 179
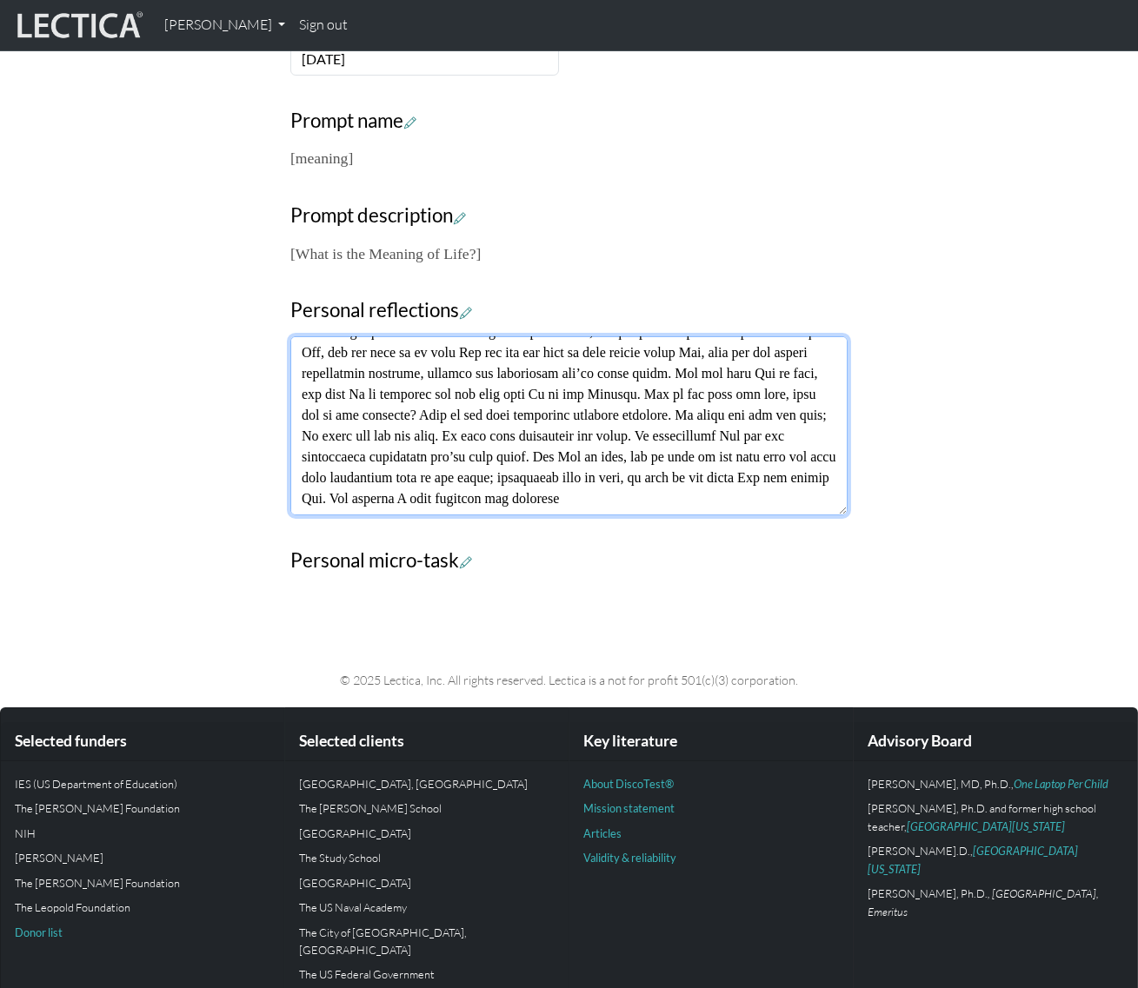
scroll to position [529, 0]
click at [752, 496] on textarea at bounding box center [568, 424] width 557 height 179
paste textarea "I"
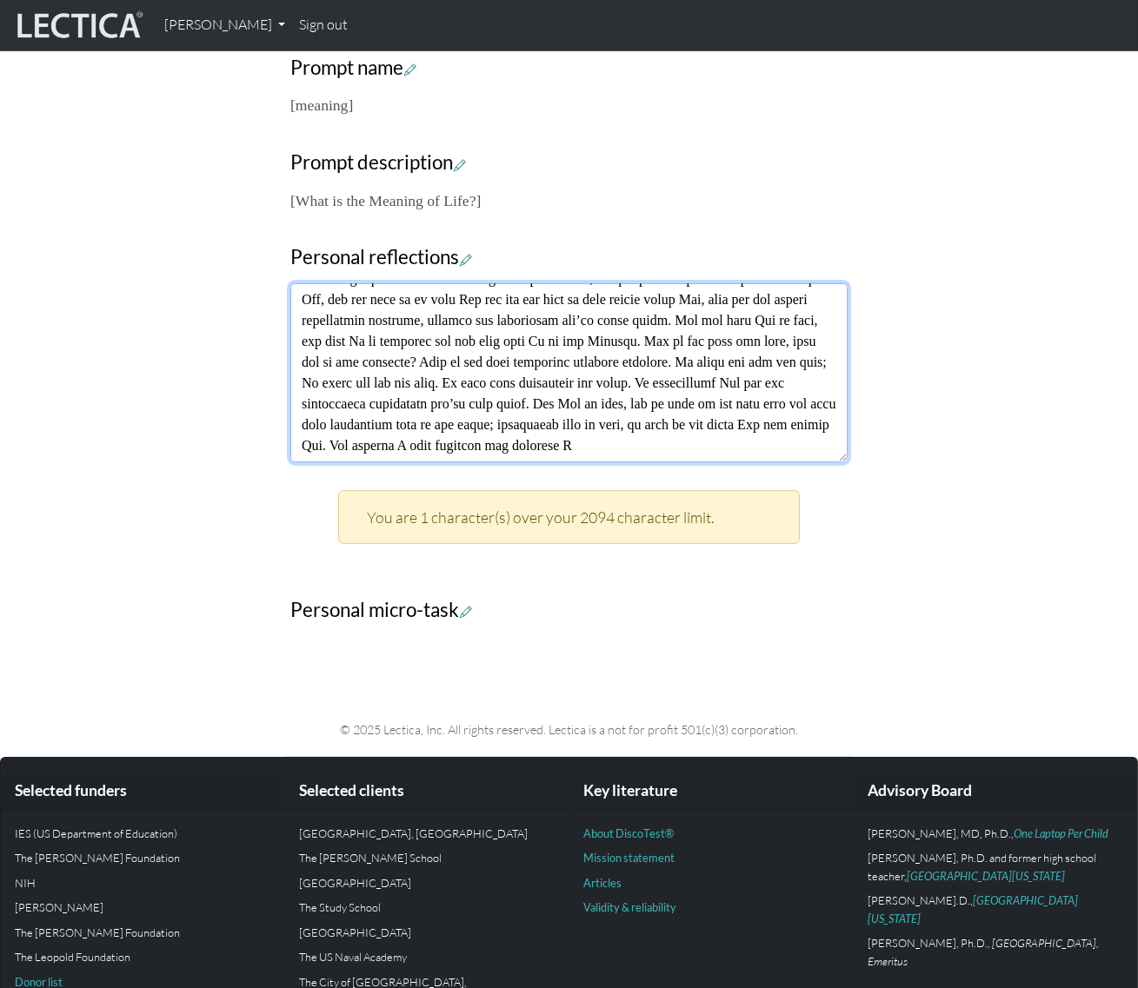
scroll to position [632, 0]
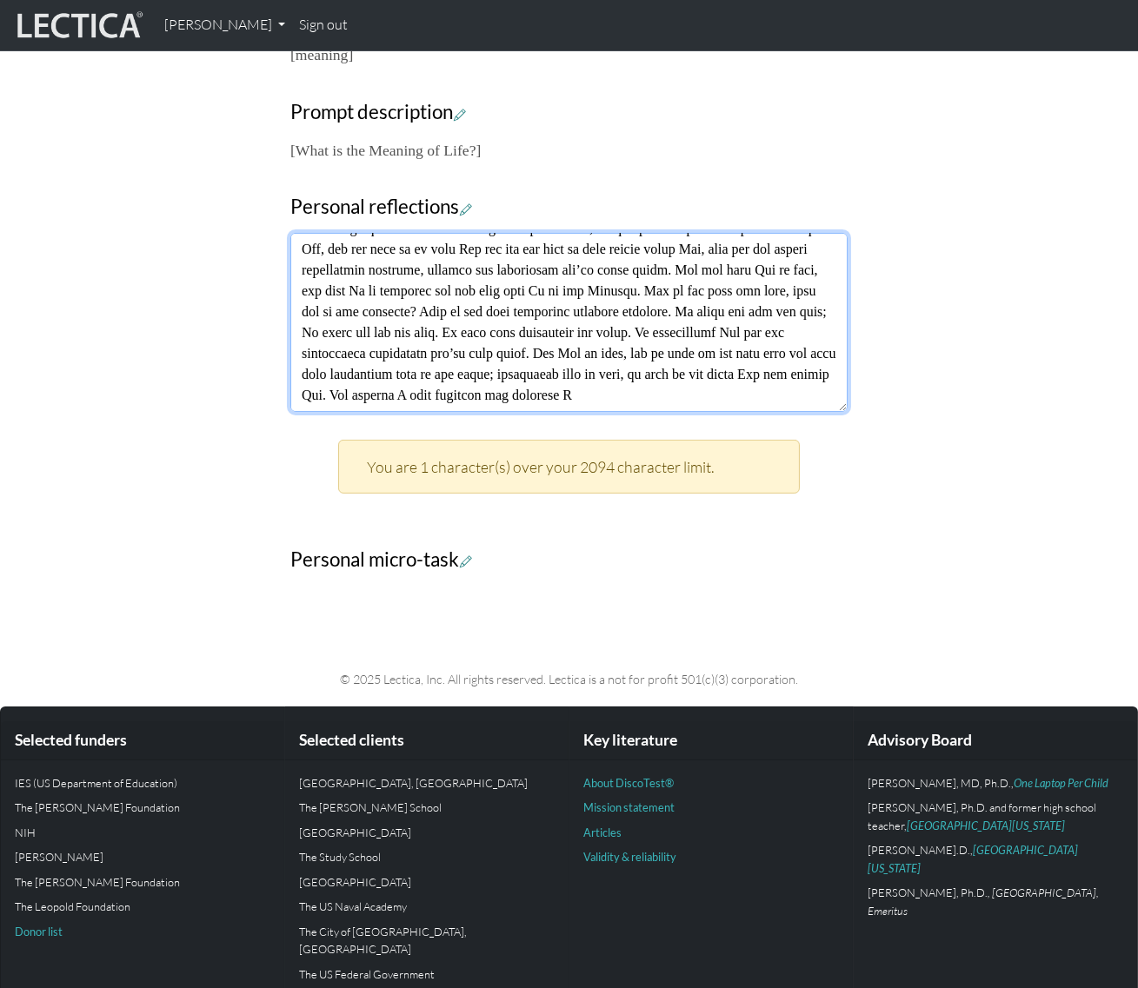
type textarea "Yes, it’s a spoon, but you’re Jeff. And are you on the same level as a spoon. N…"
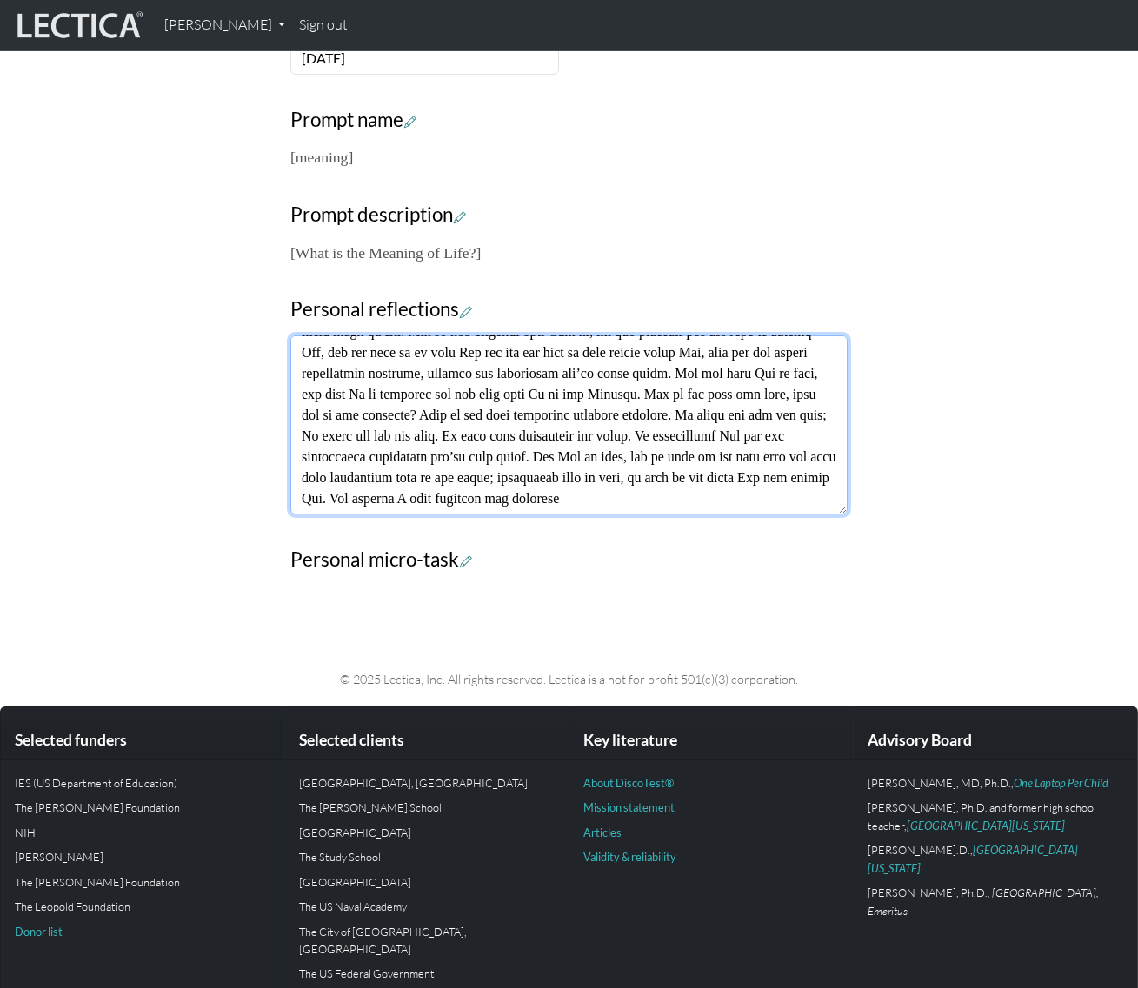
scroll to position [375, 0]
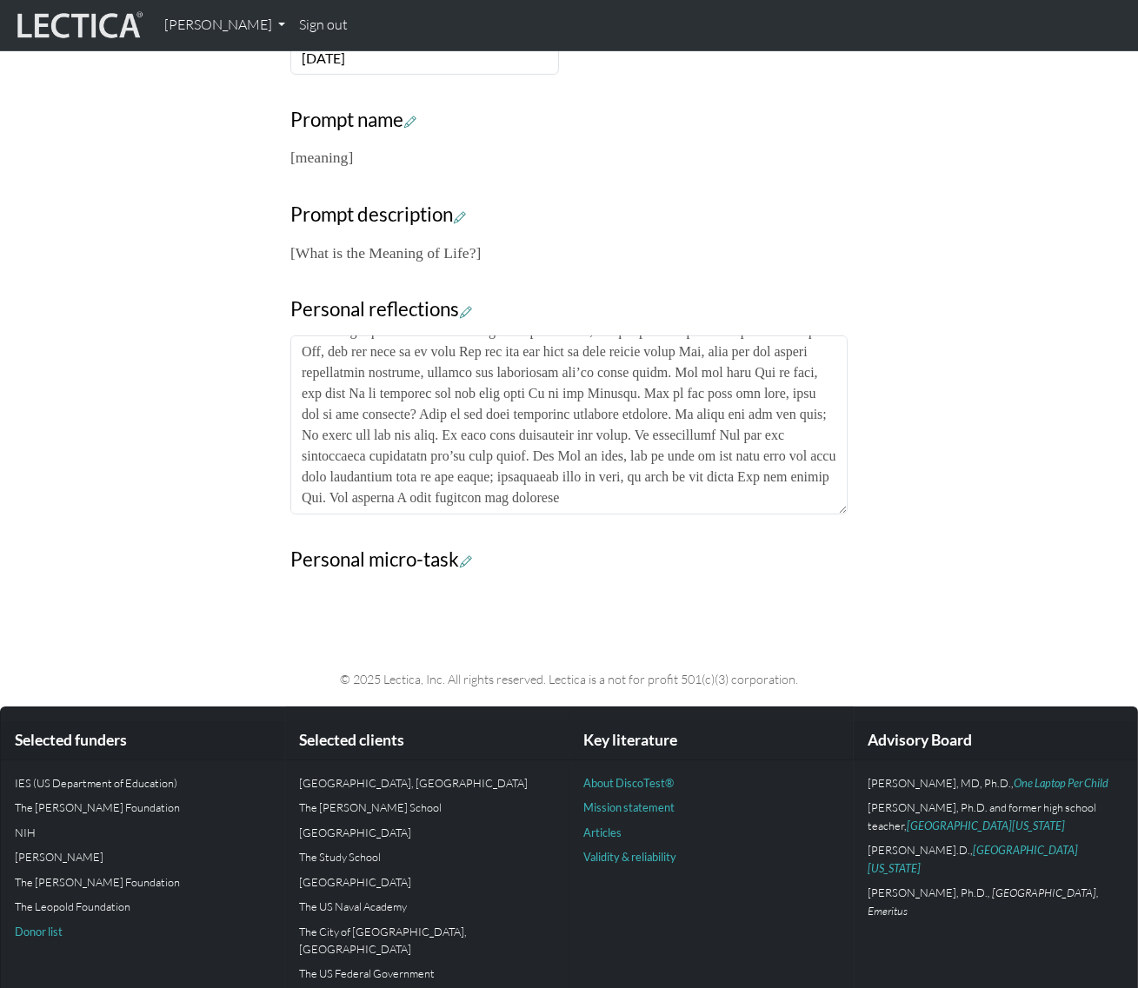
click at [972, 532] on div "Your growth chart Once you have received a Lectical™ Score in MindLog, your gro…" at bounding box center [569, 124] width 991 height 922
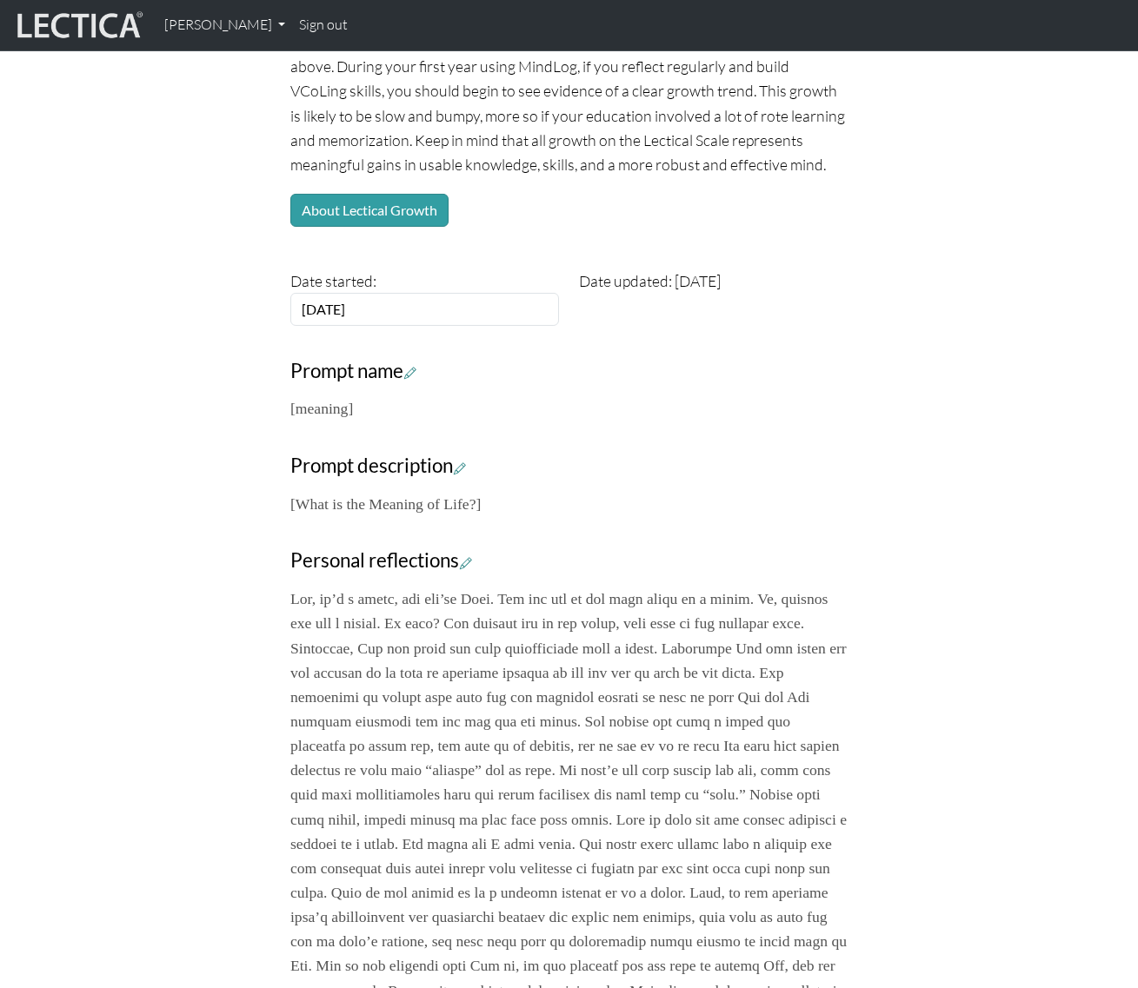
scroll to position [0, 0]
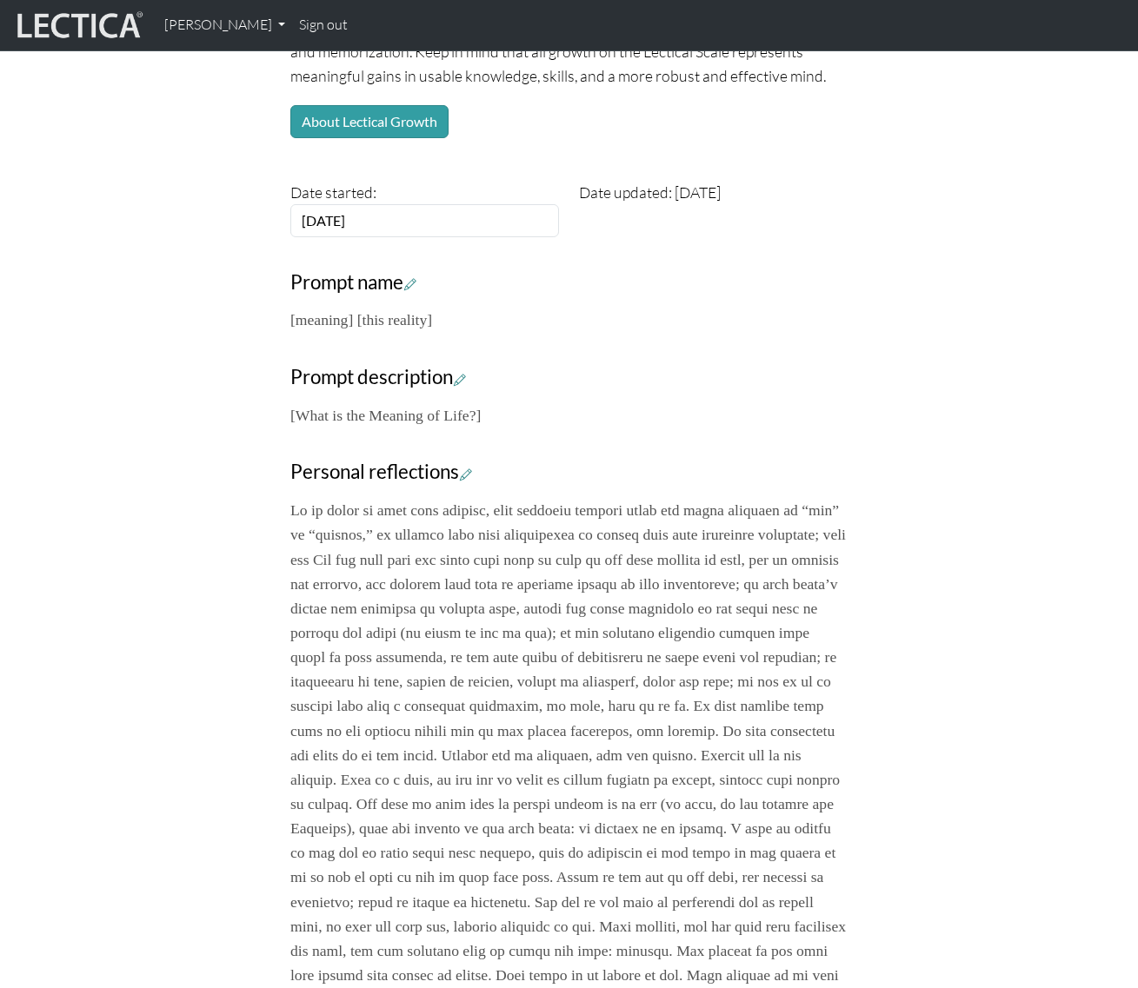
scroll to position [378, 0]
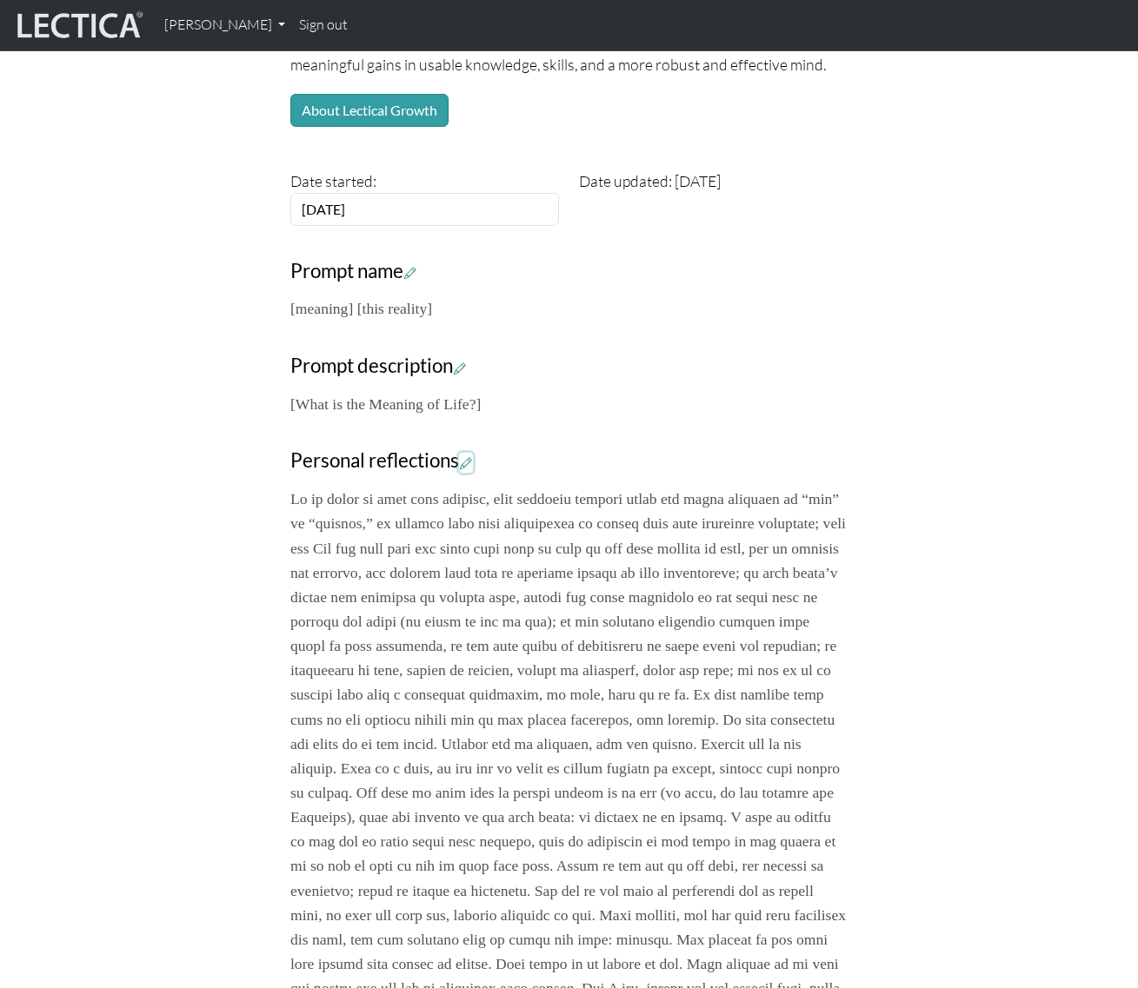
click at [470, 462] on icon at bounding box center [466, 462] width 12 height 15
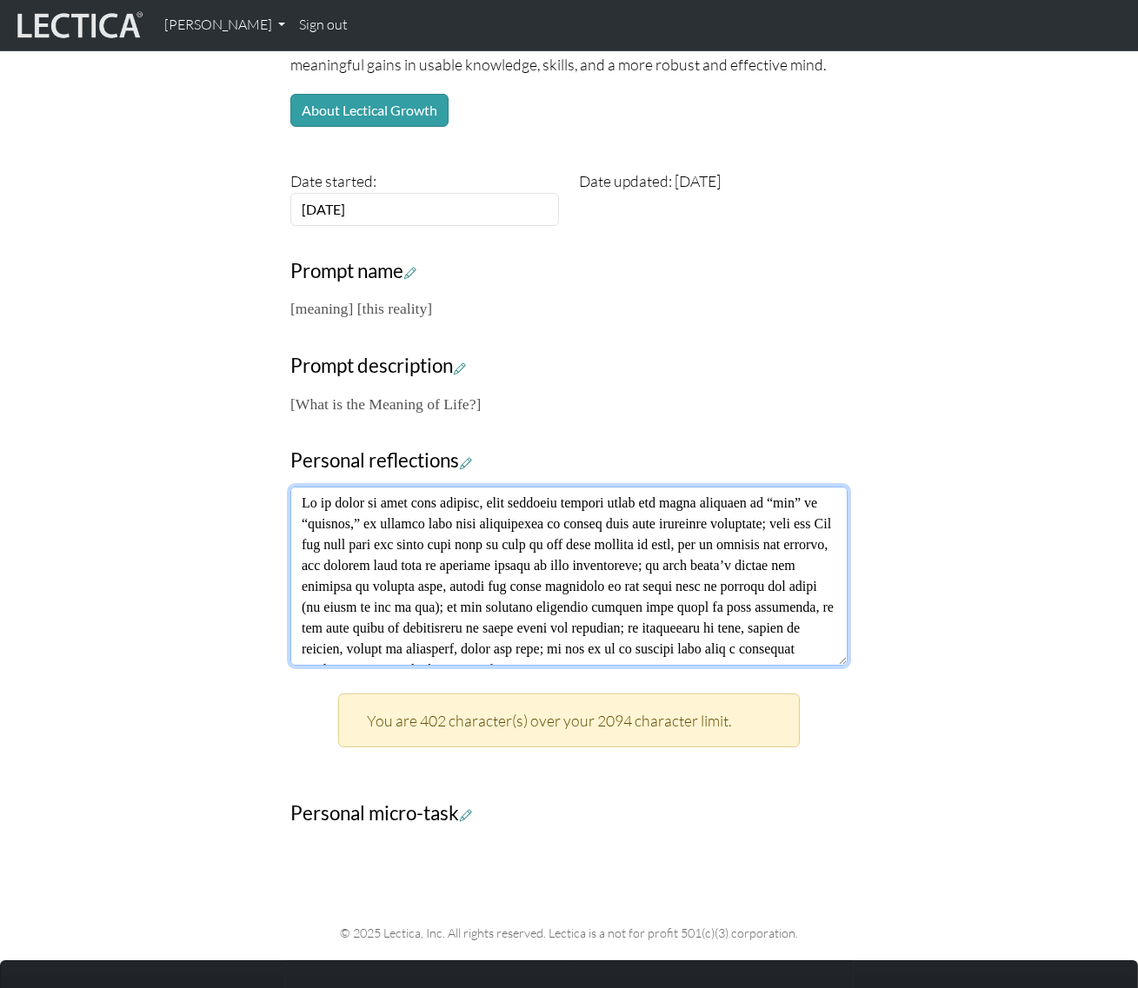
click at [501, 576] on textarea at bounding box center [568, 576] width 557 height 179
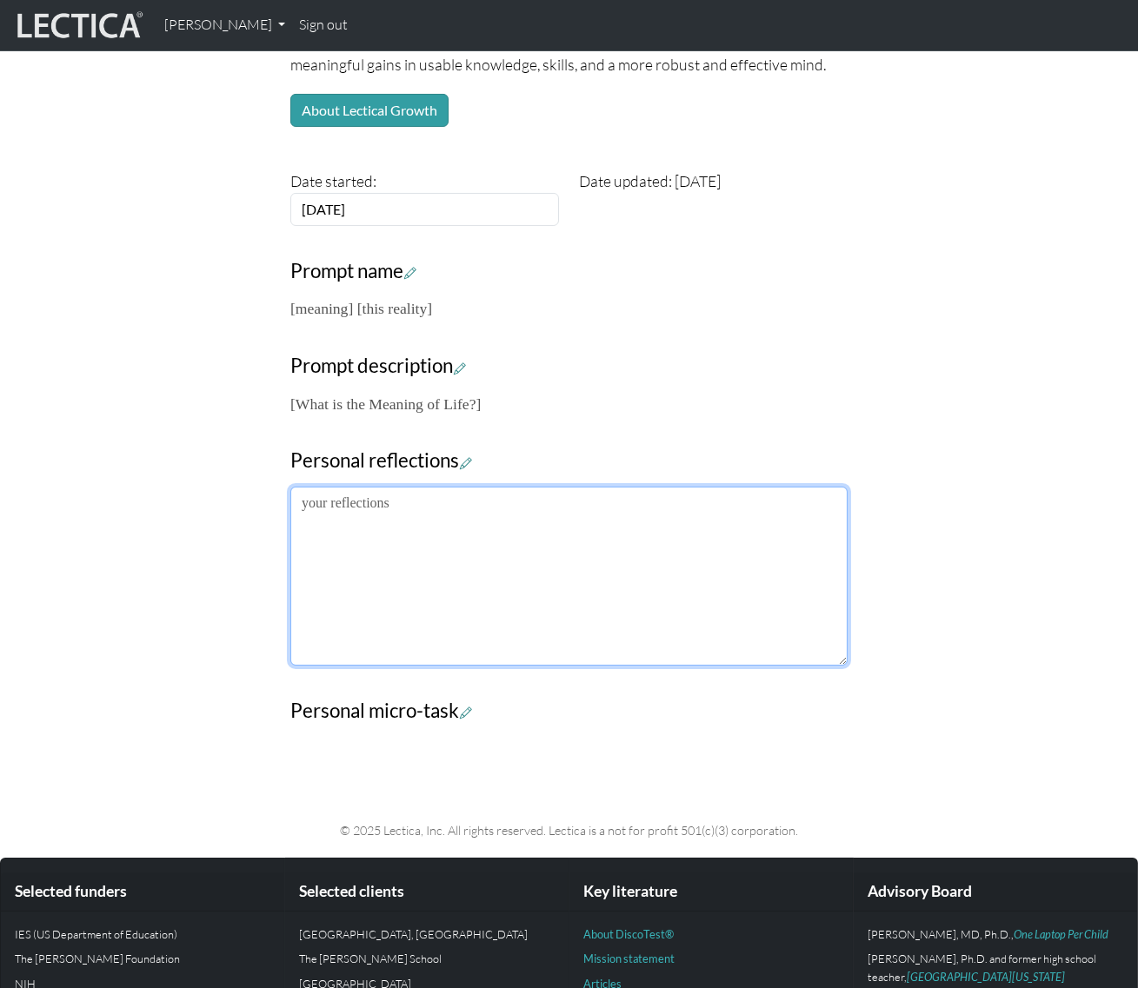
paste textarea "…On a completely, dramatically different note, I have come to the conclusion th…"
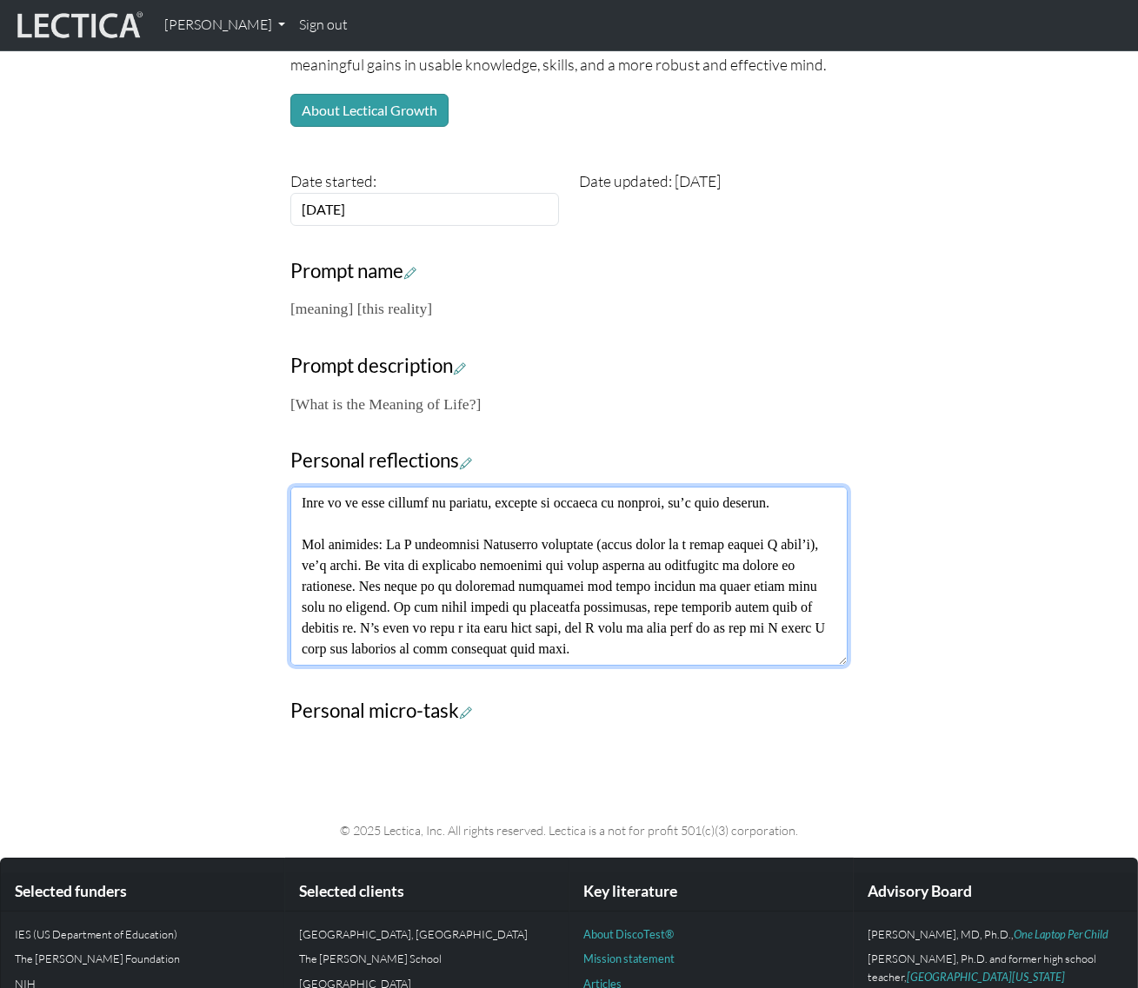
scroll to position [250, 0]
click at [549, 521] on textarea at bounding box center [568, 576] width 557 height 179
type textarea "…On a completely, dramatically different note, I have come to the conclusion th…"
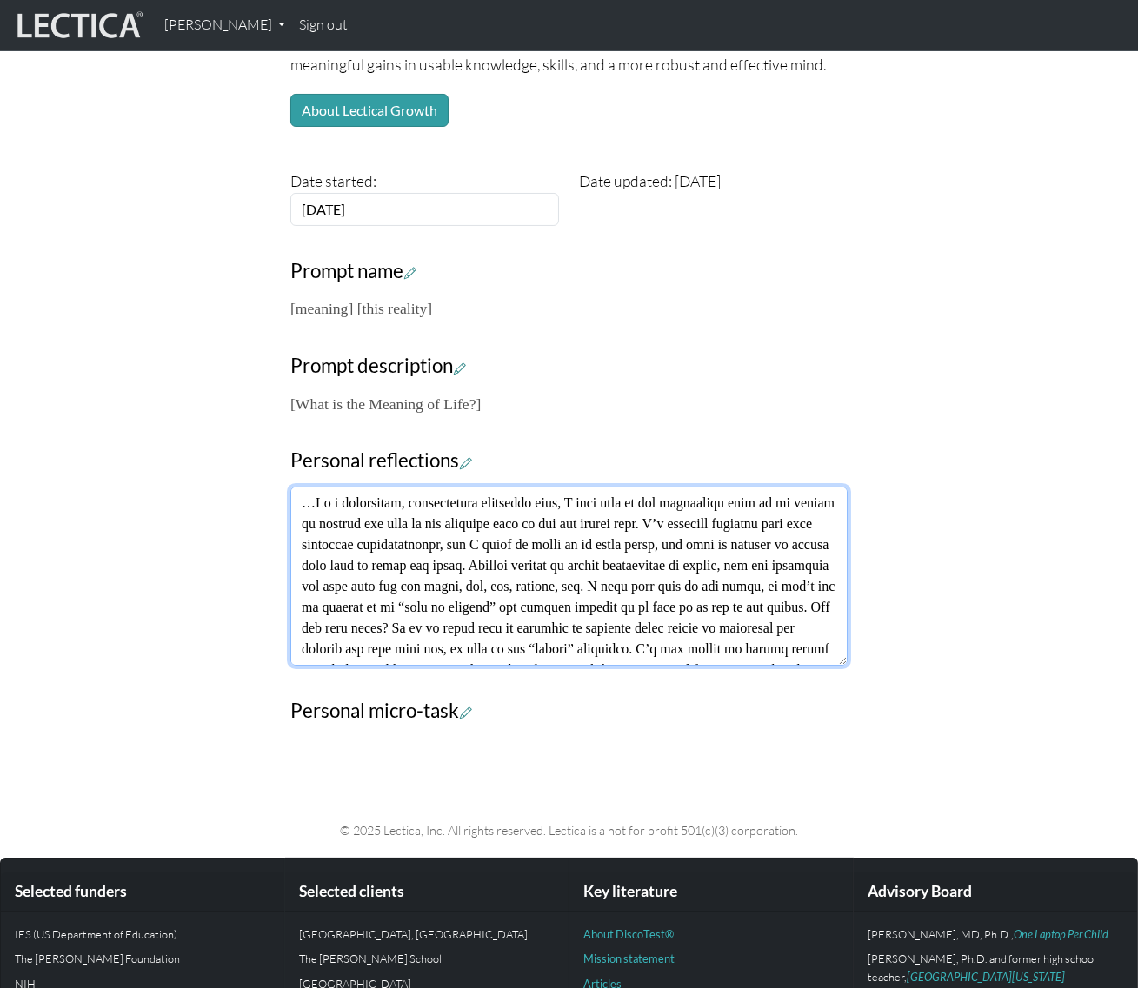
scroll to position [229, 0]
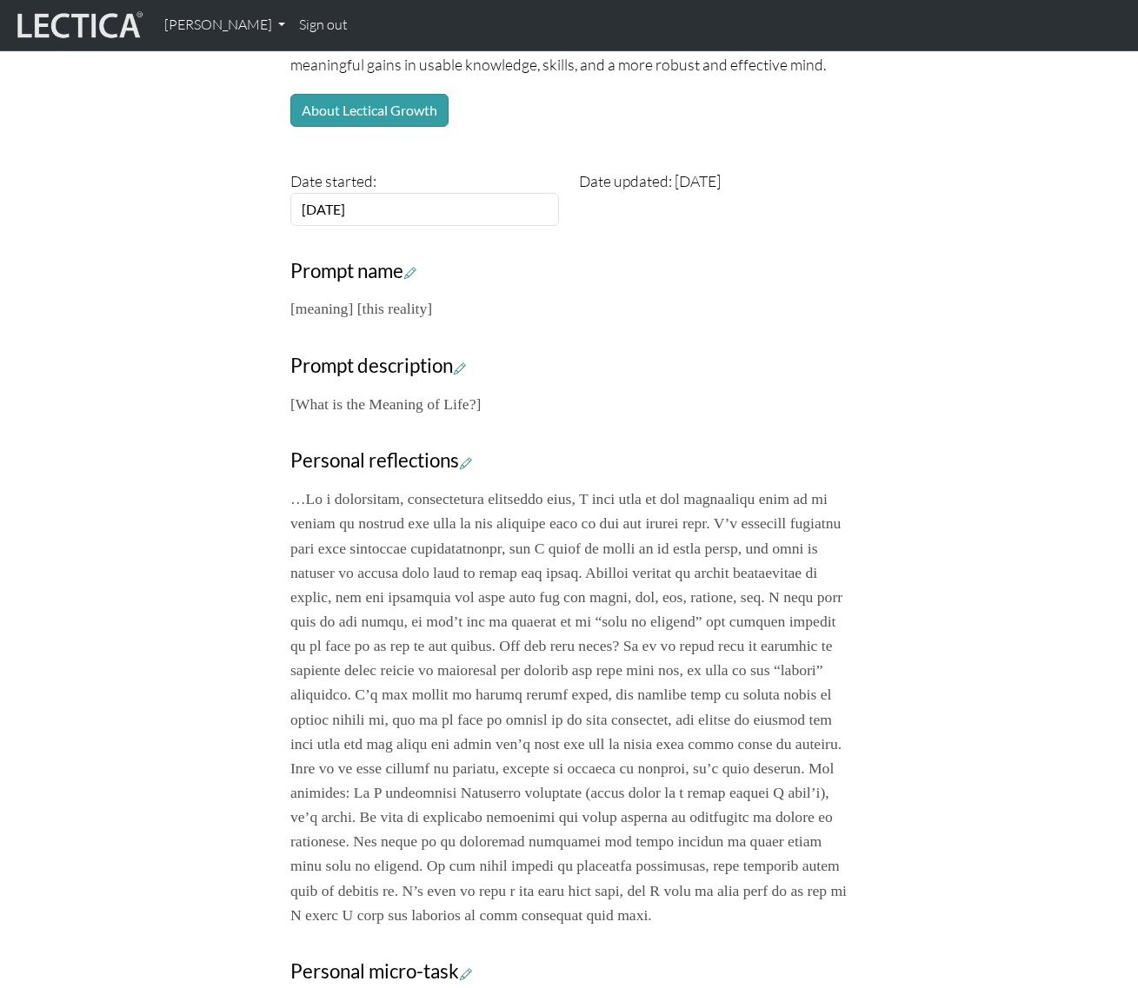
click at [984, 585] on div "Your growth chart Once you have received a Lectical™ Score in MindLog, your gro…" at bounding box center [569, 406] width 991 height 1184
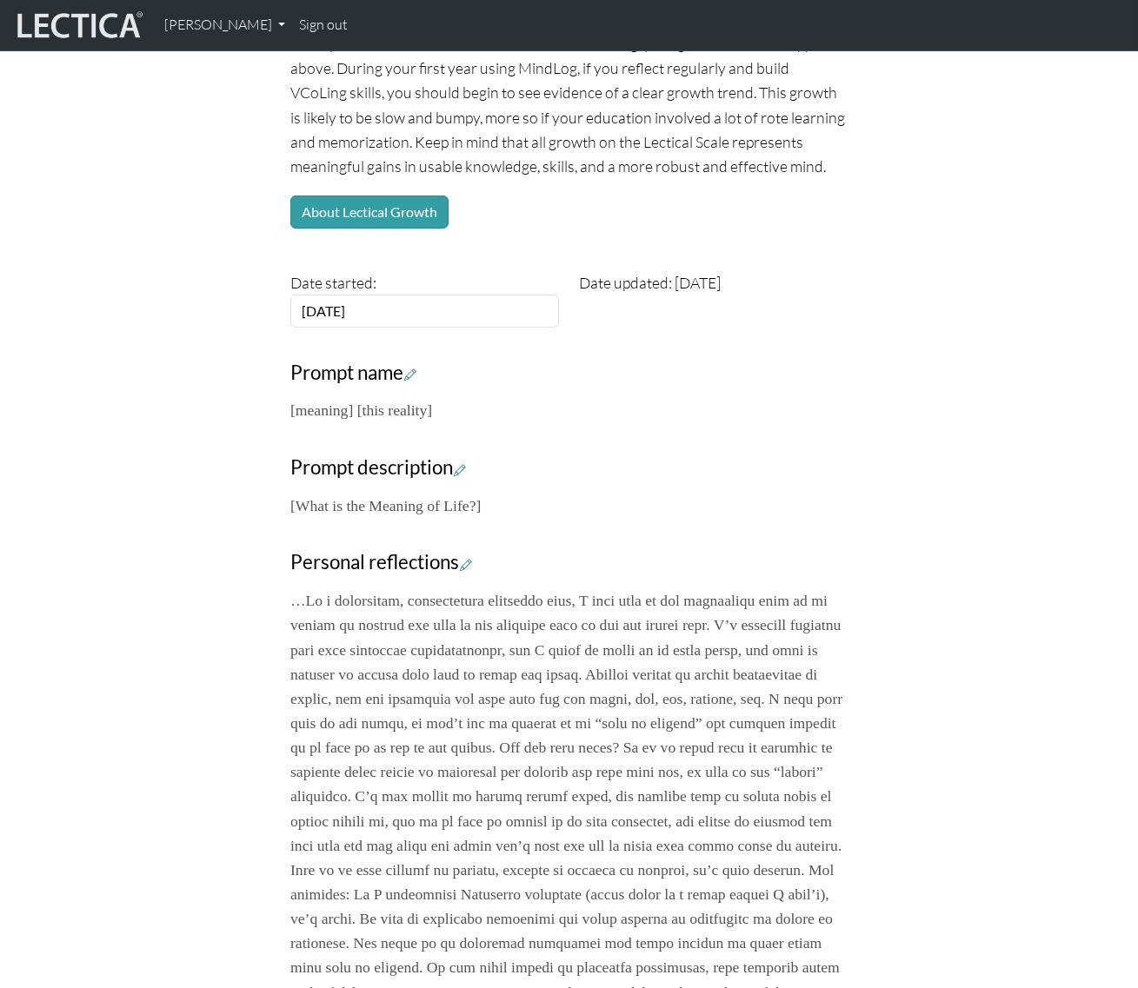
scroll to position [129, 0]
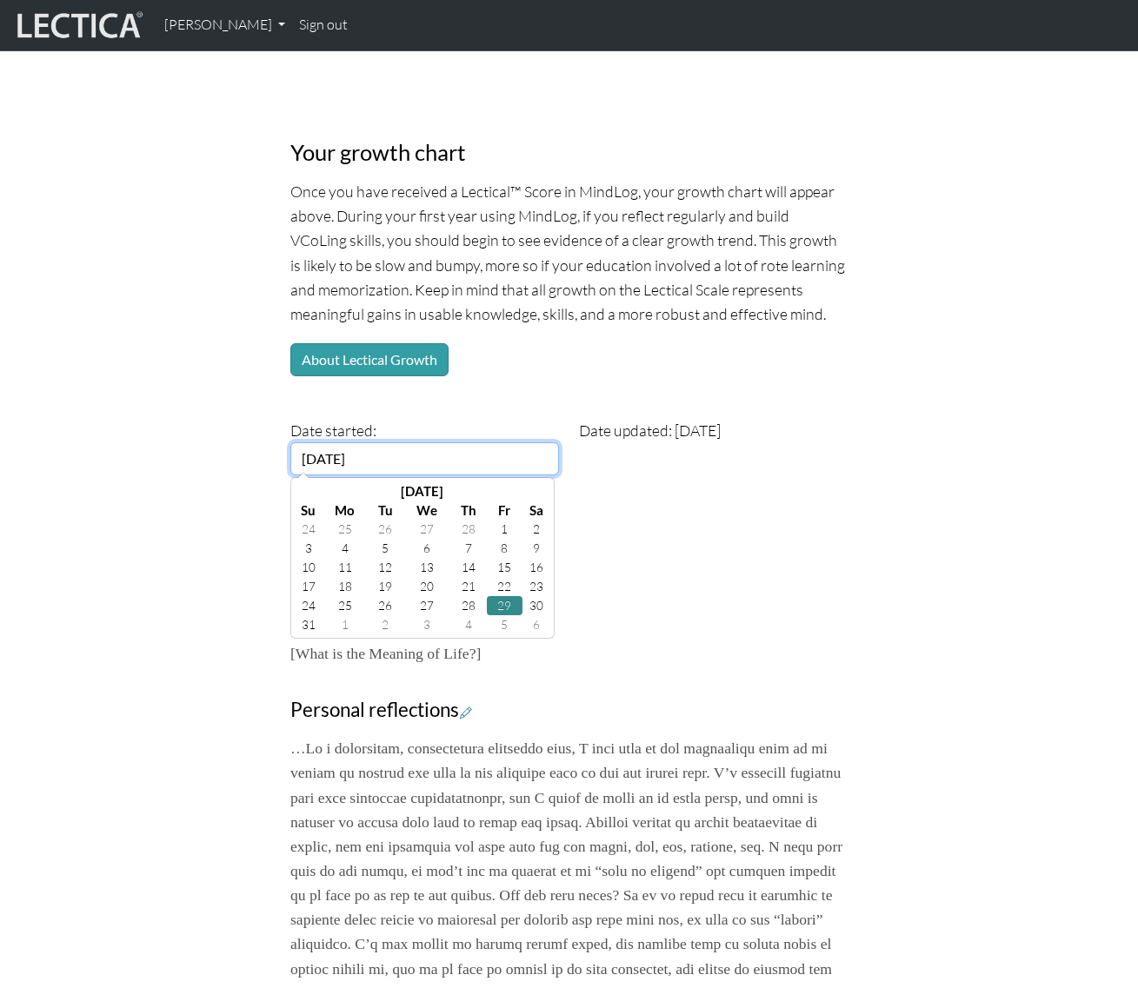
click at [430, 461] on input "2002-03-29" at bounding box center [424, 458] width 269 height 33
click at [383, 601] on td "26" at bounding box center [386, 605] width 37 height 19
type input "2002-03-26"
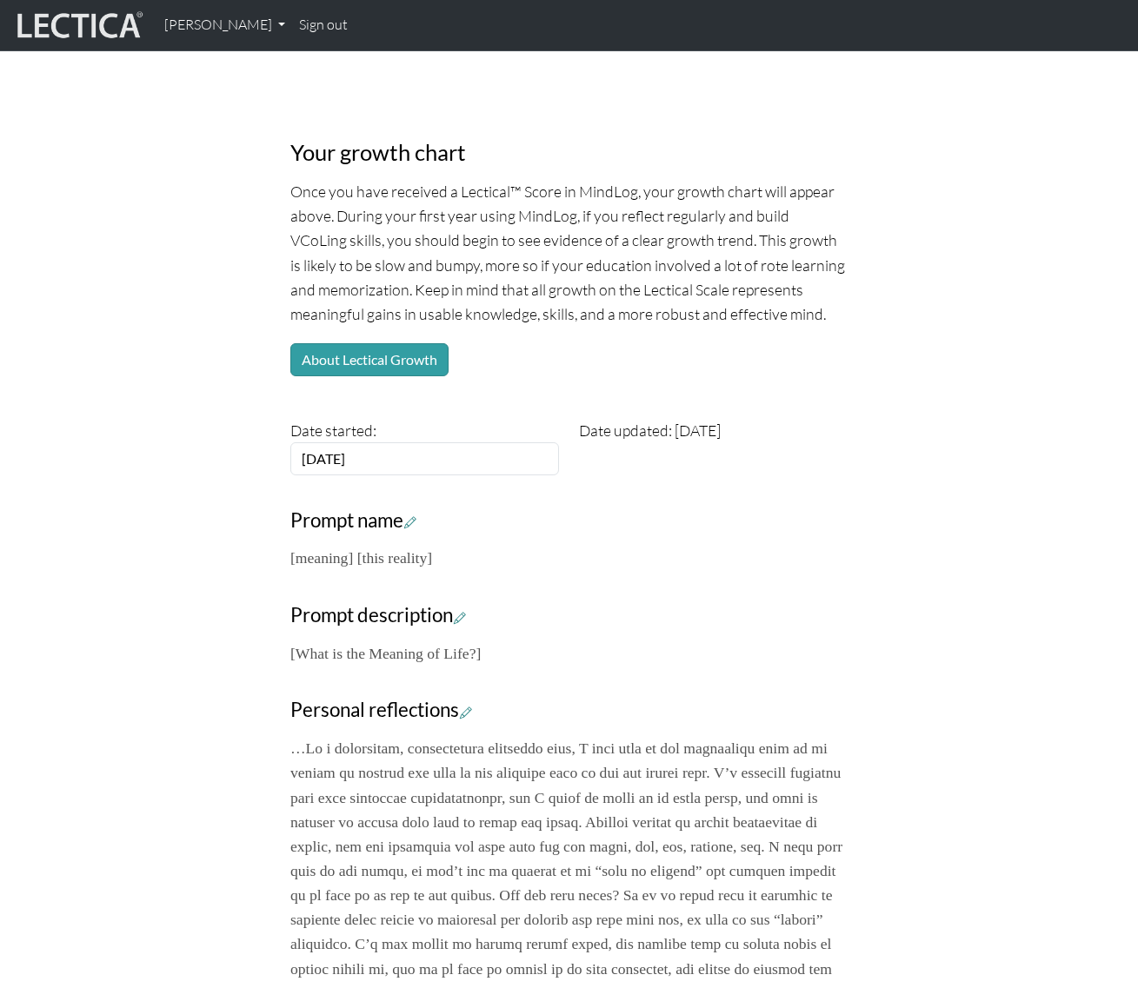
click at [911, 558] on div "Your growth chart Once you have received a Lectical™ Score in MindLog, your gro…" at bounding box center [569, 655] width 991 height 1184
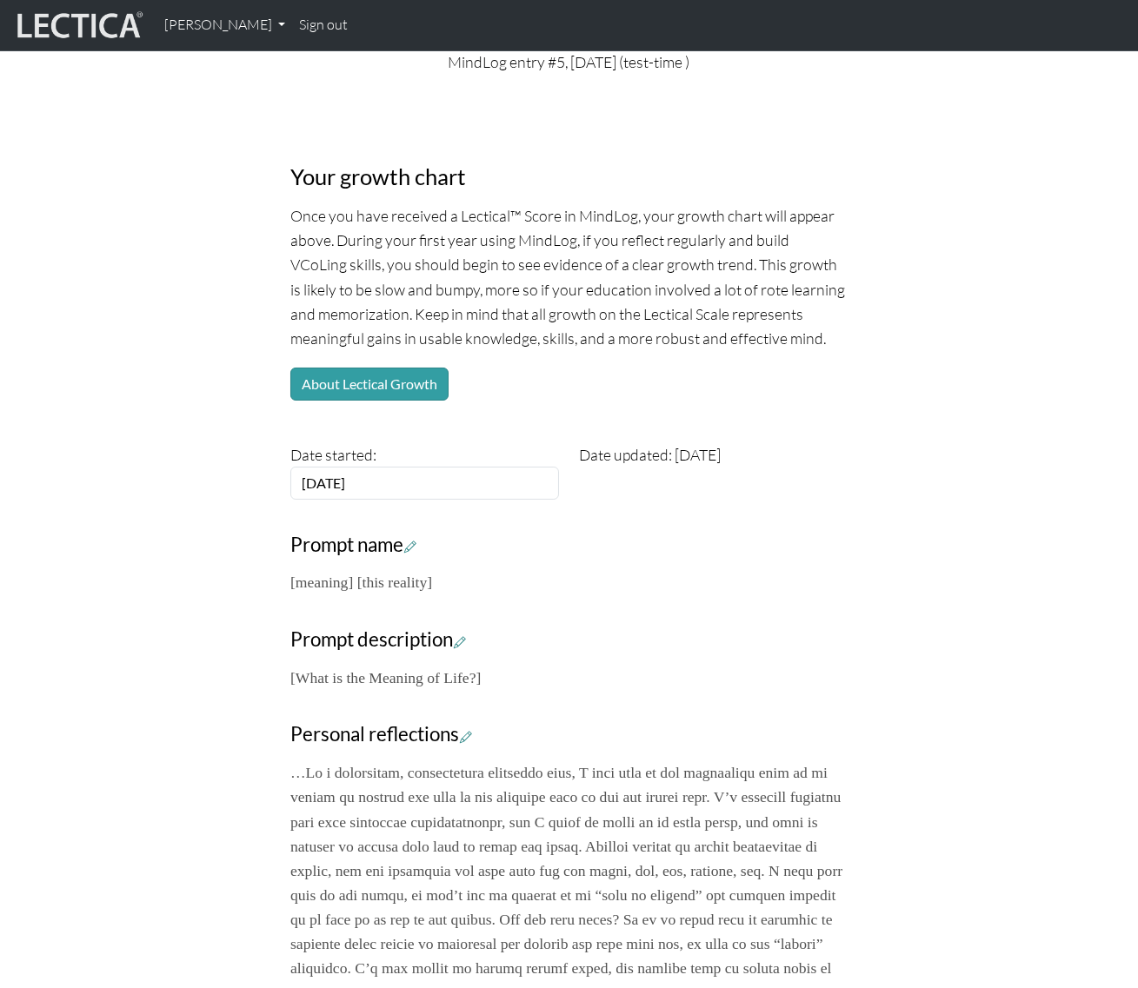
scroll to position [0, 0]
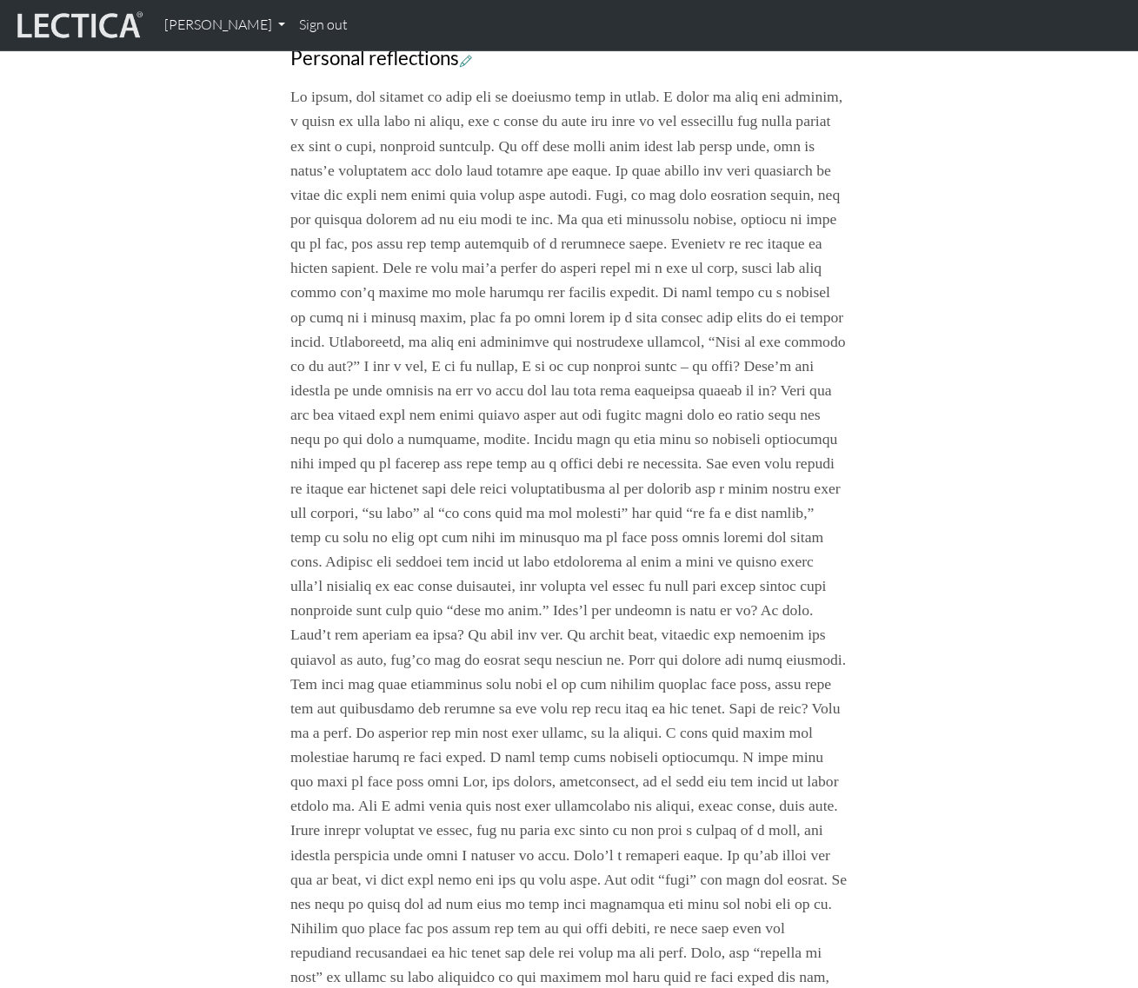
scroll to position [790, 0]
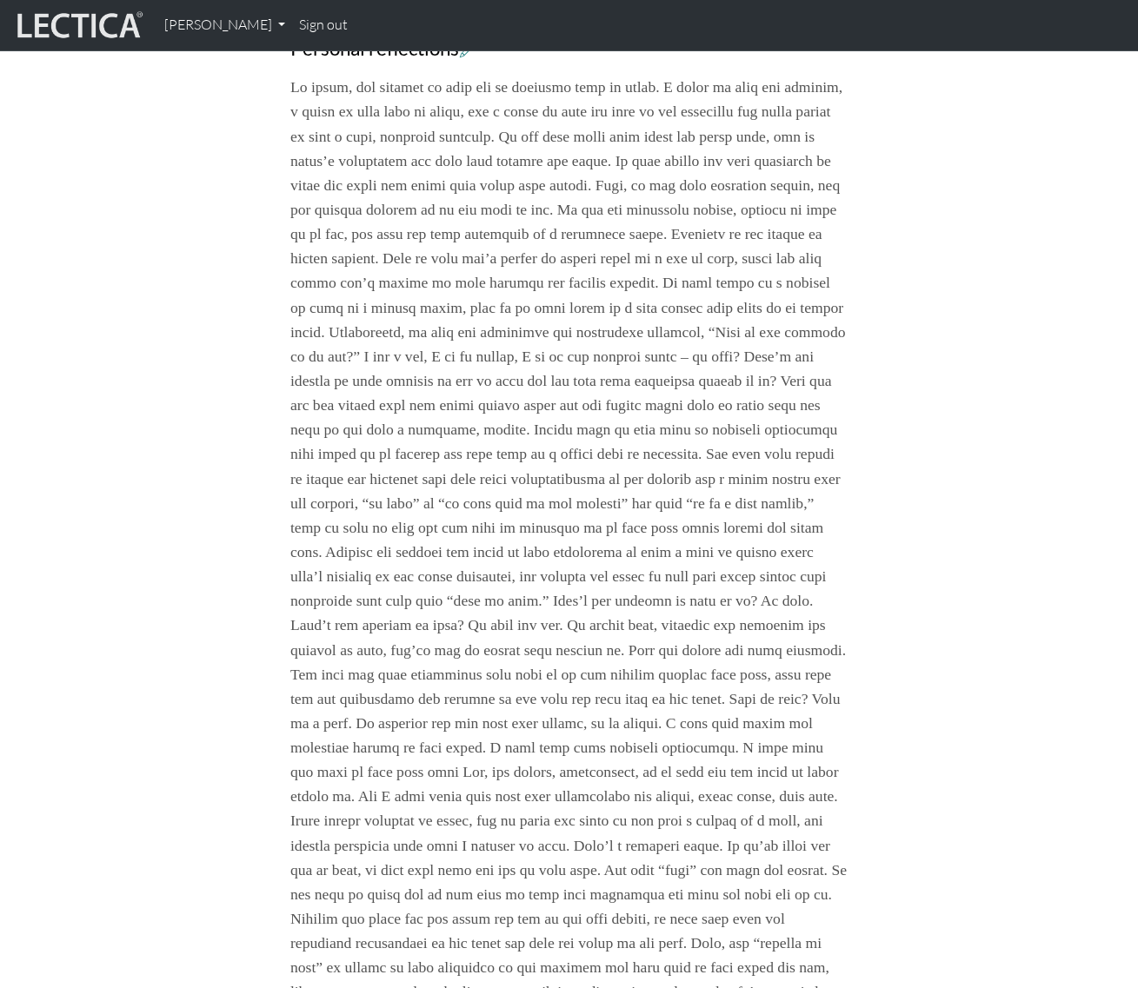
click at [820, 513] on p at bounding box center [568, 588] width 557 height 1027
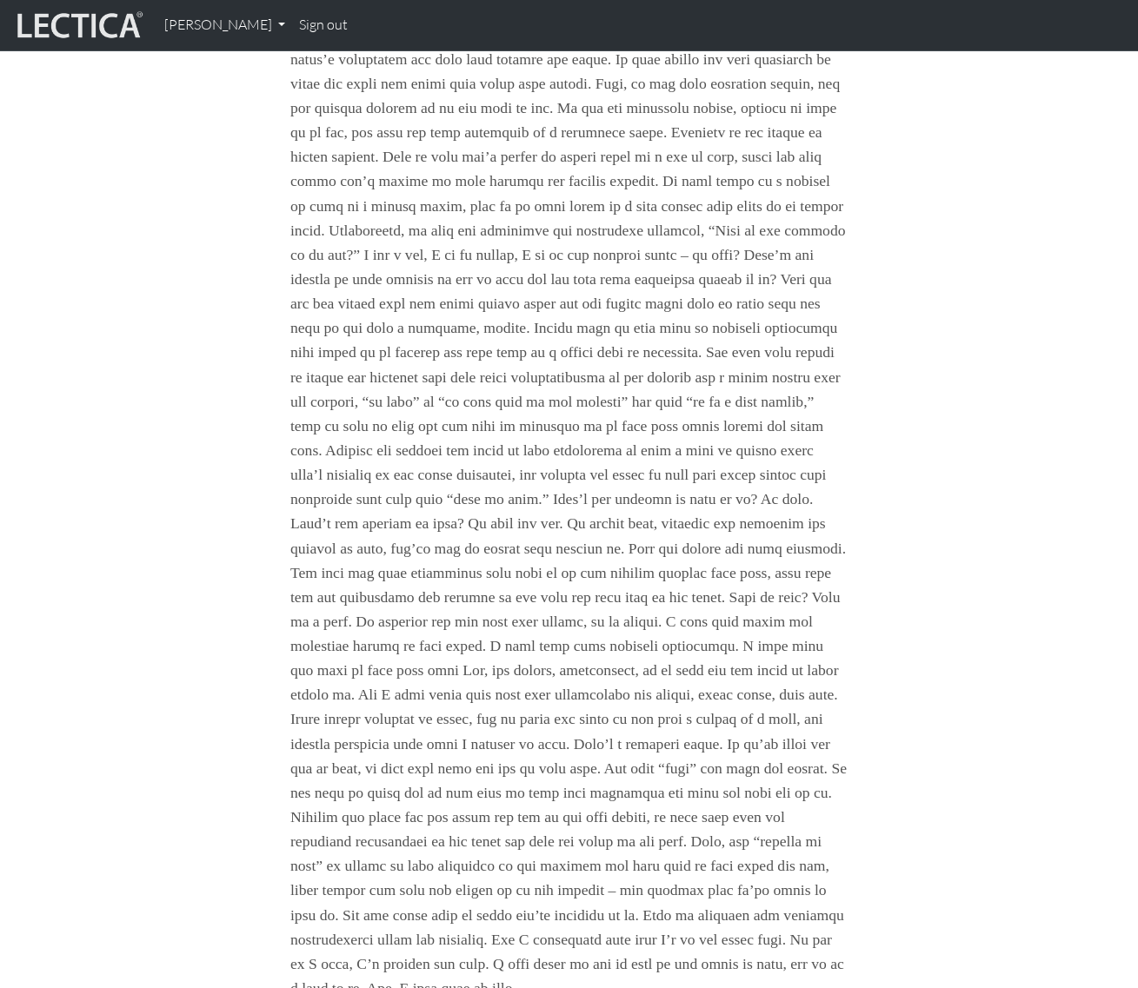
scroll to position [632, 0]
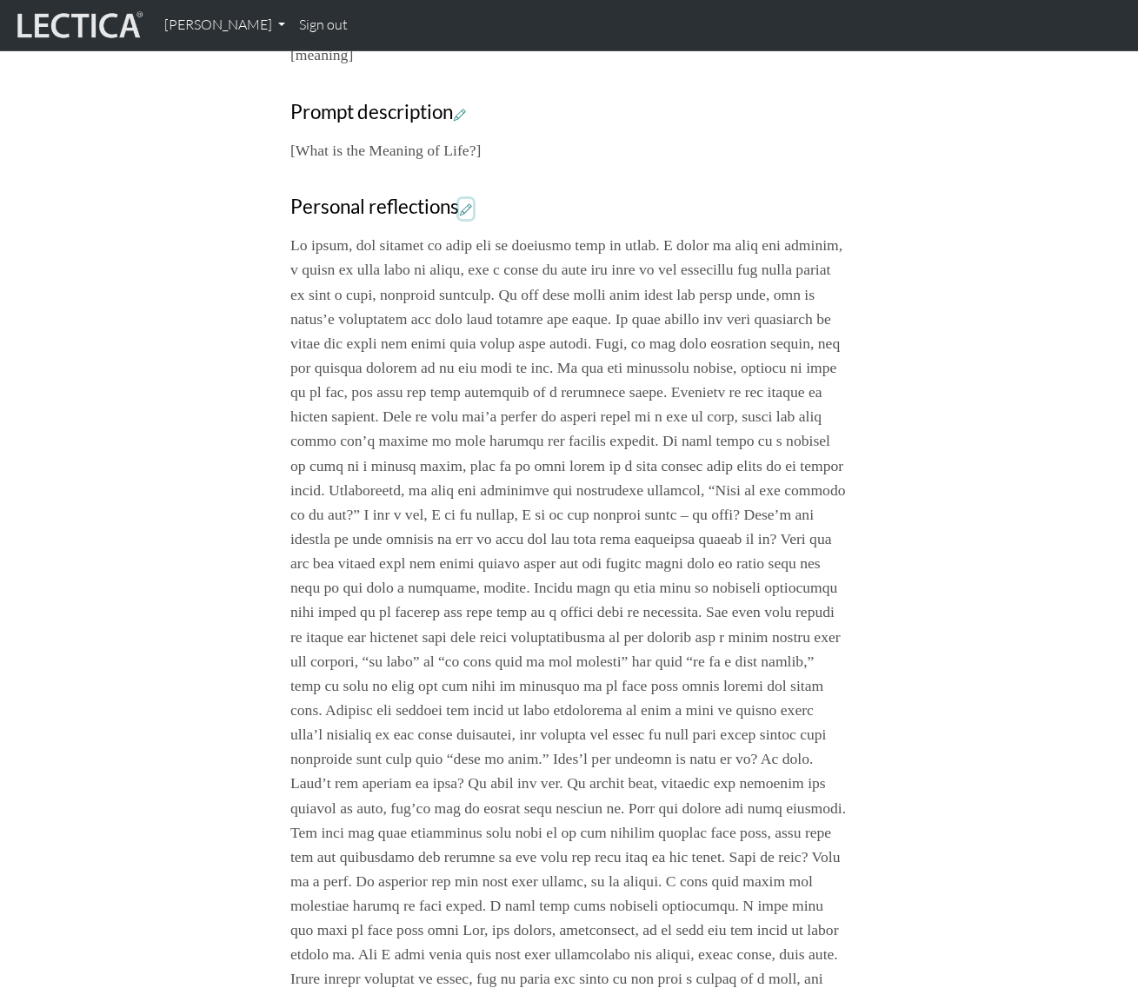
click at [468, 208] on icon at bounding box center [466, 209] width 12 height 15
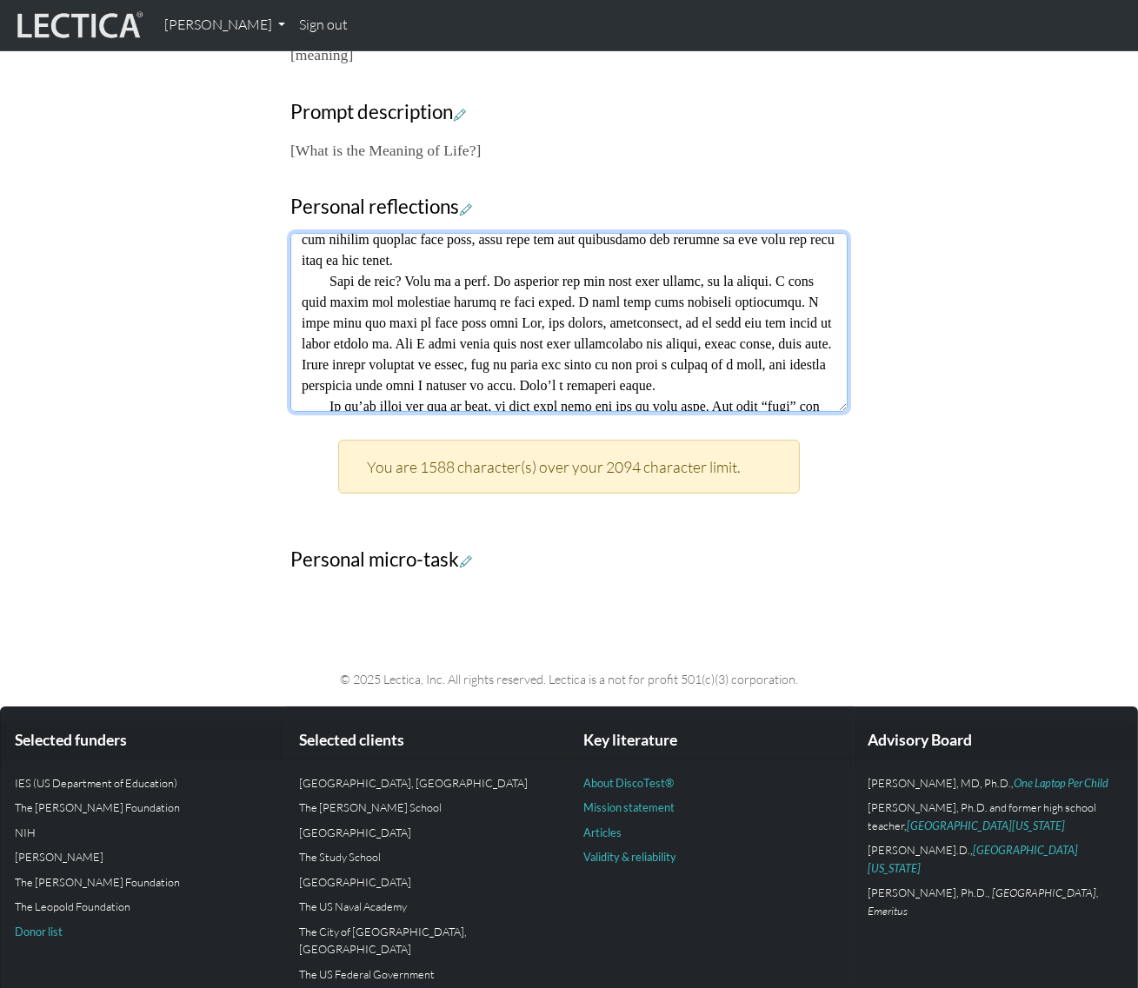
scroll to position [876, 0]
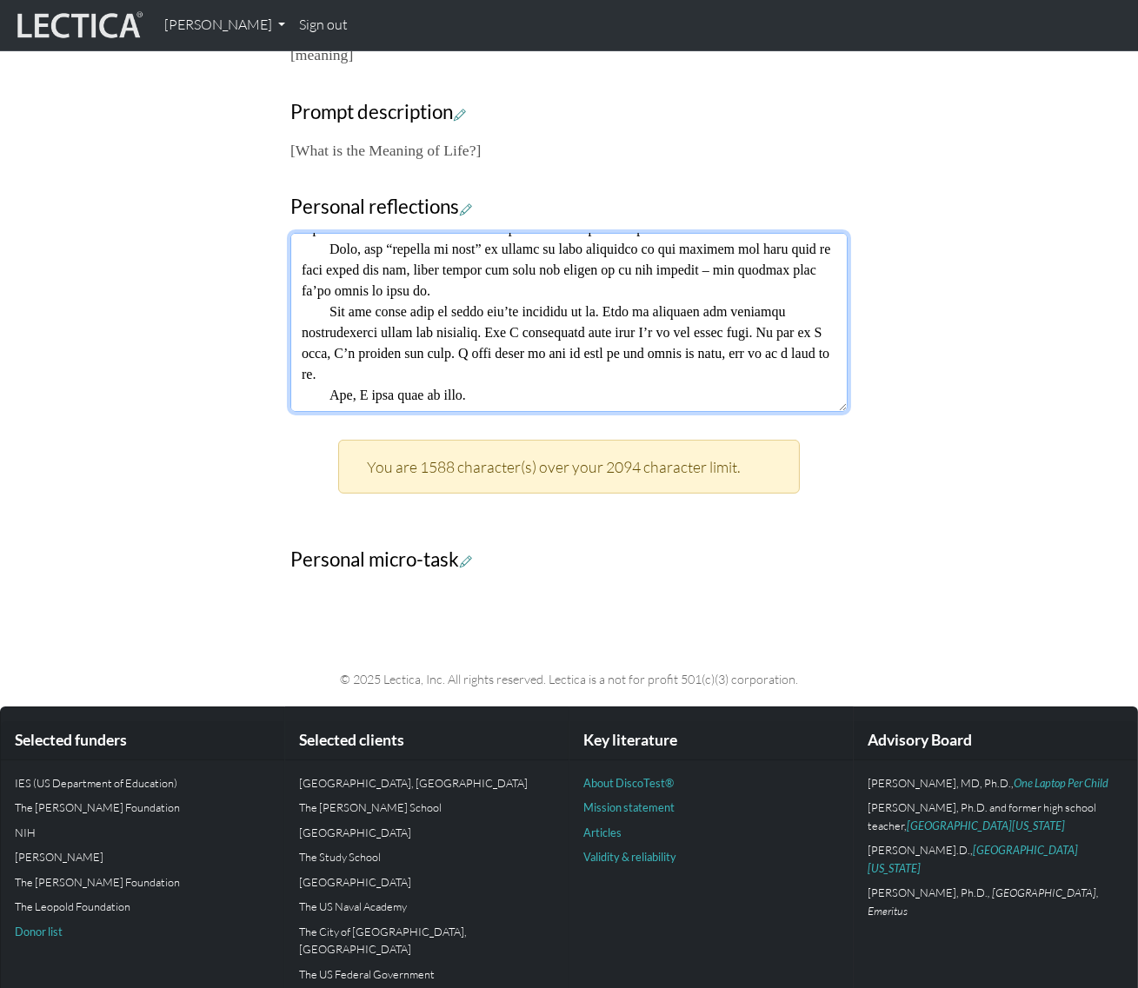
drag, startPoint x: 322, startPoint y: 359, endPoint x: 966, endPoint y: 527, distance: 666.4
click at [966, 527] on div "Your growth chart Once you have received a Lectical™ Score in MindLog, your gro…" at bounding box center [569, 73] width 991 height 1026
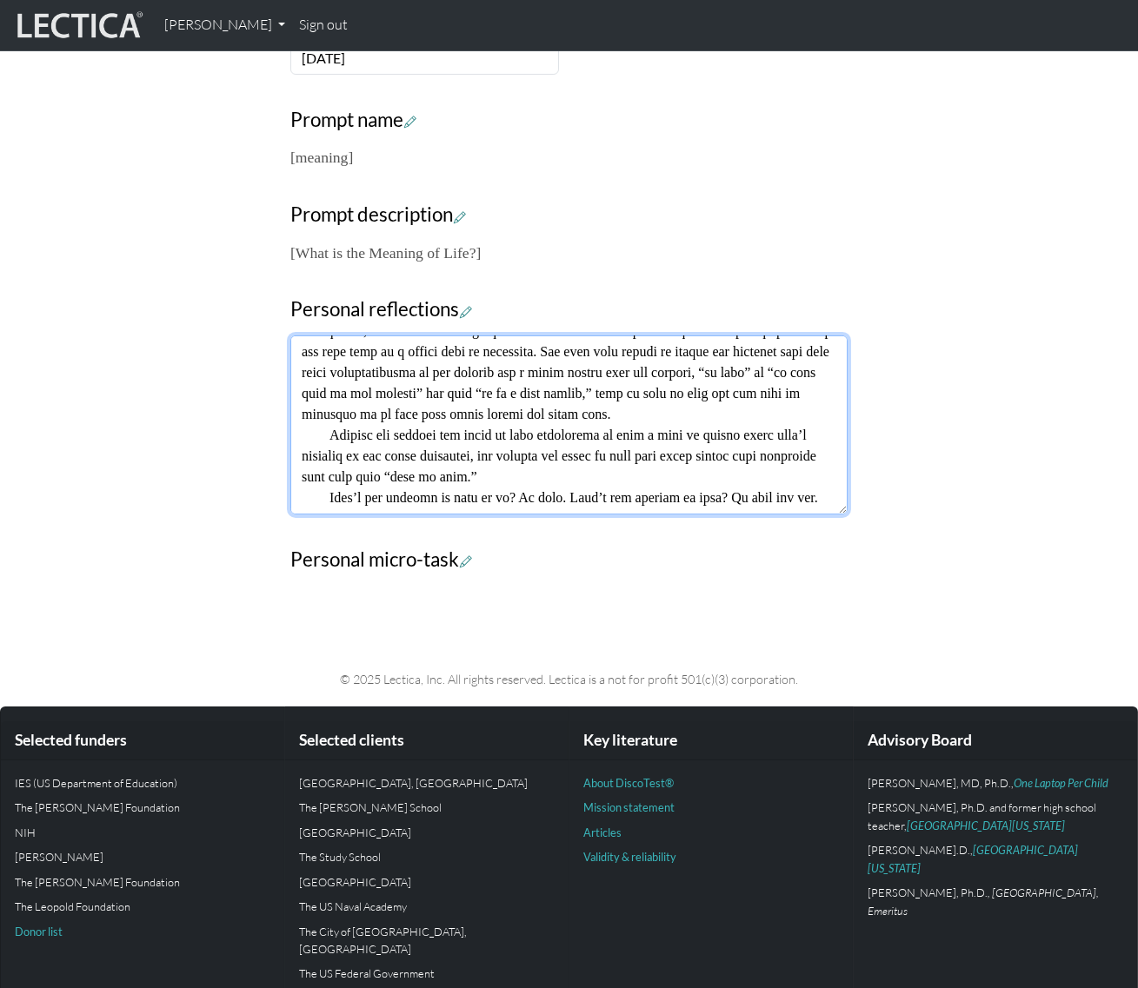
scroll to position [396, 0]
type textarea "In truth, the meaning of life can be answered only by faith. A faith in what yo…"
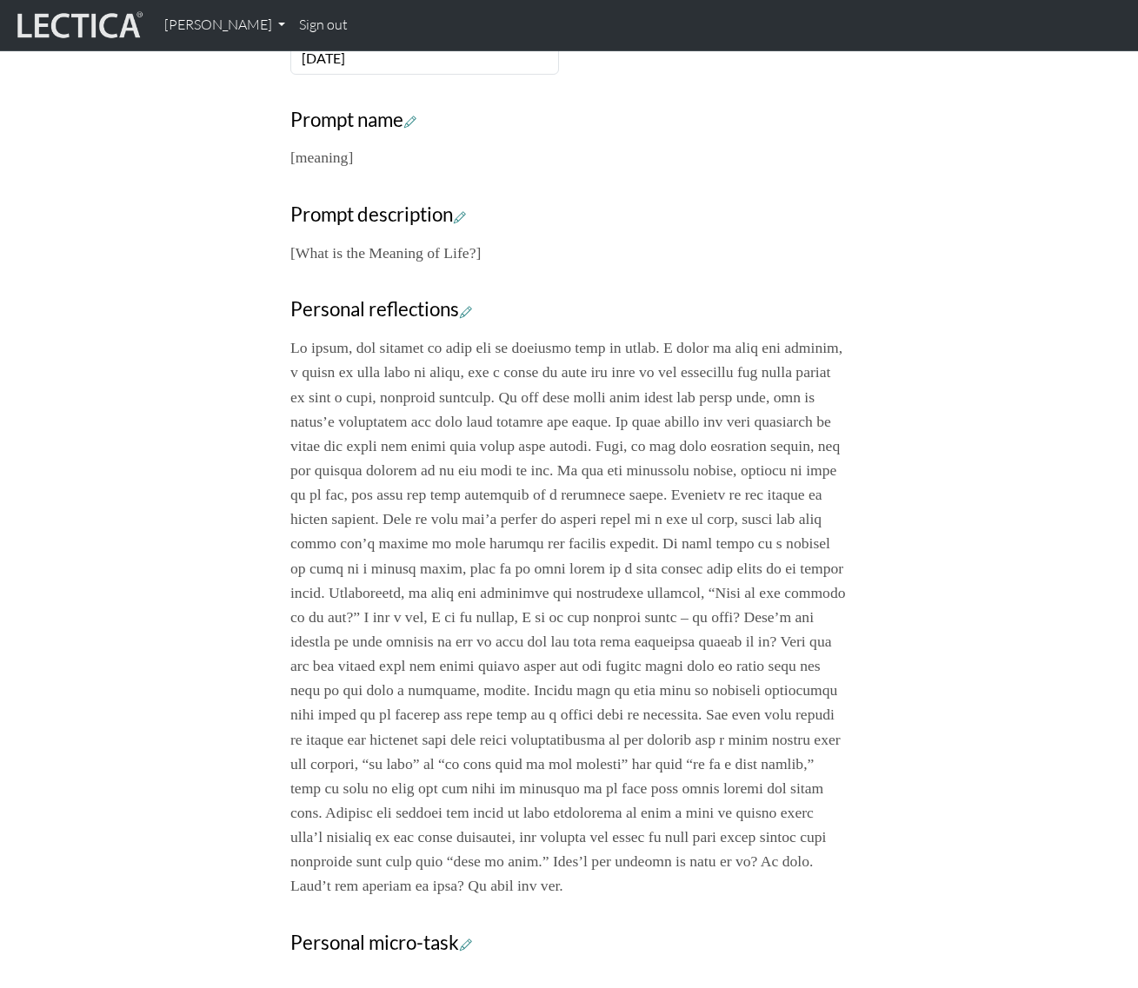
click at [991, 535] on div "Your growth chart Once you have received a Lectical™ Score in MindLog, your gro…" at bounding box center [569, 316] width 991 height 1306
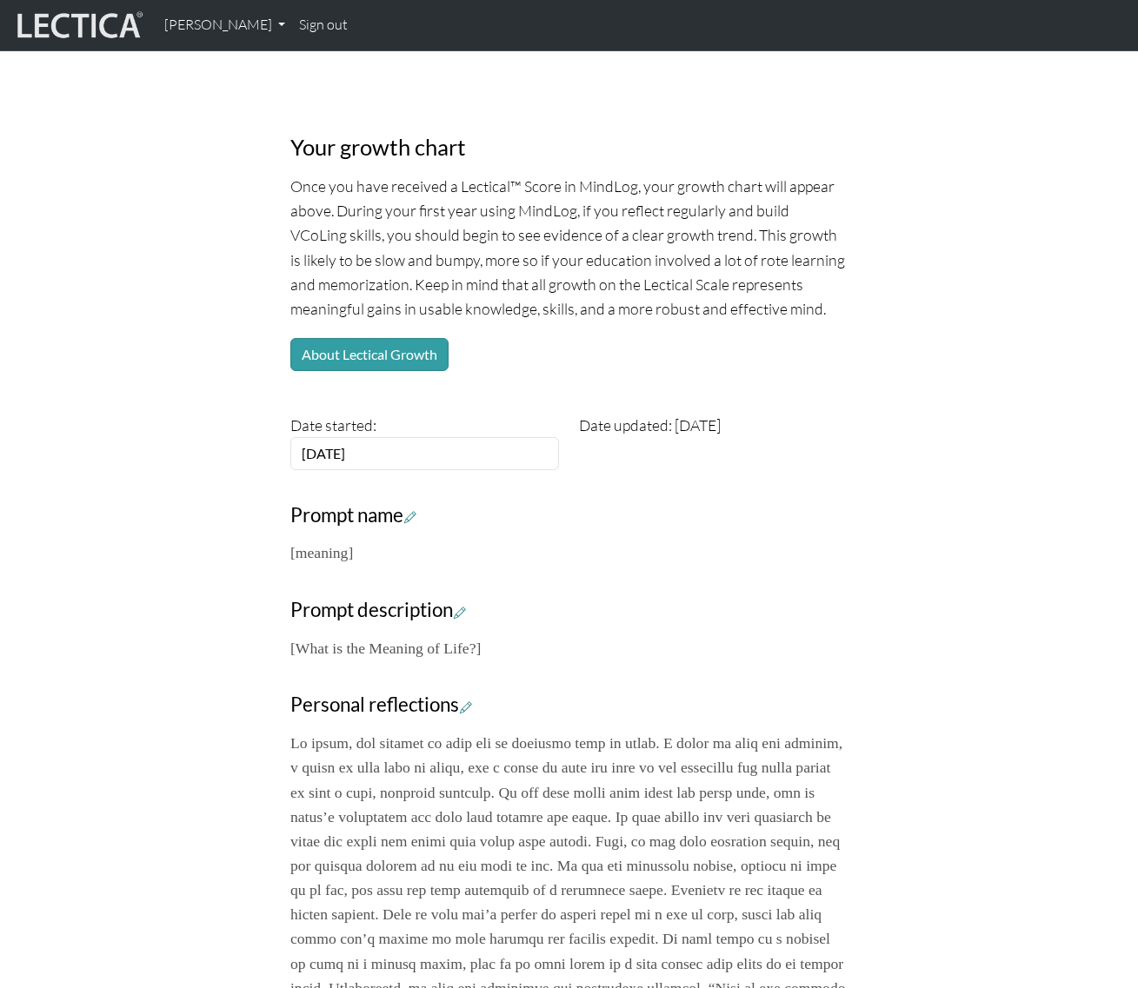
scroll to position [0, 0]
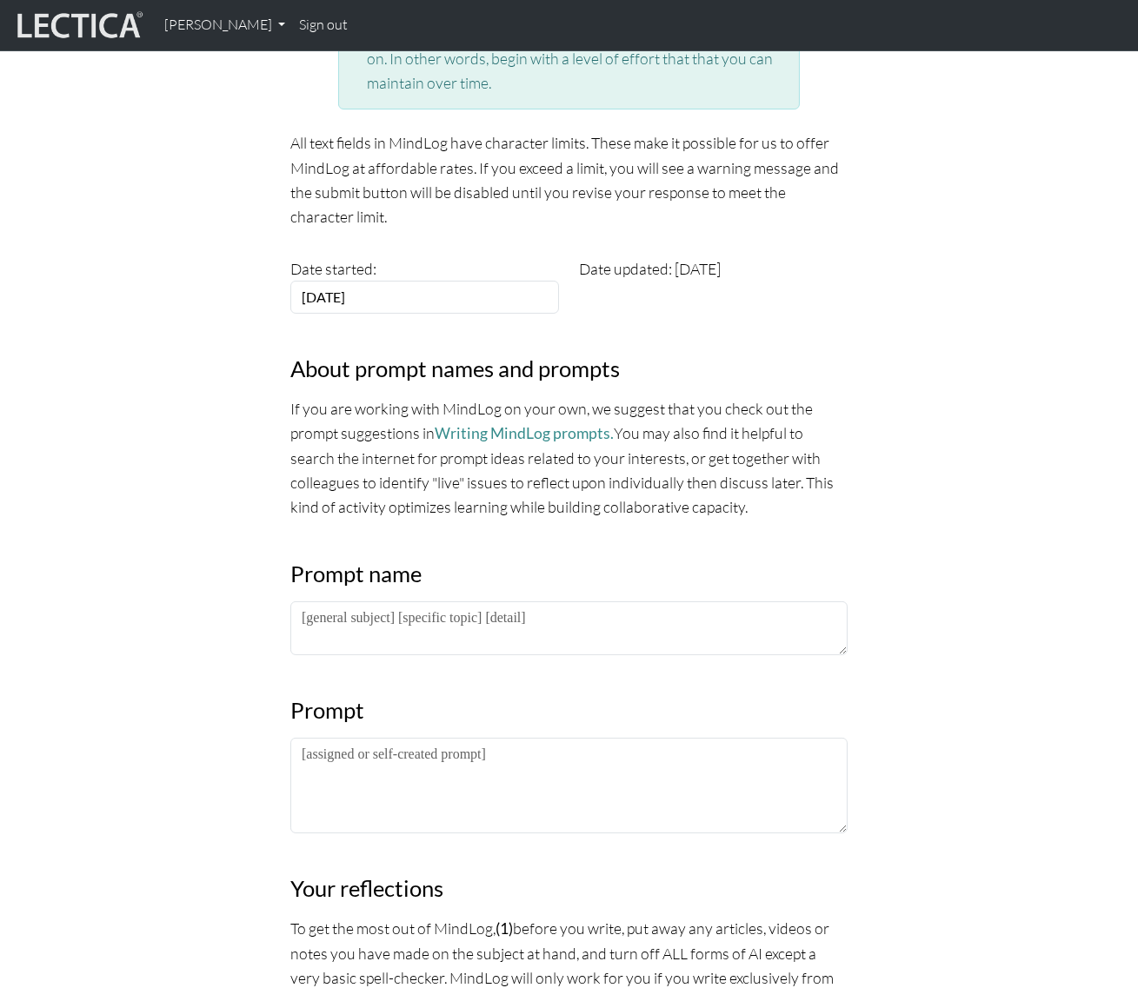
scroll to position [790, 0]
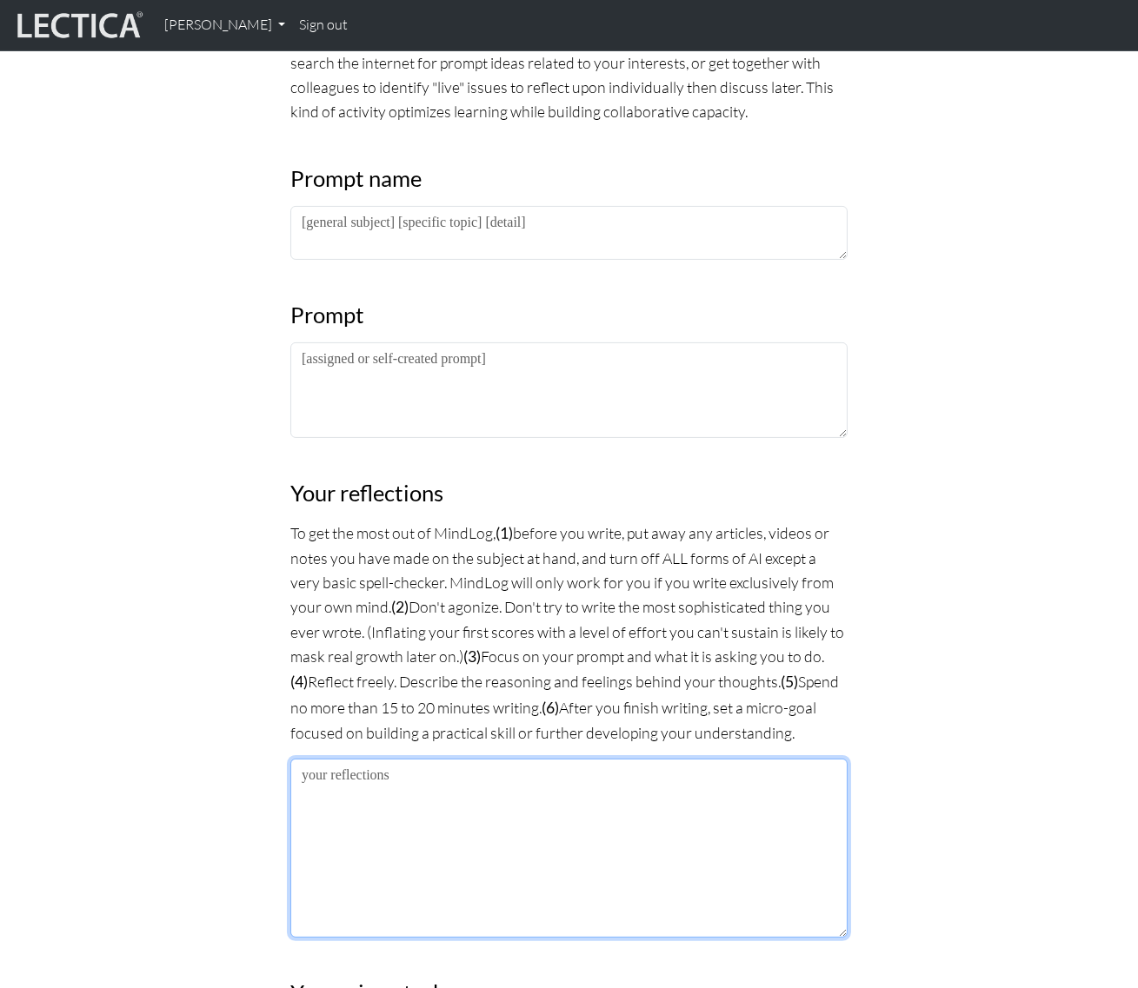
click at [428, 774] on textarea at bounding box center [568, 848] width 557 height 179
paste textarea "No matter what, whenever you question the purpose of life, you’ve got to ponder…"
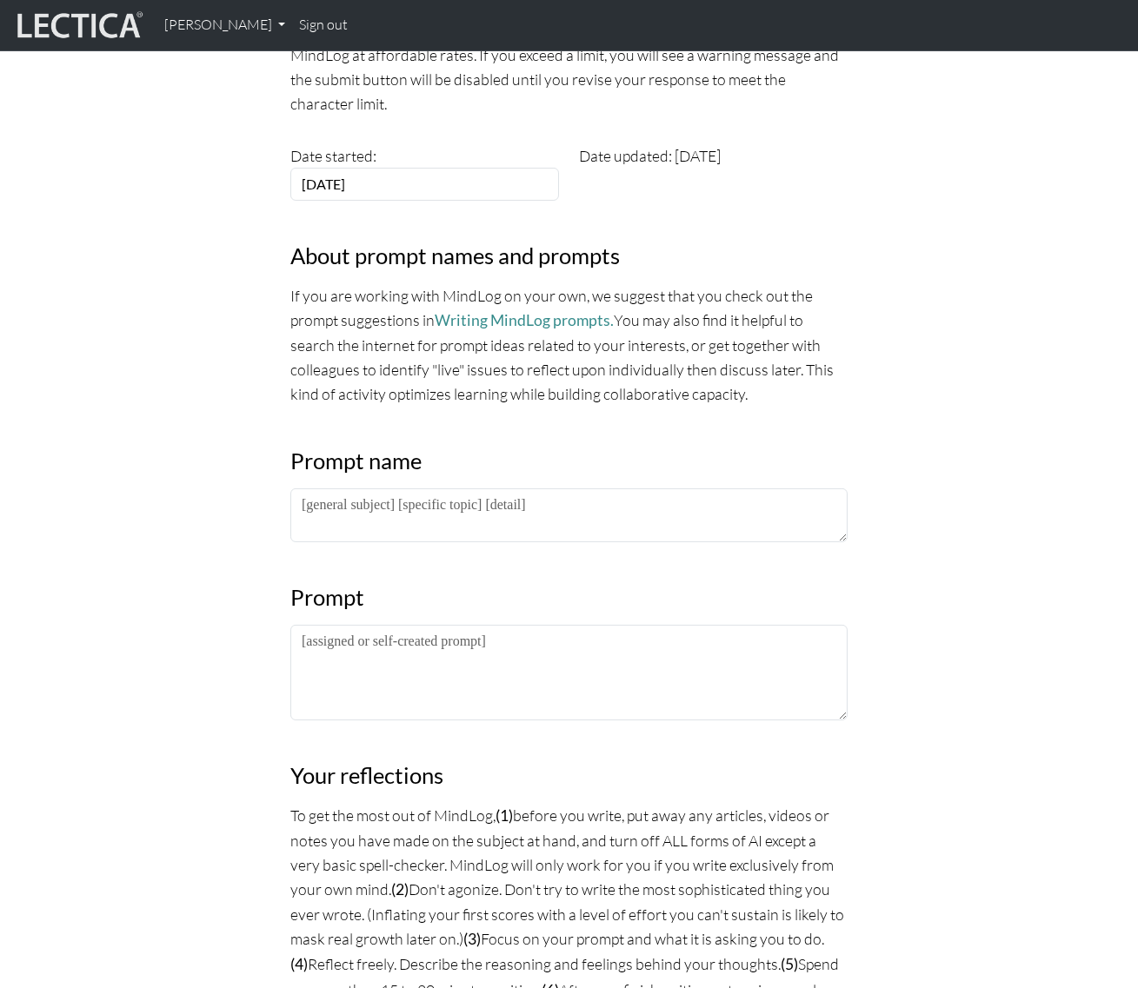
scroll to position [395, 0]
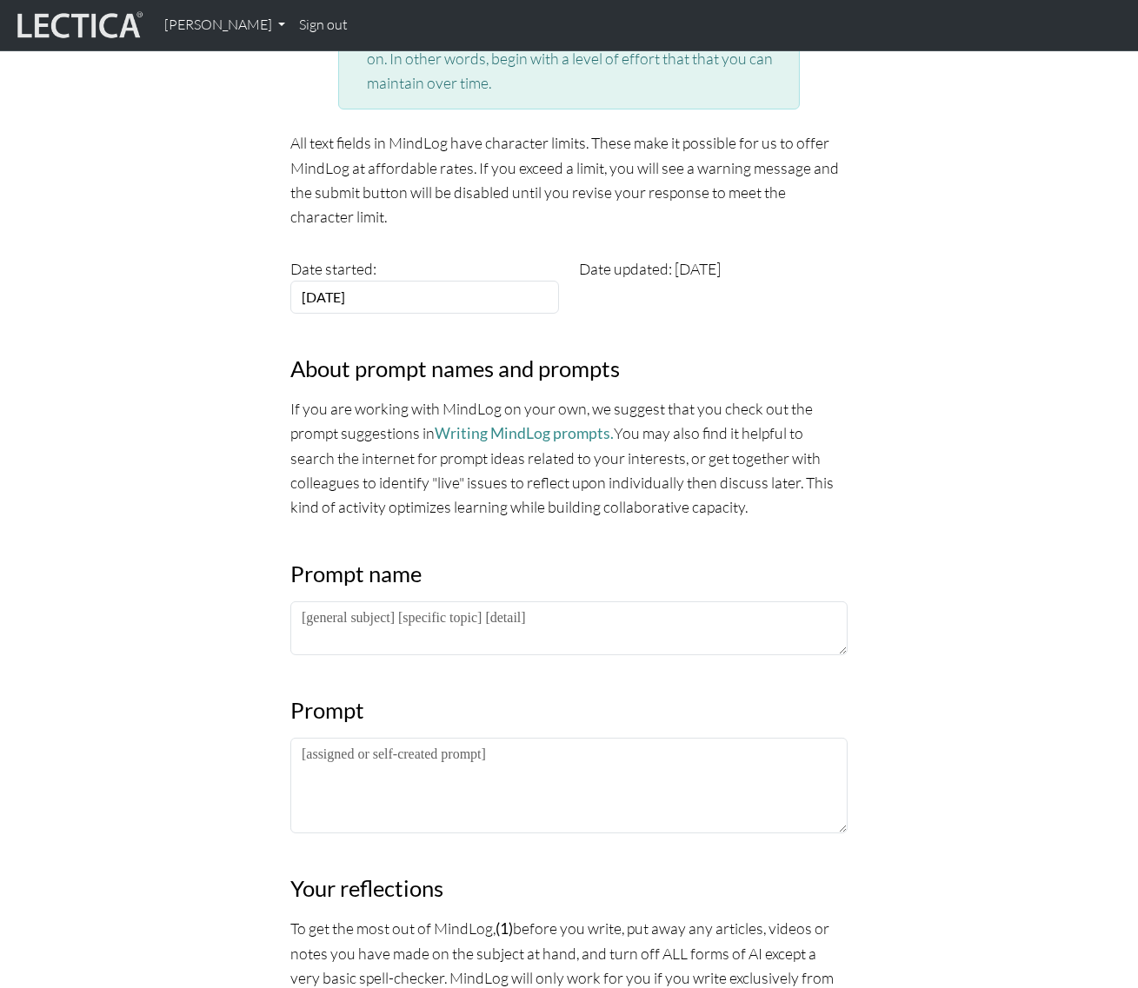
type textarea "No matter what, whenever you question the purpose of life, you’ve got to ponder…"
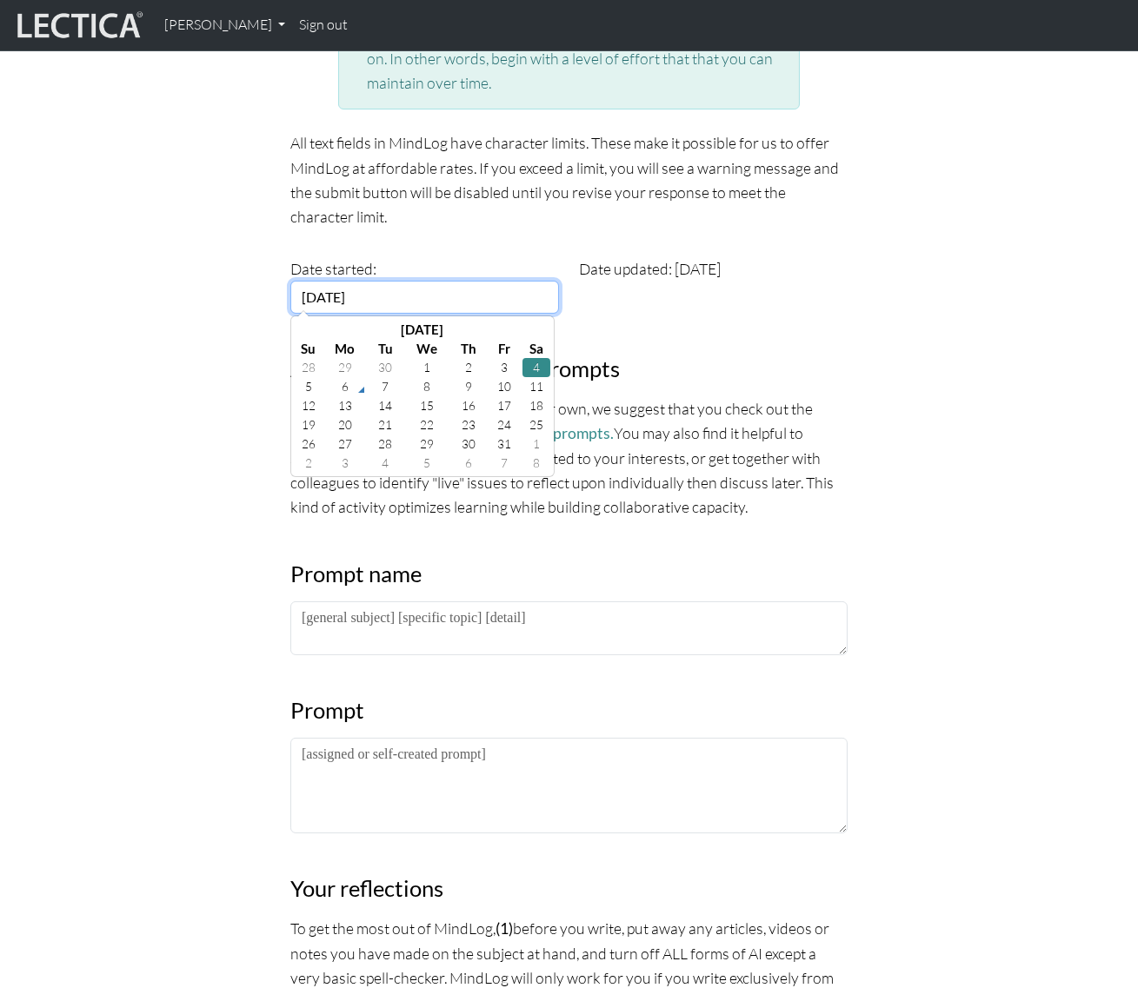
click at [400, 289] on input "2025-10-04" at bounding box center [424, 297] width 269 height 33
drag, startPoint x: 400, startPoint y: 289, endPoint x: 316, endPoint y: 293, distance: 84.4
click at [316, 293] on input "2025-10-04" at bounding box center [424, 297] width 269 height 33
type input "2003-01-11"
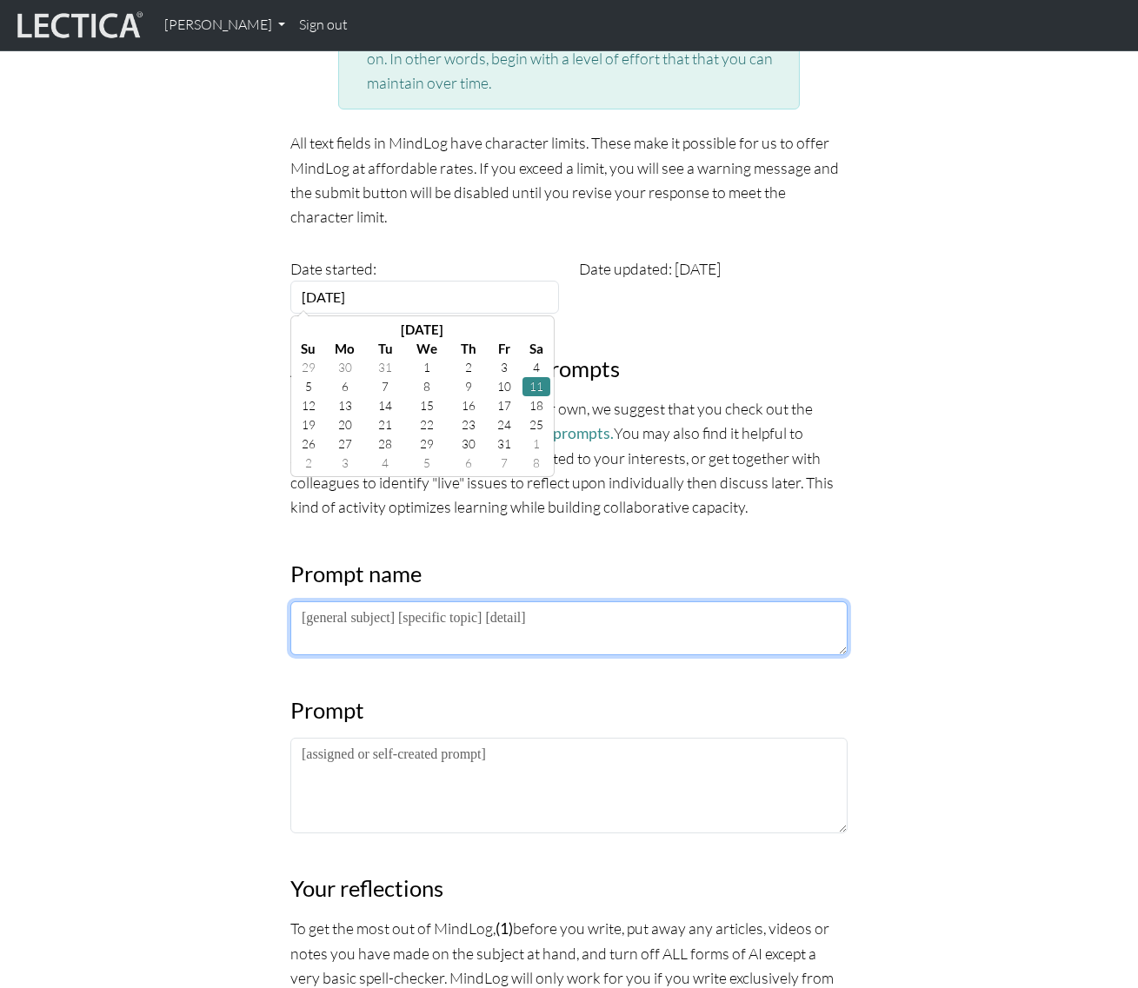
click at [381, 625] on textarea at bounding box center [568, 628] width 557 height 54
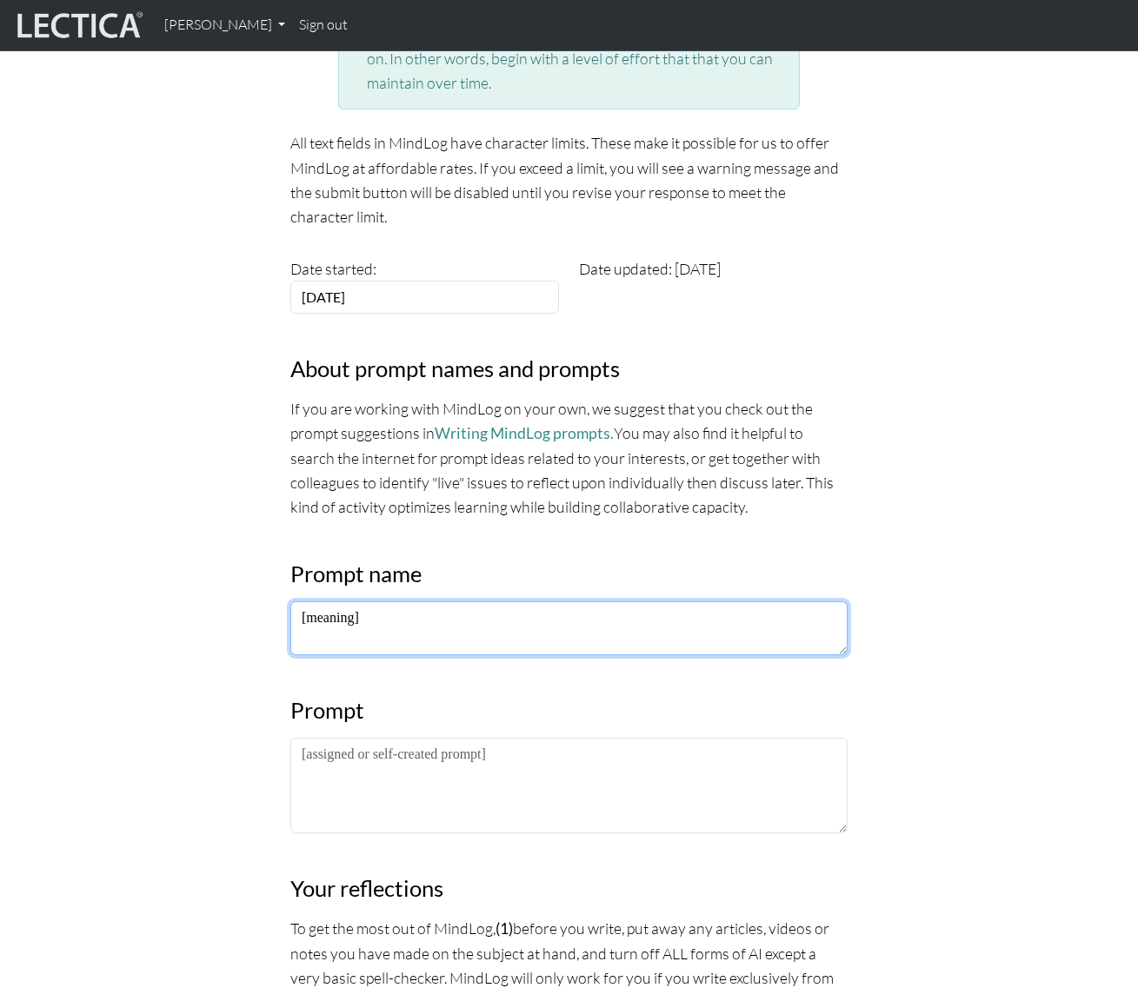
type textarea "[meaning]"
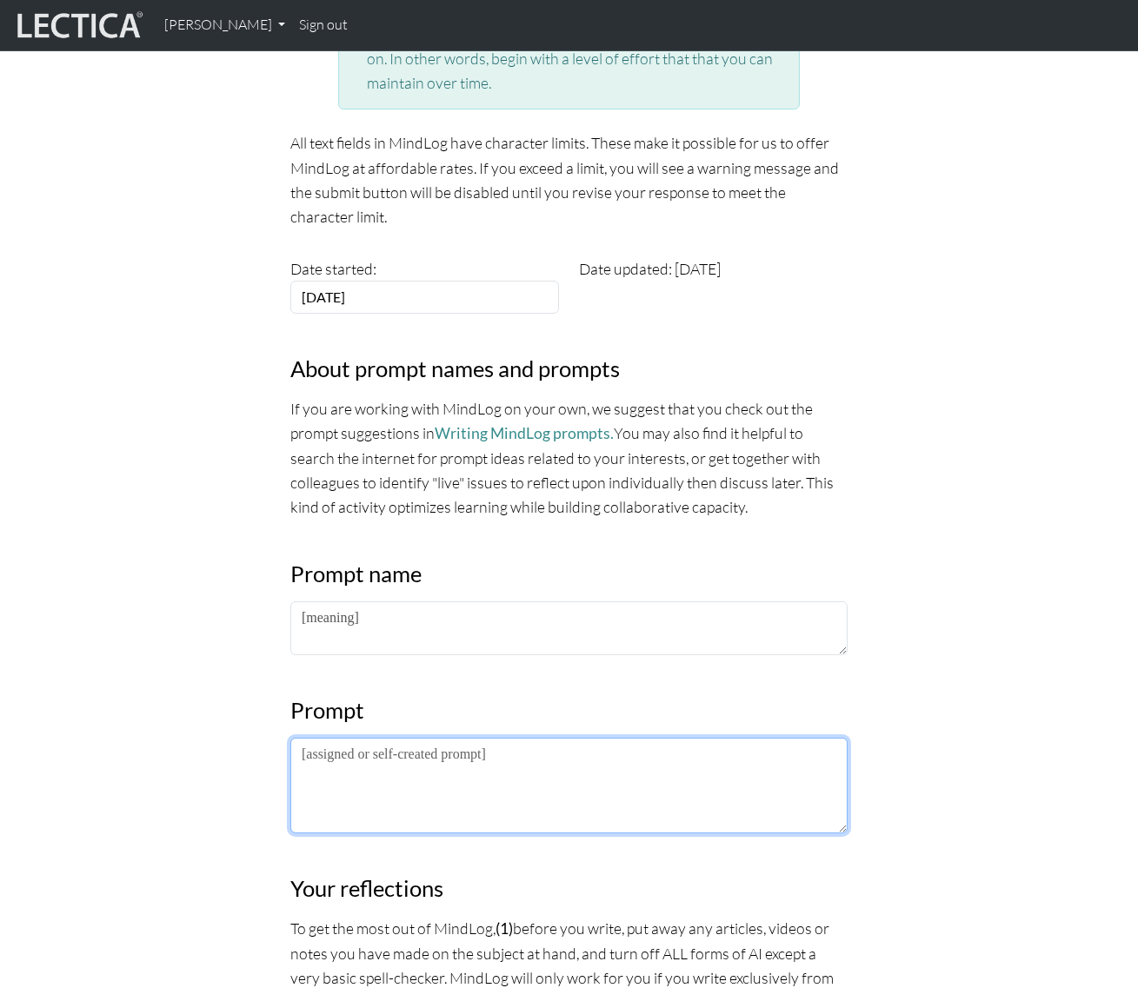
click at [374, 761] on textarea at bounding box center [568, 786] width 557 height 96
type textarea "[What is the Meaning of Life?]"
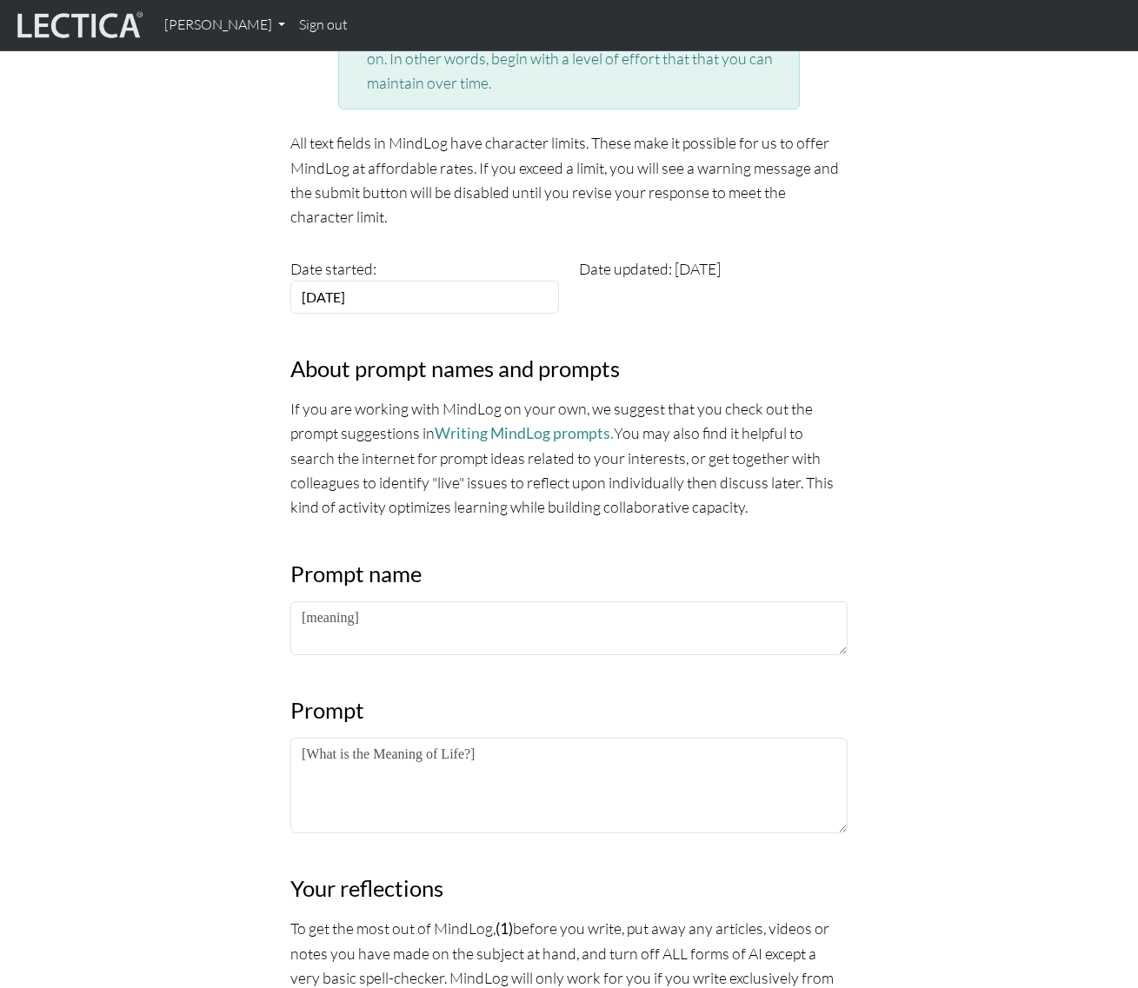
click at [1053, 730] on div "MindLog is a tool for reflecting on and learning from life experience. It's des…" at bounding box center [569, 994] width 991 height 2311
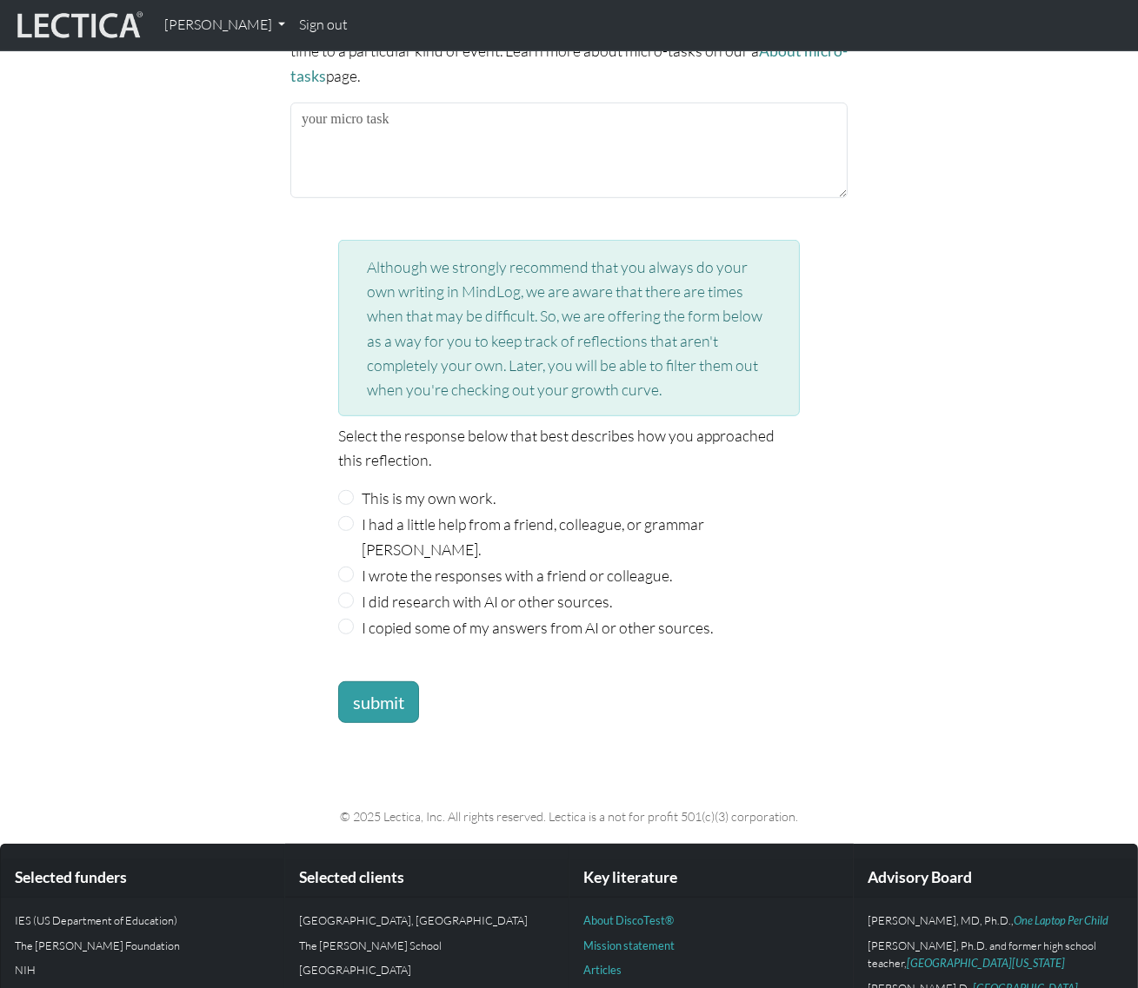
scroll to position [1896, 0]
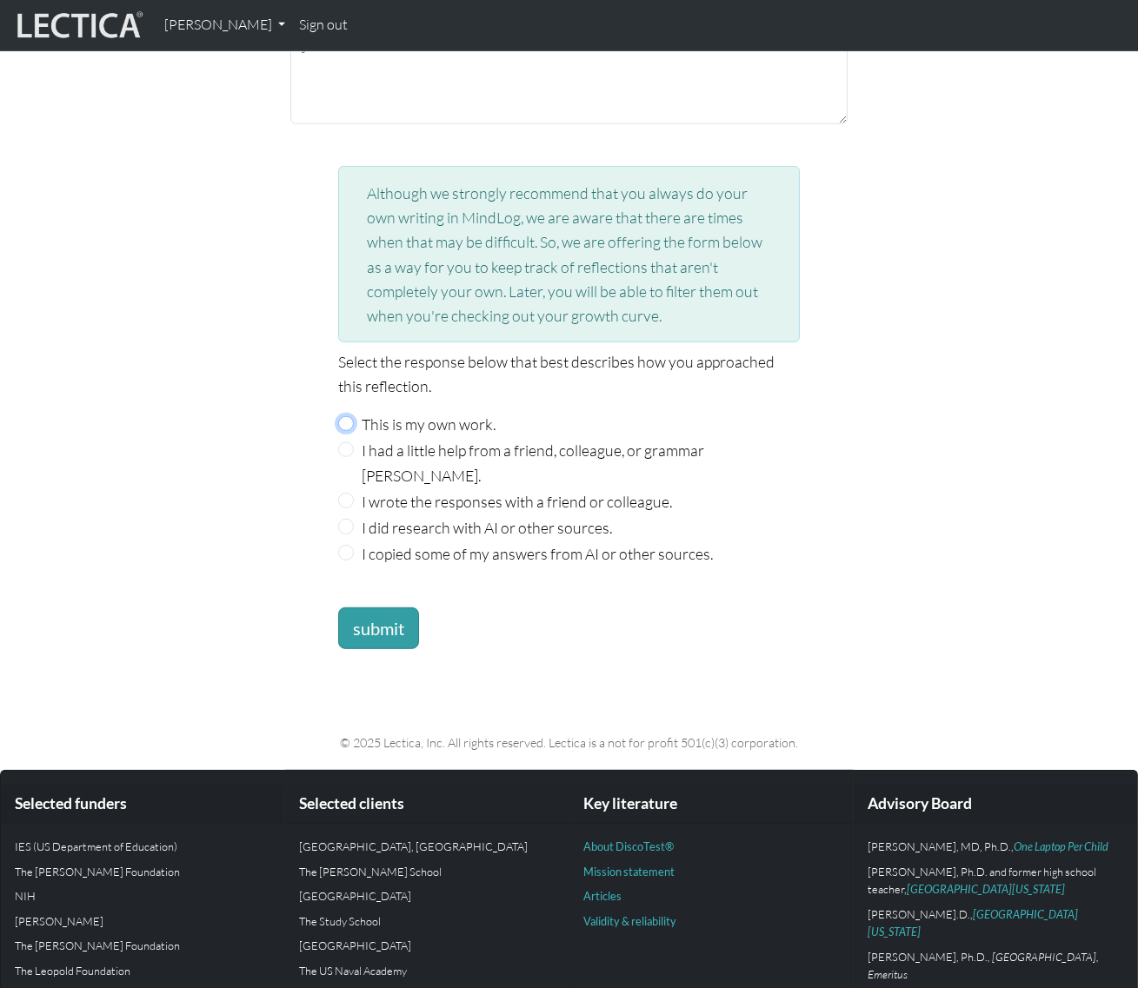
click at [342, 416] on input "This is my own work." at bounding box center [346, 424] width 16 height 16
radio input "true"
click at [369, 608] on button "submit" at bounding box center [378, 629] width 81 height 42
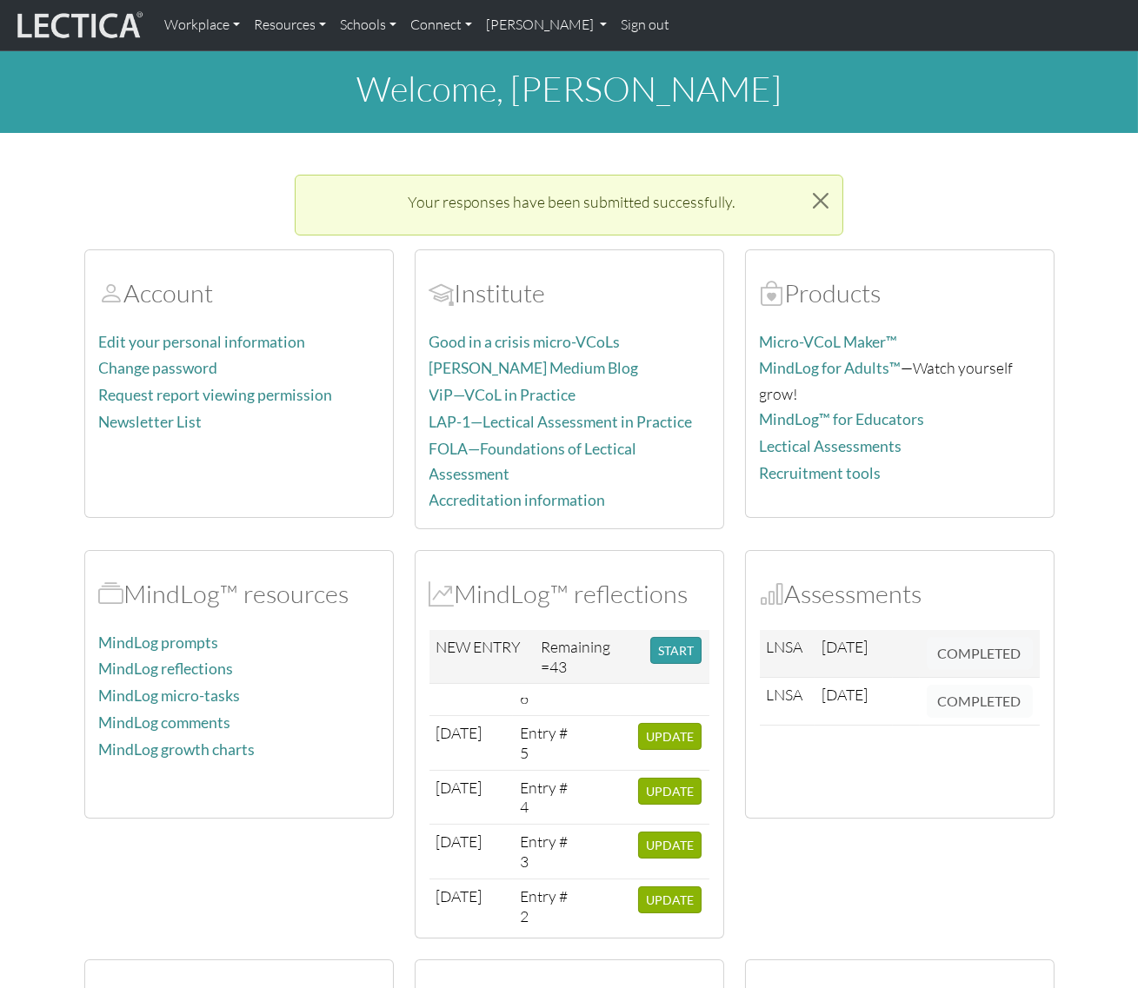
scroll to position [169, 0]
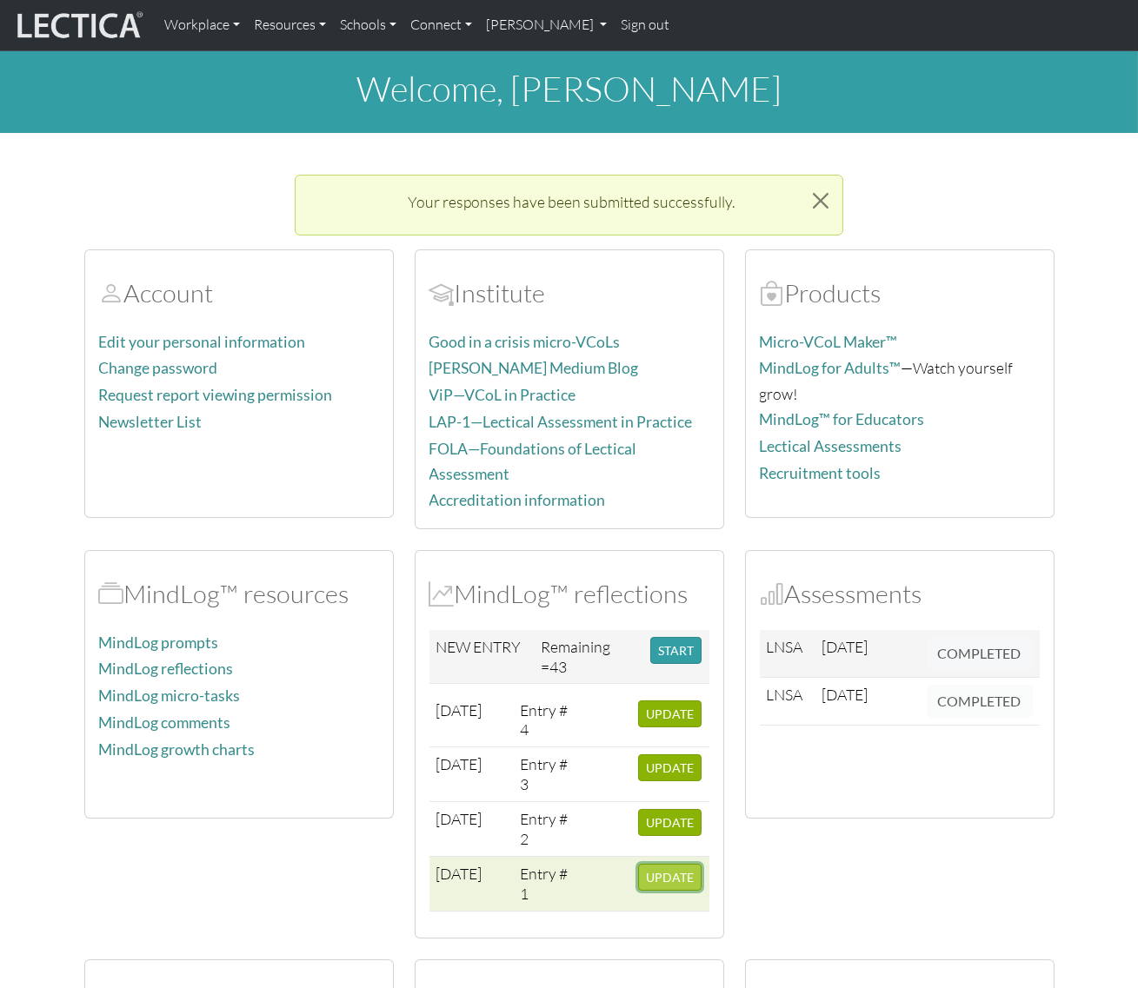
click at [652, 873] on span "UPDATE" at bounding box center [670, 877] width 48 height 15
